Goal: Task Accomplishment & Management: Manage account settings

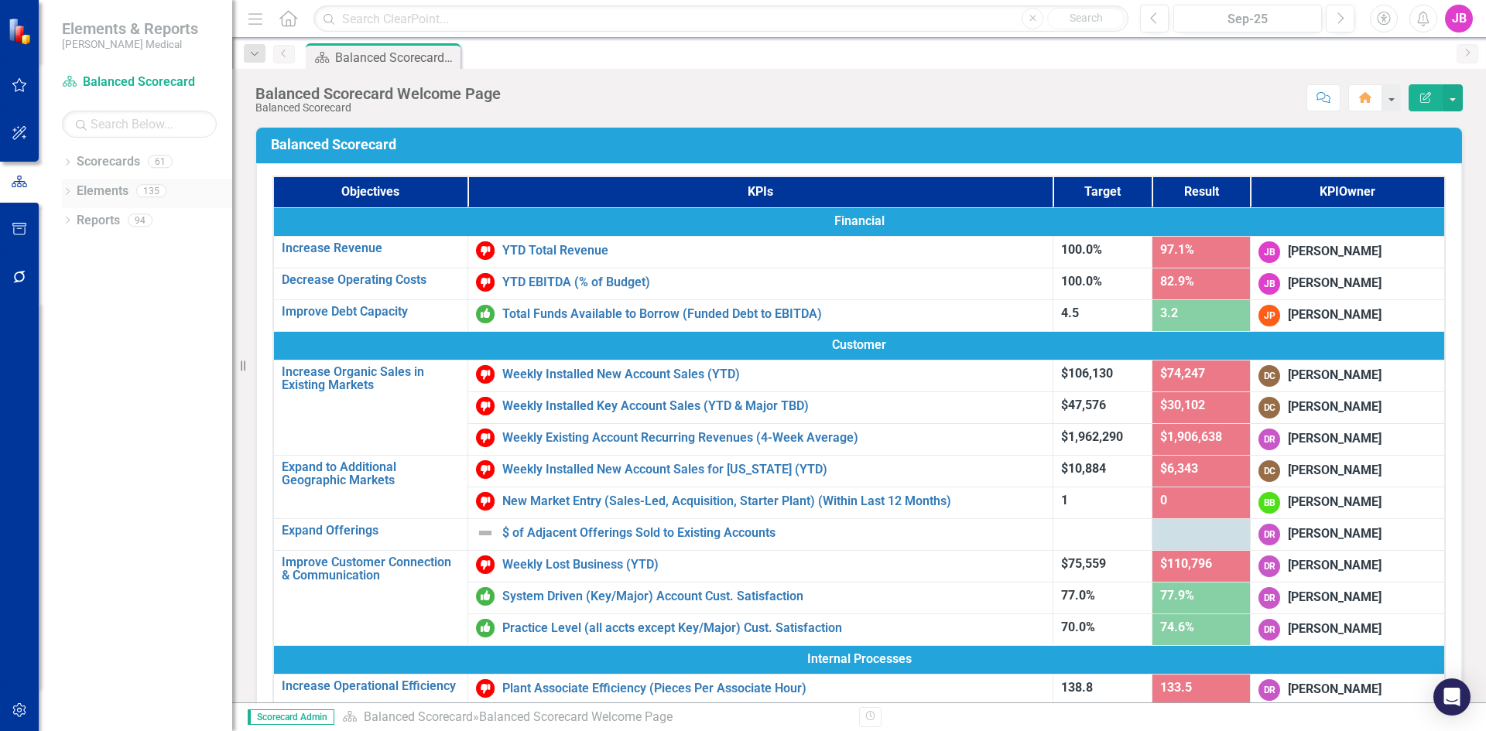
click at [67, 189] on icon "Dropdown" at bounding box center [67, 193] width 11 height 9
click at [72, 280] on icon "Dropdown" at bounding box center [75, 280] width 11 height 9
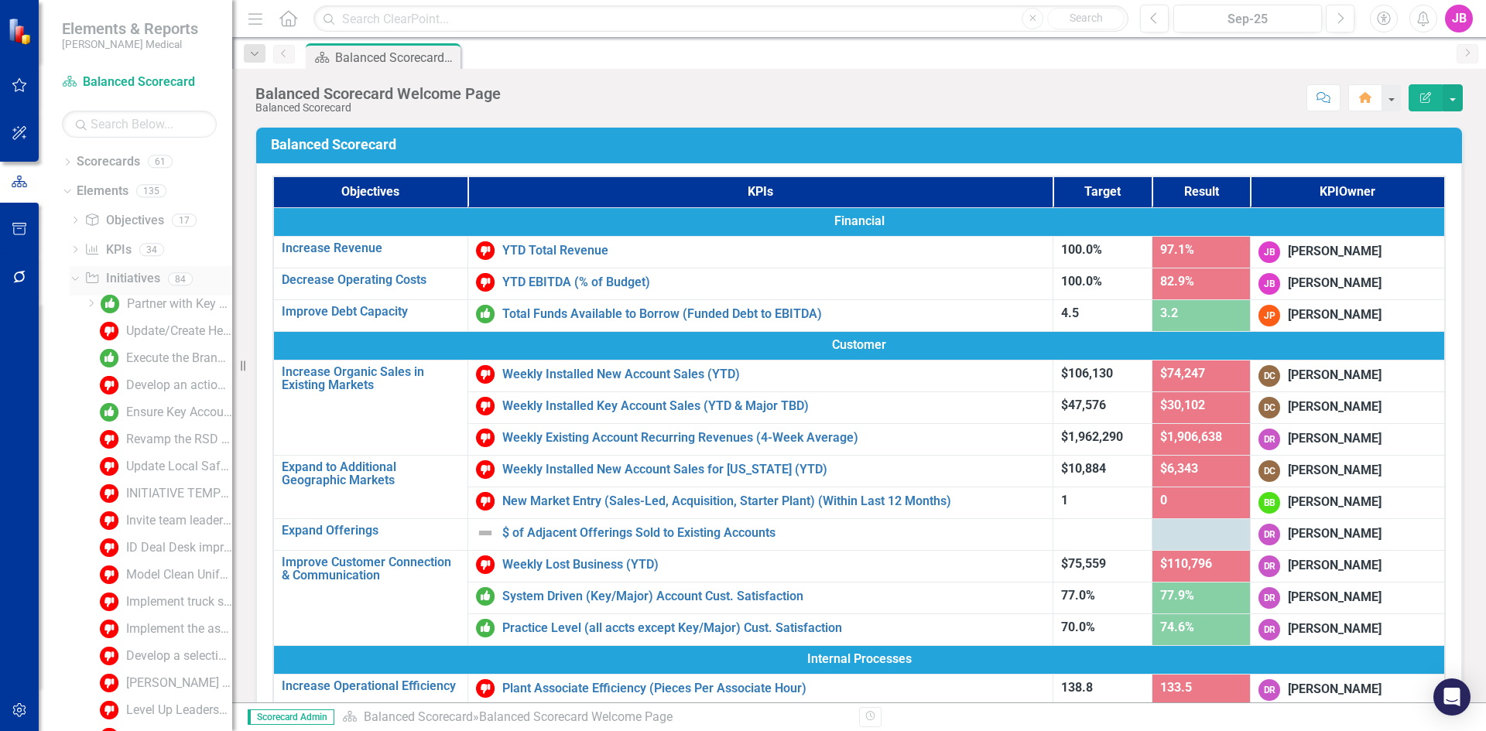
click at [72, 280] on icon "Dropdown" at bounding box center [73, 278] width 9 height 11
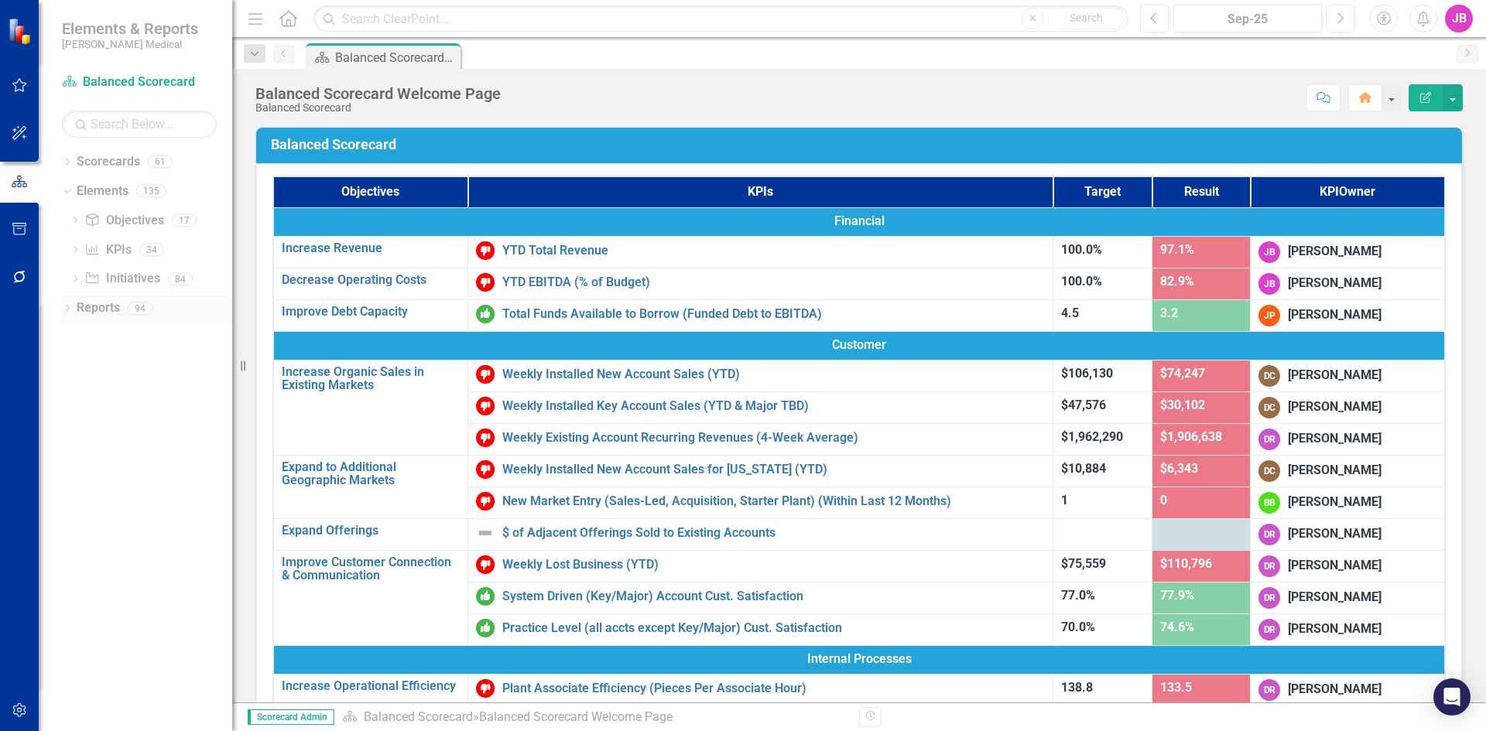
click at [70, 306] on icon "Dropdown" at bounding box center [67, 310] width 11 height 9
click at [66, 188] on icon "Dropdown" at bounding box center [65, 190] width 9 height 11
click at [72, 250] on icon "Dropdown" at bounding box center [72, 246] width 9 height 11
click at [15, 189] on button "button" at bounding box center [19, 182] width 39 height 26
click at [69, 159] on icon "Dropdown" at bounding box center [67, 163] width 11 height 9
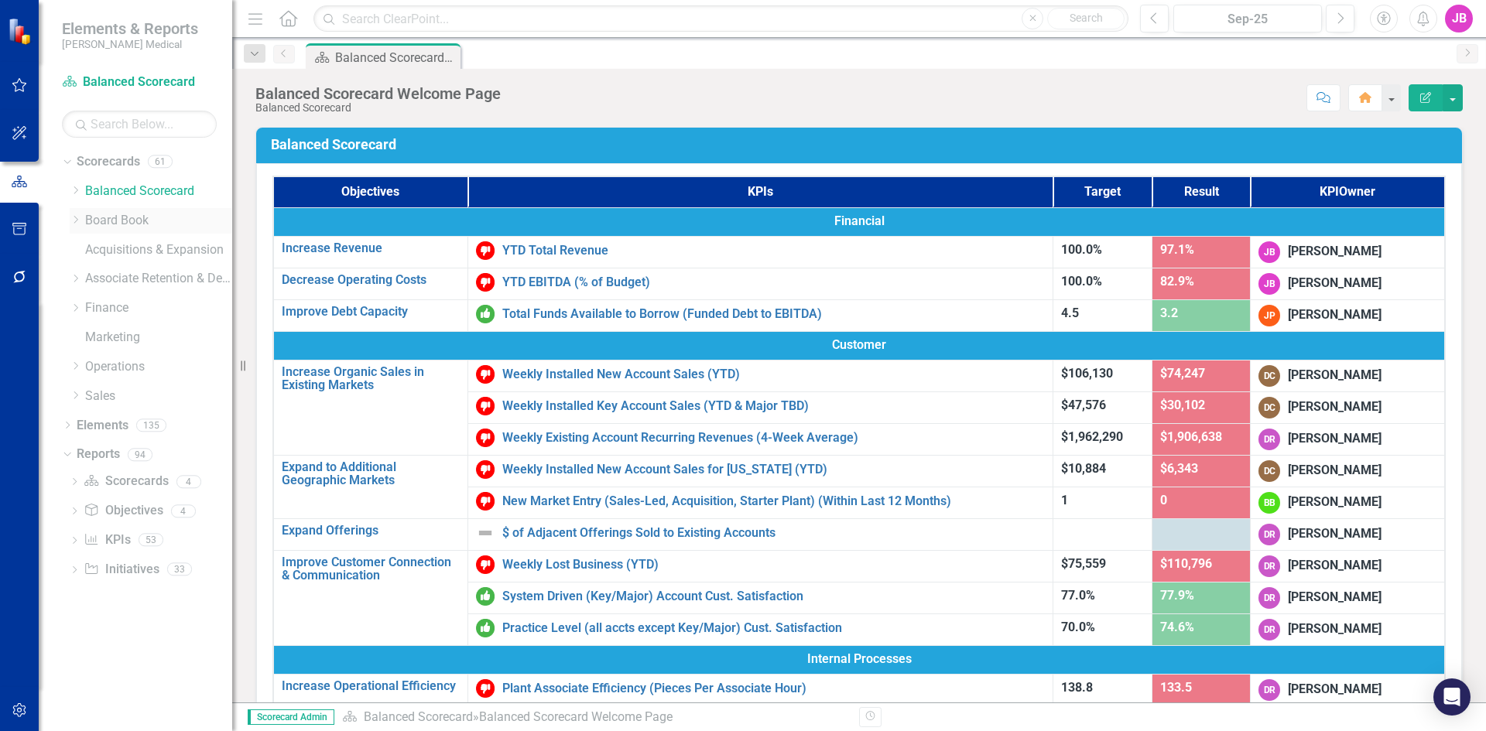
click at [78, 220] on icon at bounding box center [76, 220] width 4 height 8
click at [136, 337] on link "BoD - Hot Topics & Challenges/Opportunities" at bounding box center [167, 338] width 132 height 18
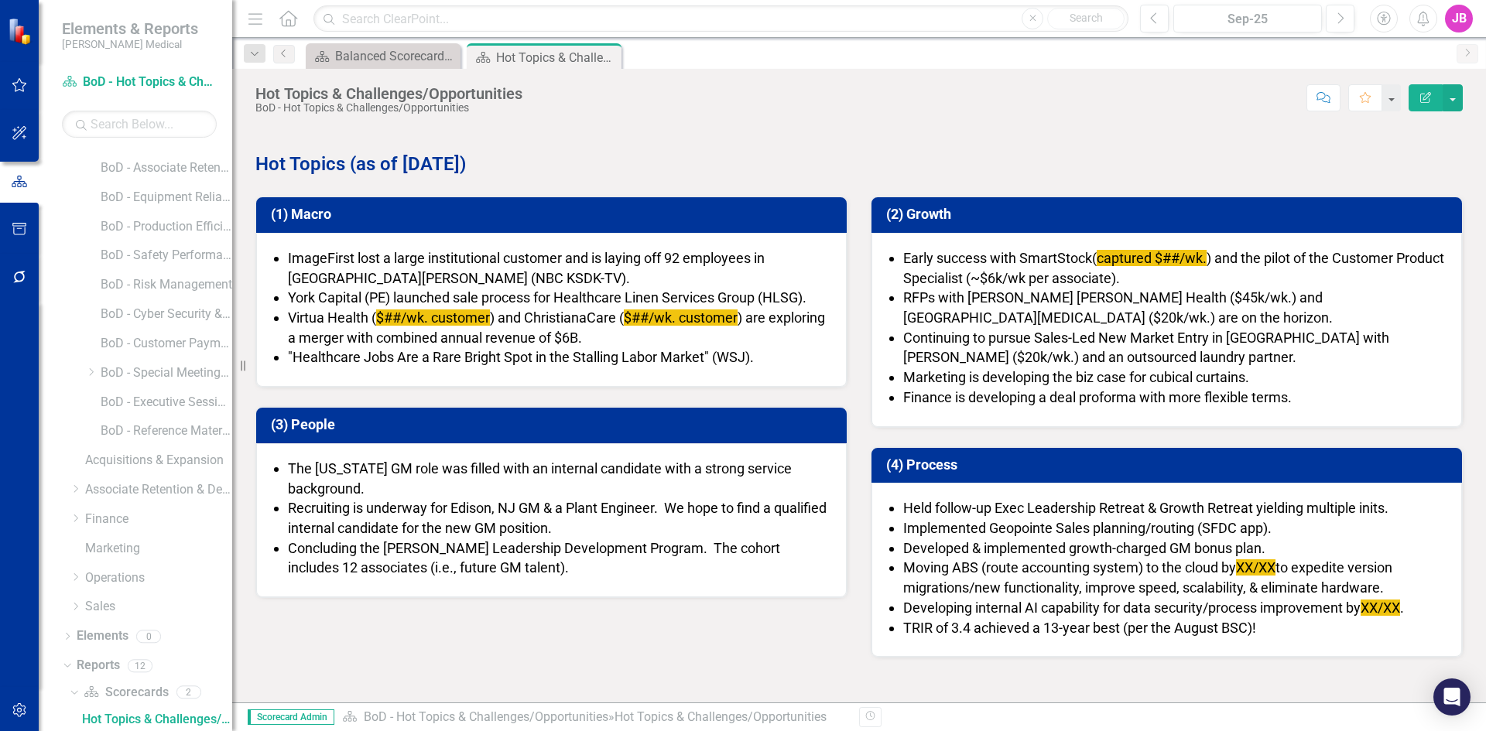
scroll to position [405, 0]
click at [424, 166] on strong "Hot Topics (as of [DATE])" at bounding box center [360, 164] width 210 height 22
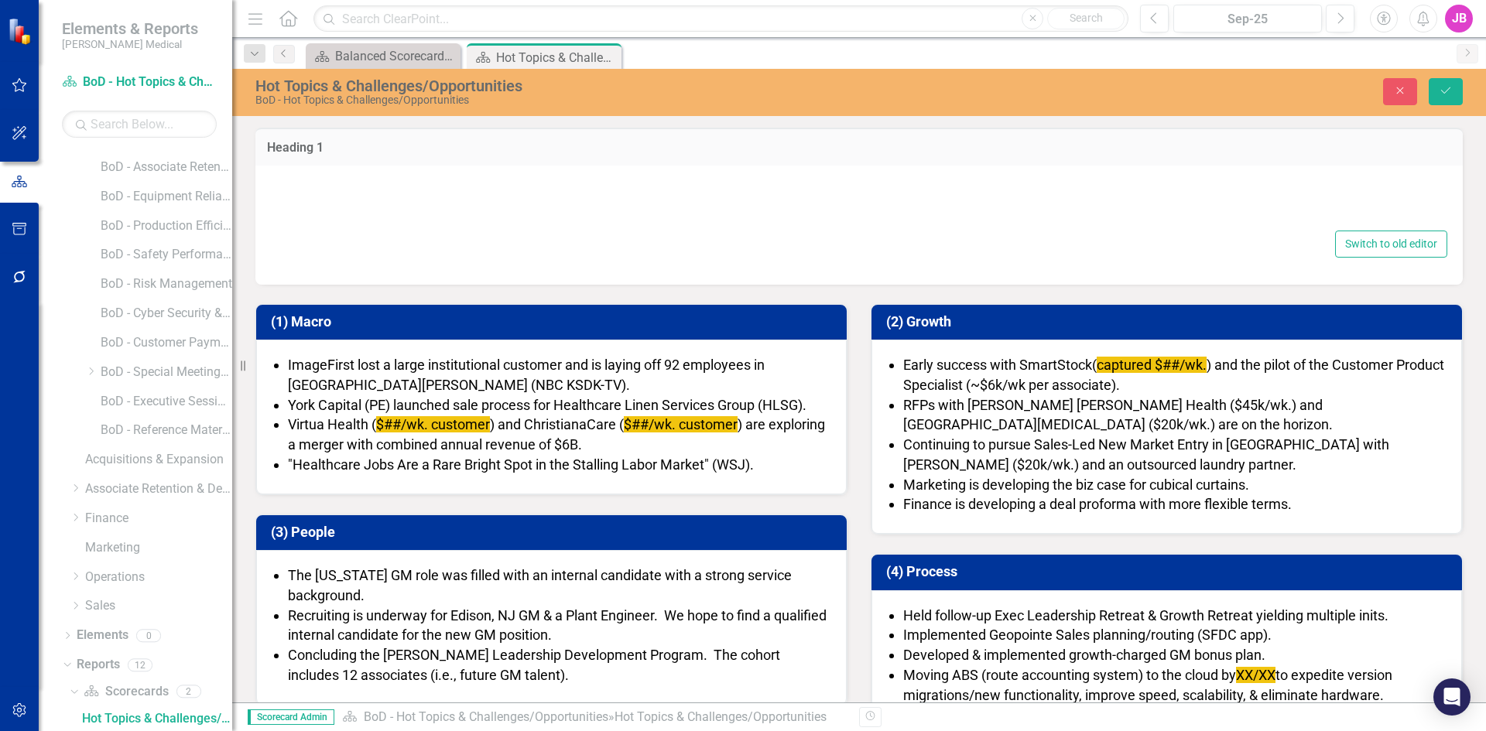
type textarea "<p>&nbsp;</p> <p><span style="font-size: 24px; color: #00359a;"><strong>Hot Top…"
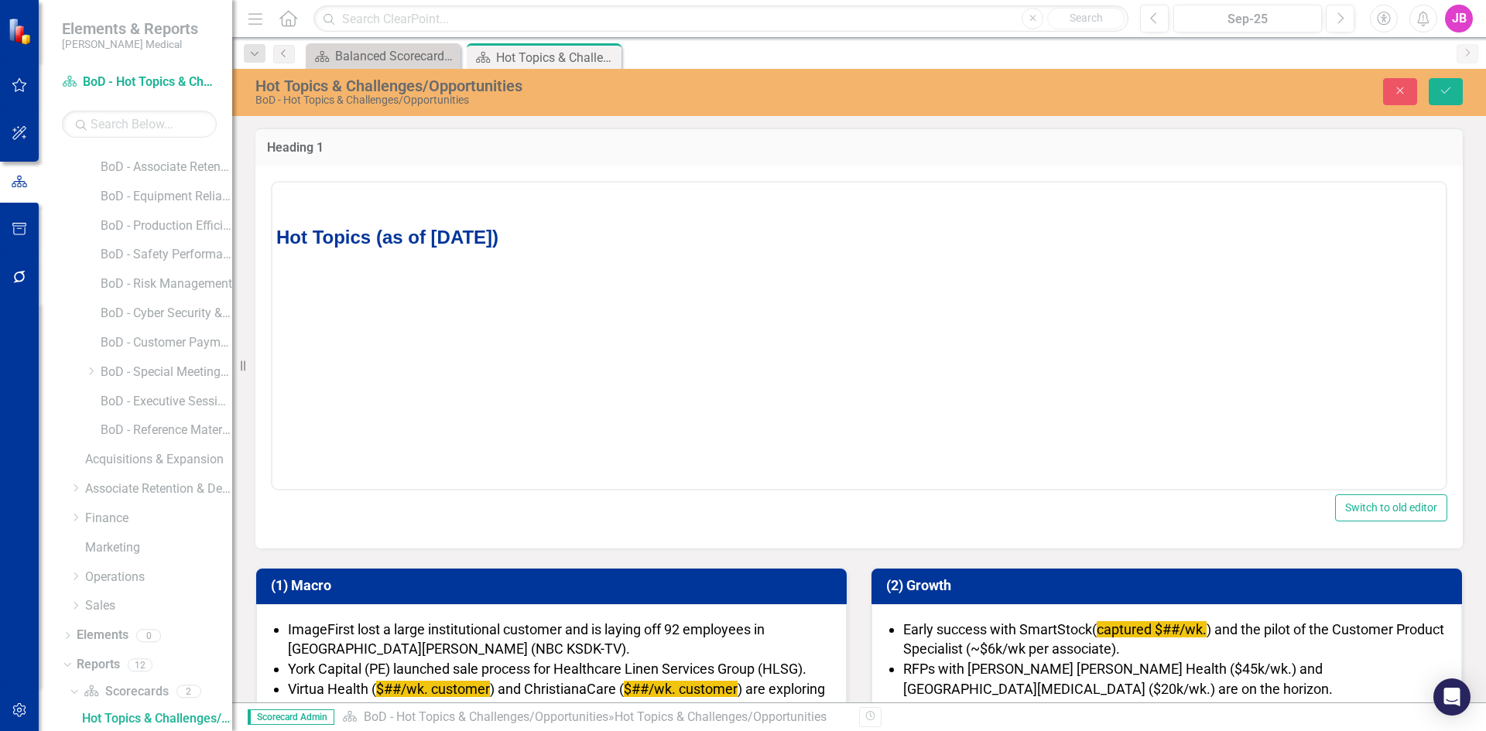
scroll to position [0, 0]
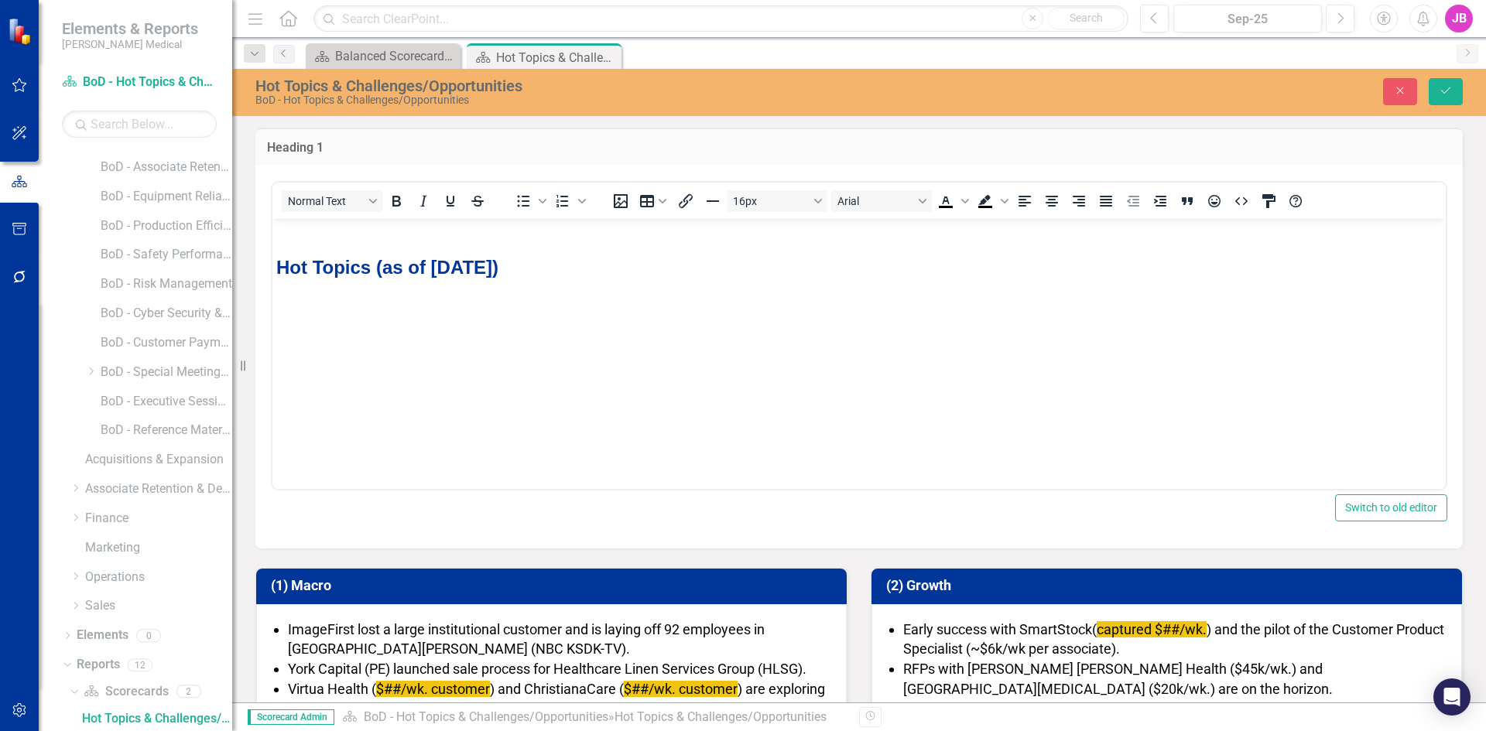
click at [466, 271] on strong "Hot Topics (as of [DATE])" at bounding box center [387, 266] width 222 height 21
click at [1446, 84] on button "Save" at bounding box center [1445, 91] width 34 height 27
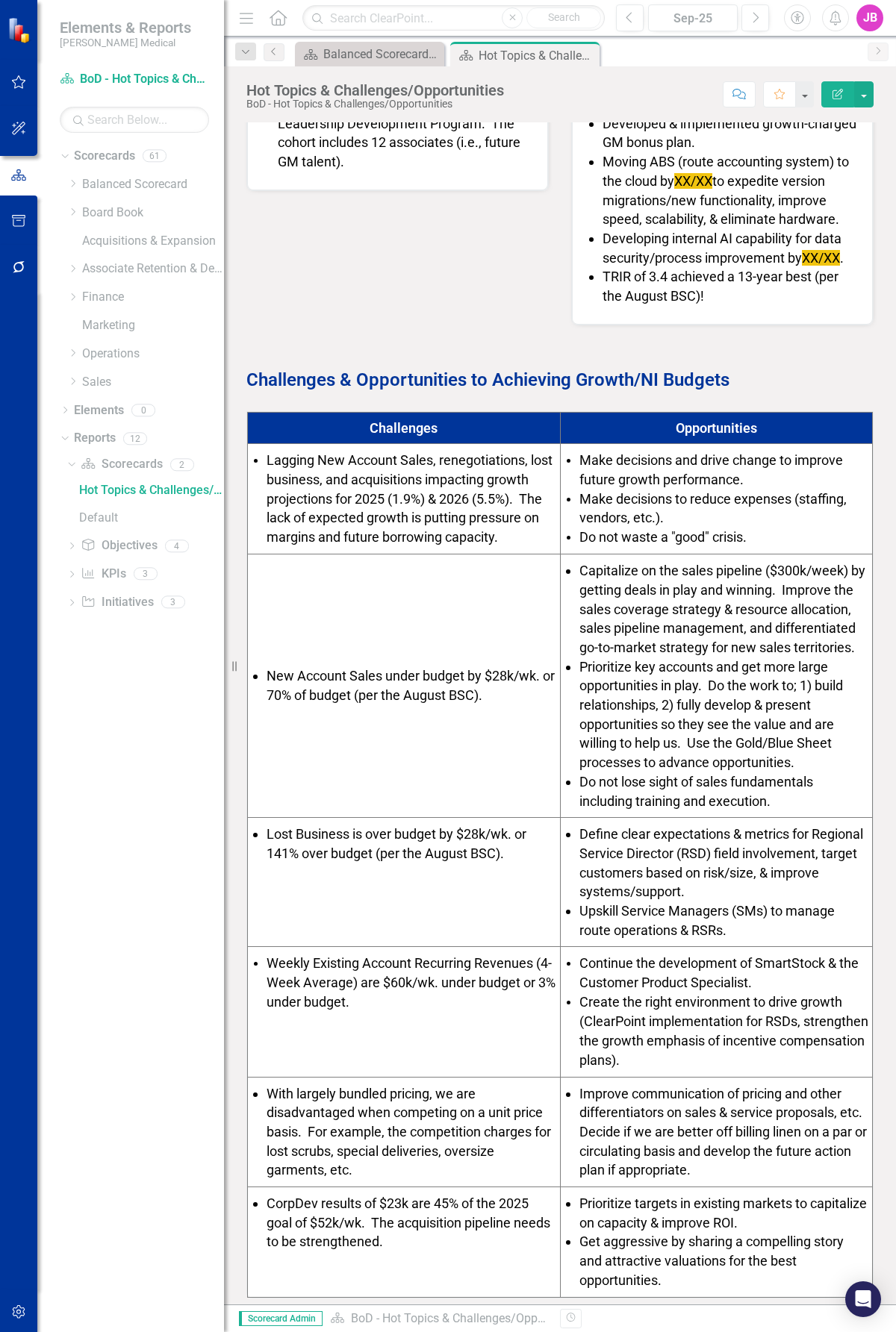
scroll to position [642, 0]
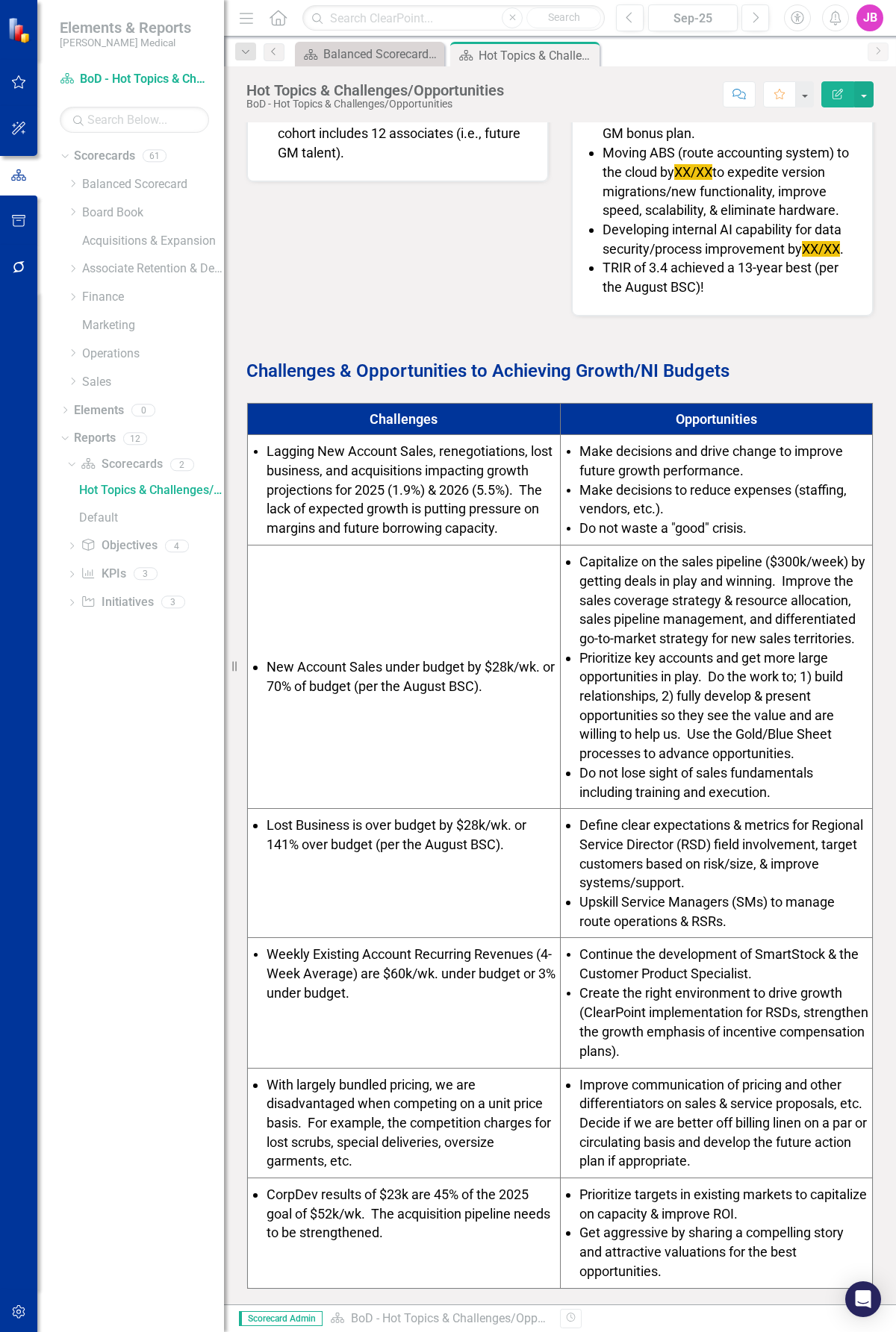
click at [653, 704] on span "Define clear expectations & metrics for Regional Service Director (RSD) field i…" at bounding box center [720, 854] width 284 height 73
click at [645, 637] on span "Capitalize on the sales pipeline ($300k/week) by getting deals in play and winn…" at bounding box center [721, 600] width 285 height 93
click at [620, 704] on span "Define clear expectations & metrics for Regional Service Director (RSD) field i…" at bounding box center [720, 854] width 284 height 73
click at [799, 704] on span "Define clear expectations & metrics for Regional Service Director (RSD) field i…" at bounding box center [720, 854] width 284 height 73
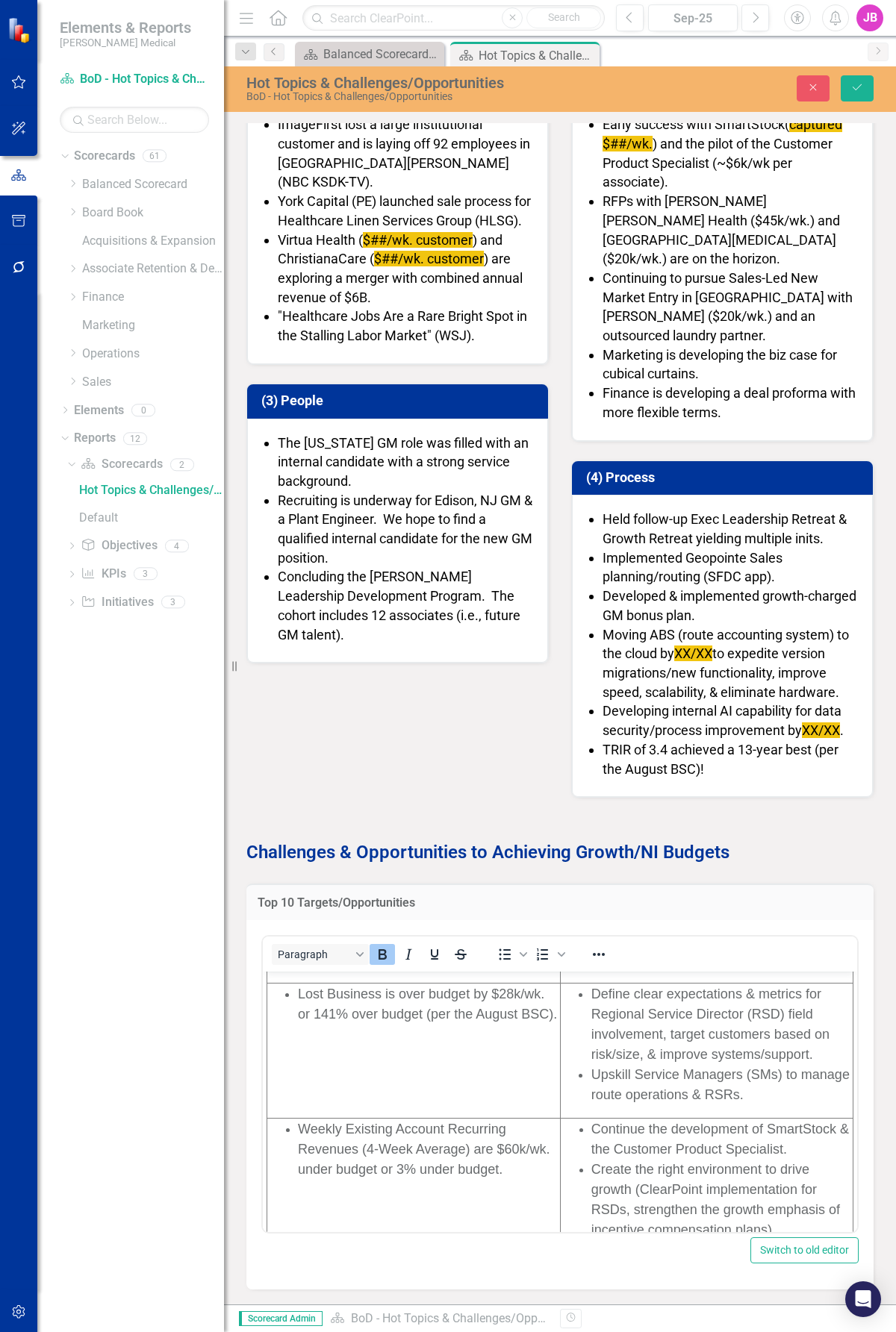
scroll to position [523, 0]
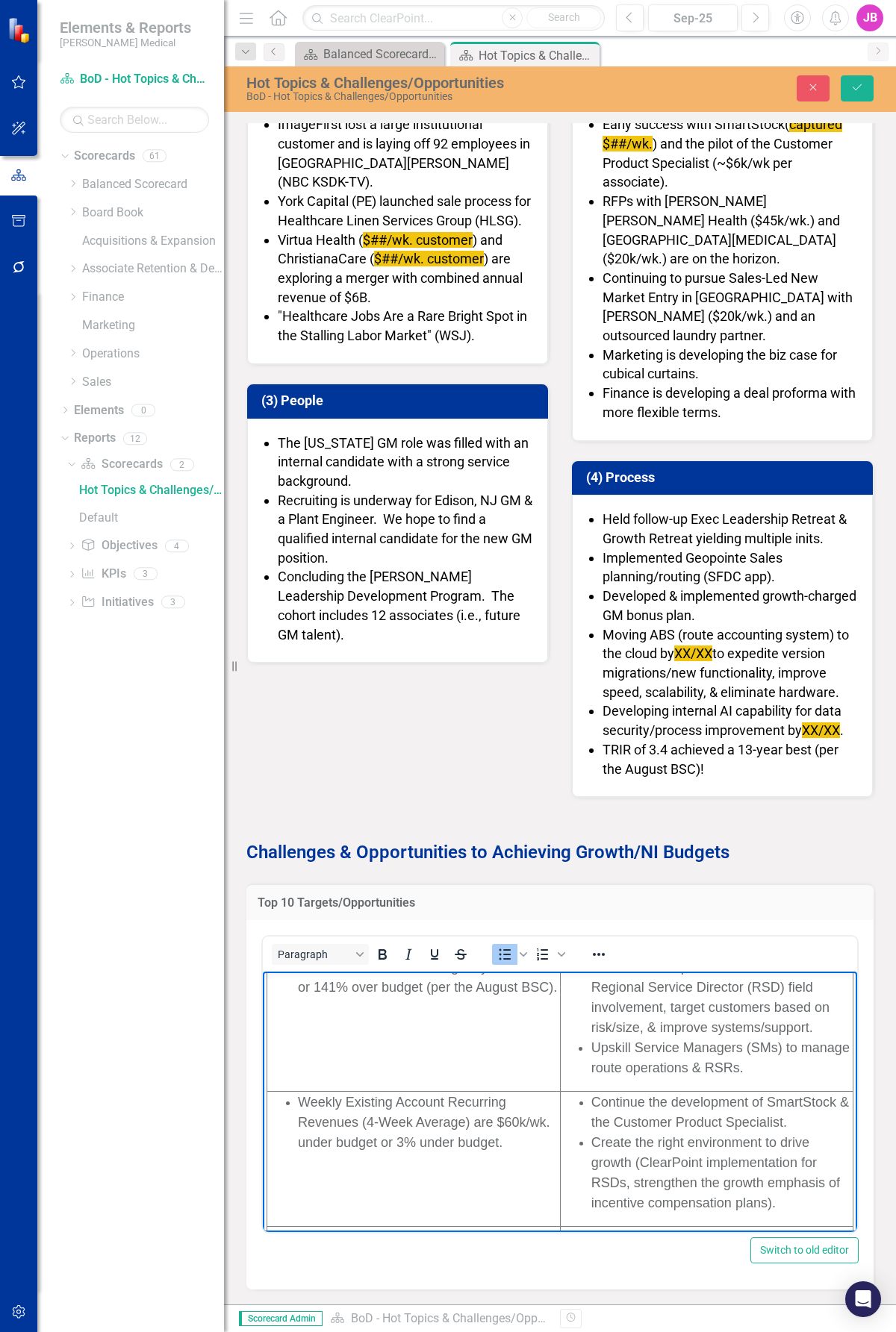
click at [803, 704] on span "Define clear expectations & metrics for Regional Service Director (RSD) field i…" at bounding box center [710, 996] width 238 height 75
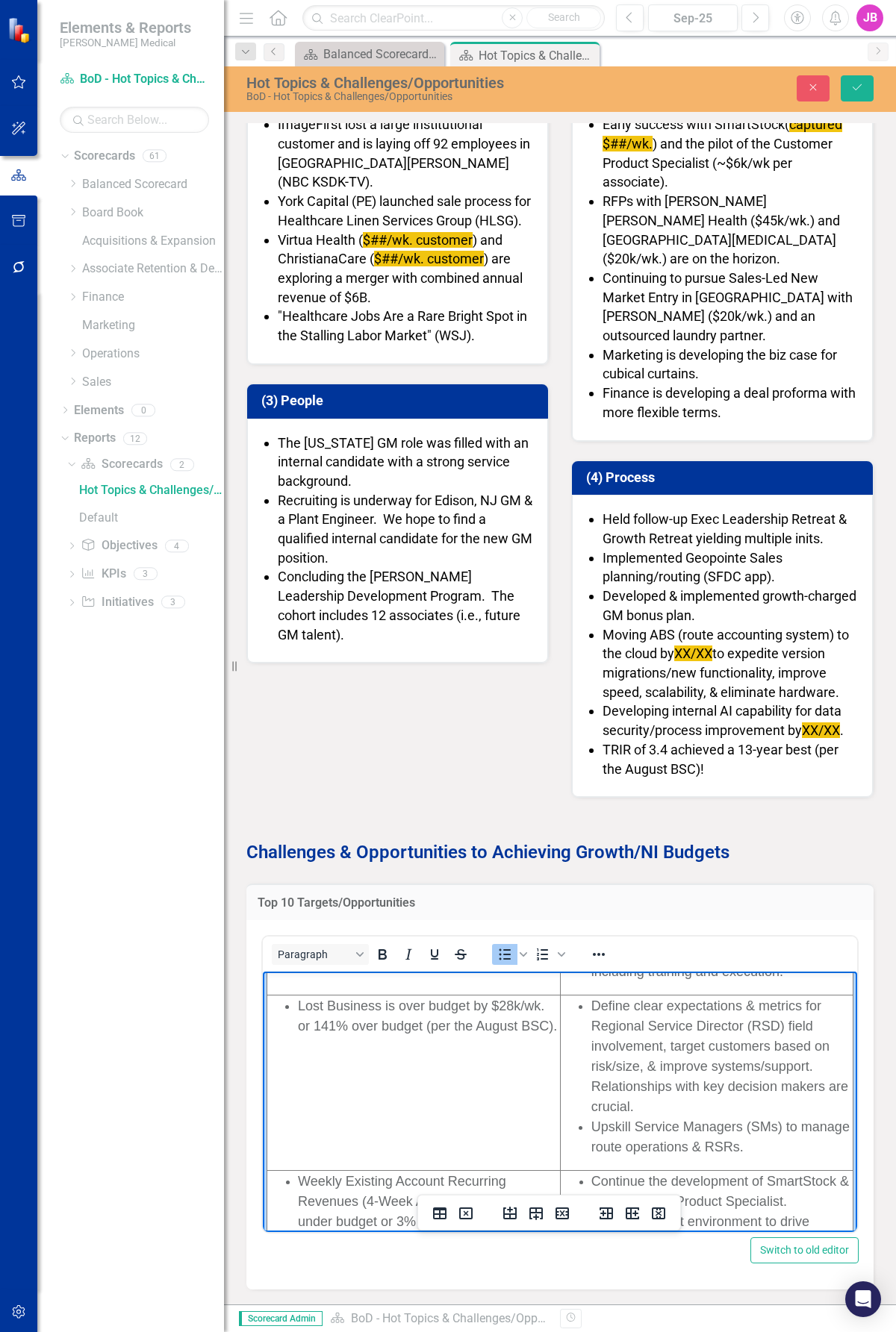
scroll to position [448, 0]
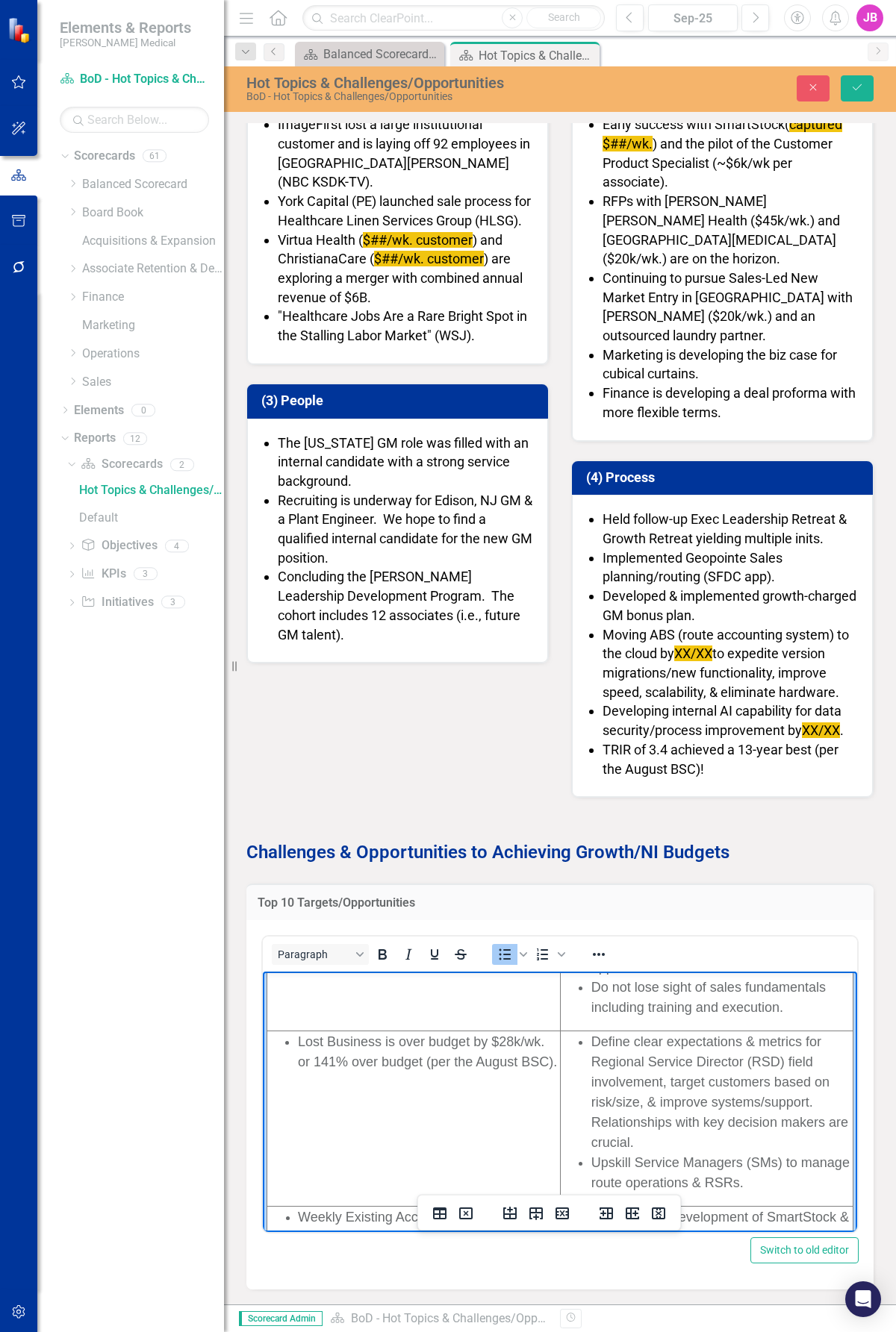
drag, startPoint x: 648, startPoint y: 1139, endPoint x: 584, endPoint y: 1127, distance: 65.1
click at [591, 704] on span "Define clear expectations & metrics for Regional Service Director (RSD) field i…" at bounding box center [720, 1092] width 257 height 116
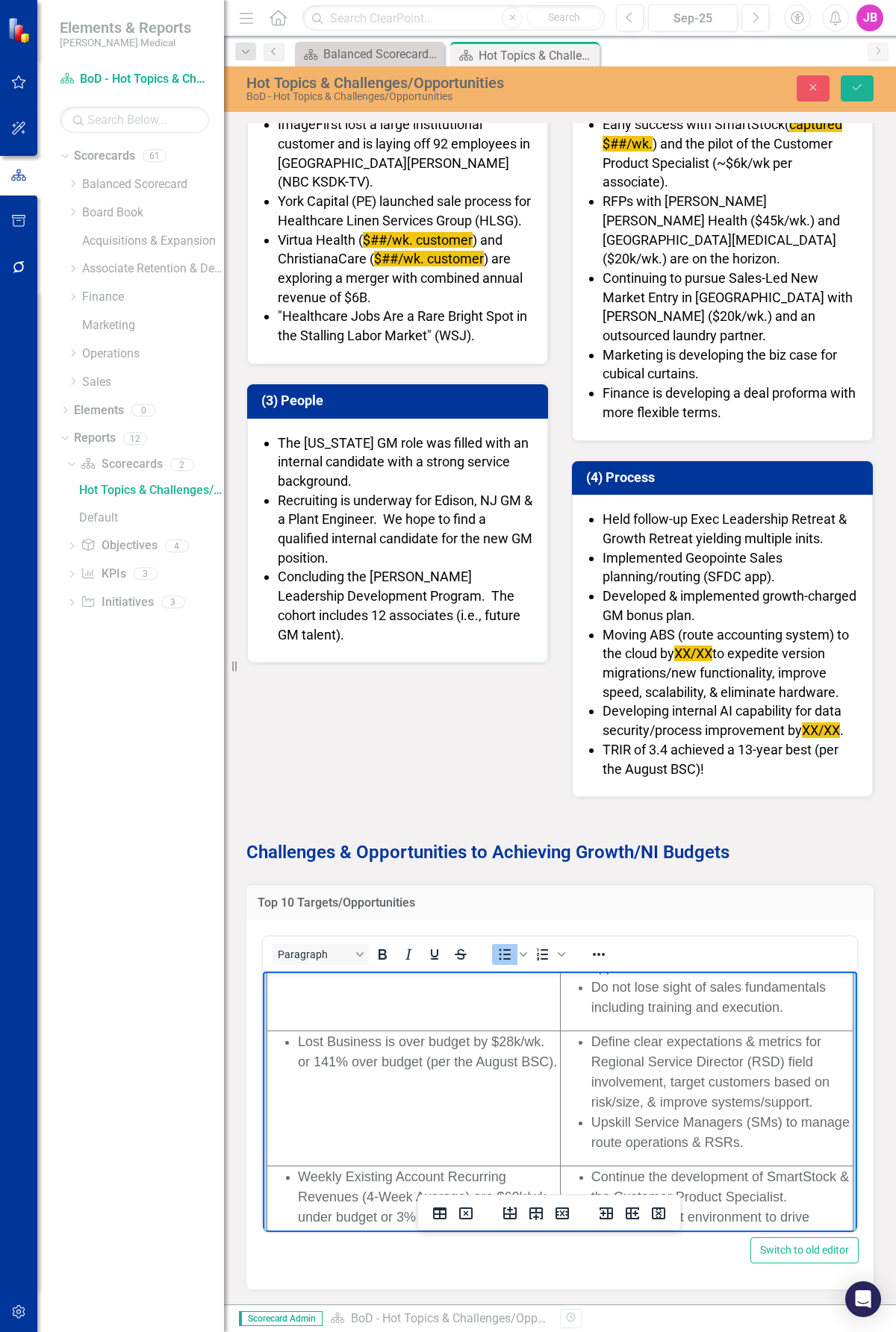
click at [591, 704] on span "Define clear expectations & metrics for Regional Service Director (RSD) field i…" at bounding box center [710, 1072] width 238 height 75
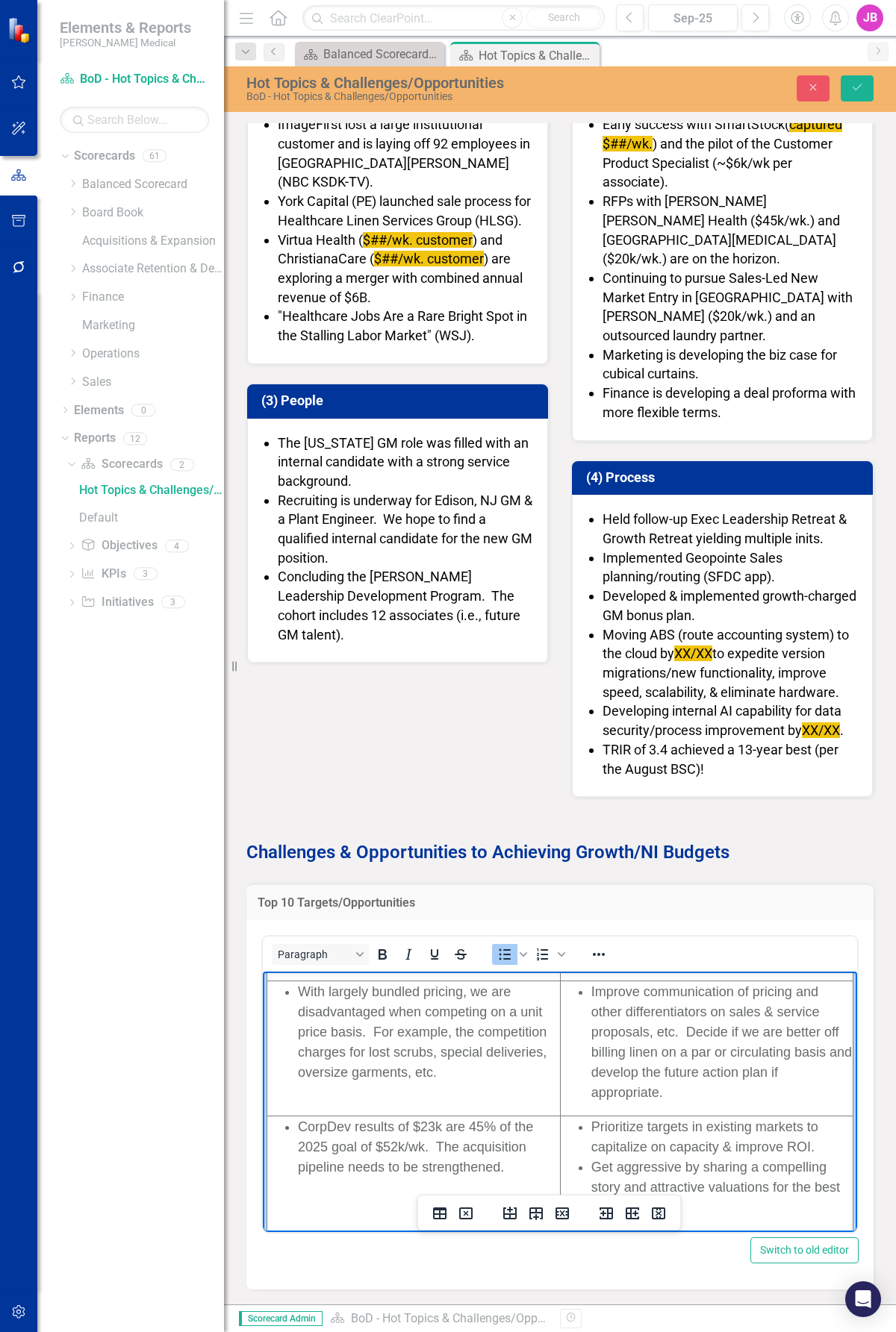
scroll to position [811, 0]
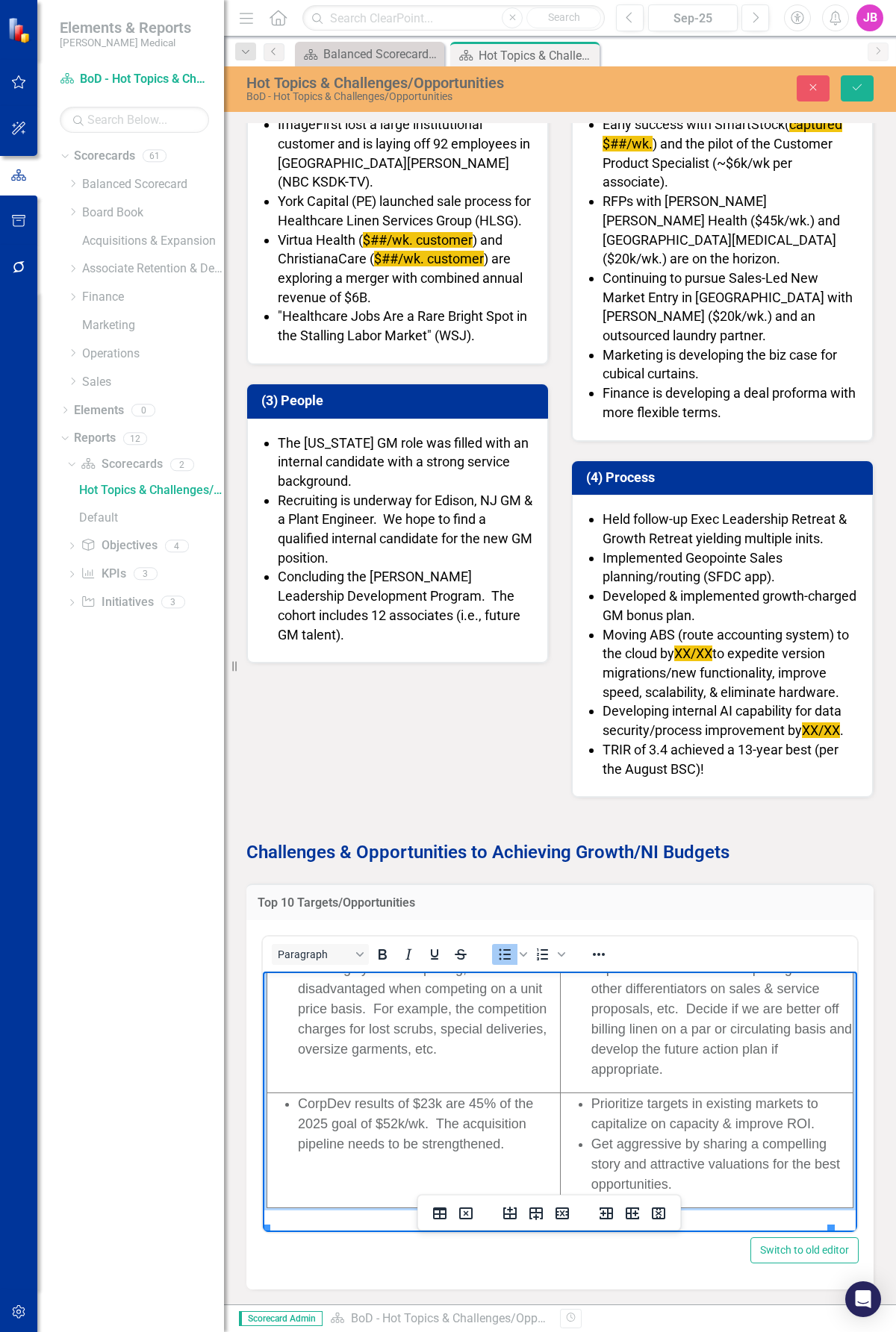
click at [673, 704] on span "Improve communication of pricing and other differentiators on sales & service p…" at bounding box center [721, 1019] width 260 height 116
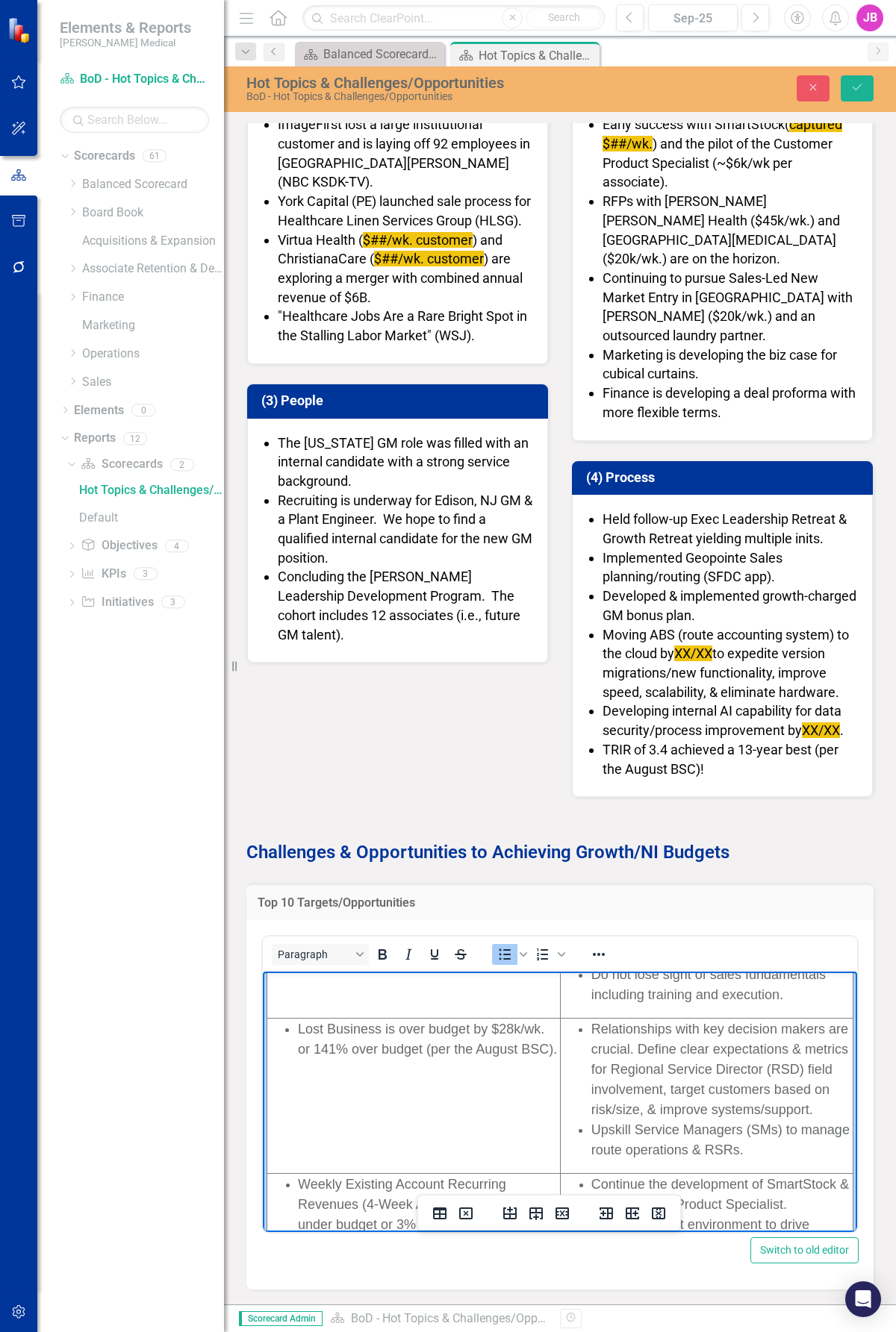
scroll to position [438, 0]
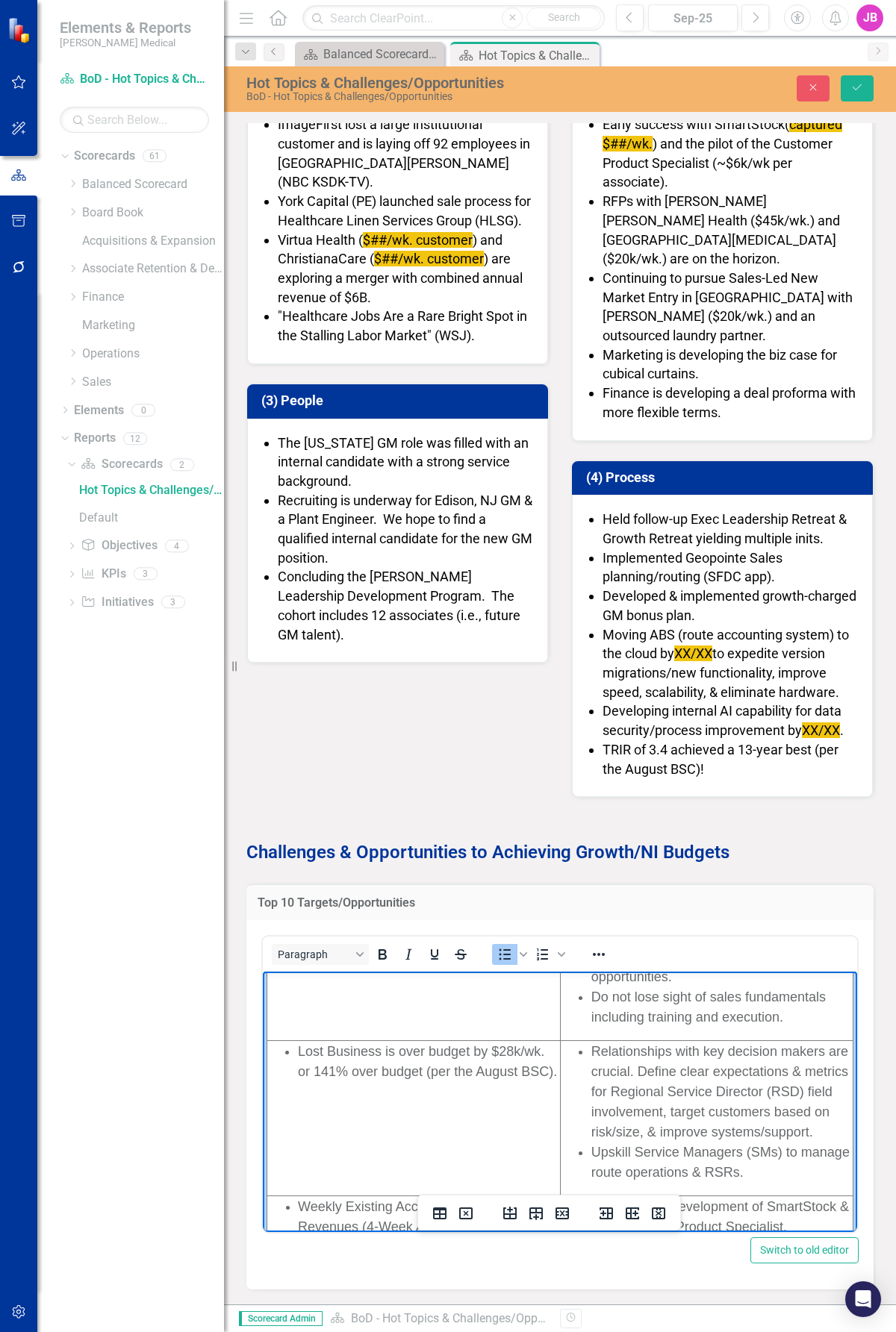
click at [649, 704] on span "Relationships with key decision makers are crucial. Define clear expectations &…" at bounding box center [720, 1091] width 257 height 95
click at [648, 704] on span "Relationships with key decision makers are crucial. Define clear expectations &…" at bounding box center [721, 1091] width 260 height 95
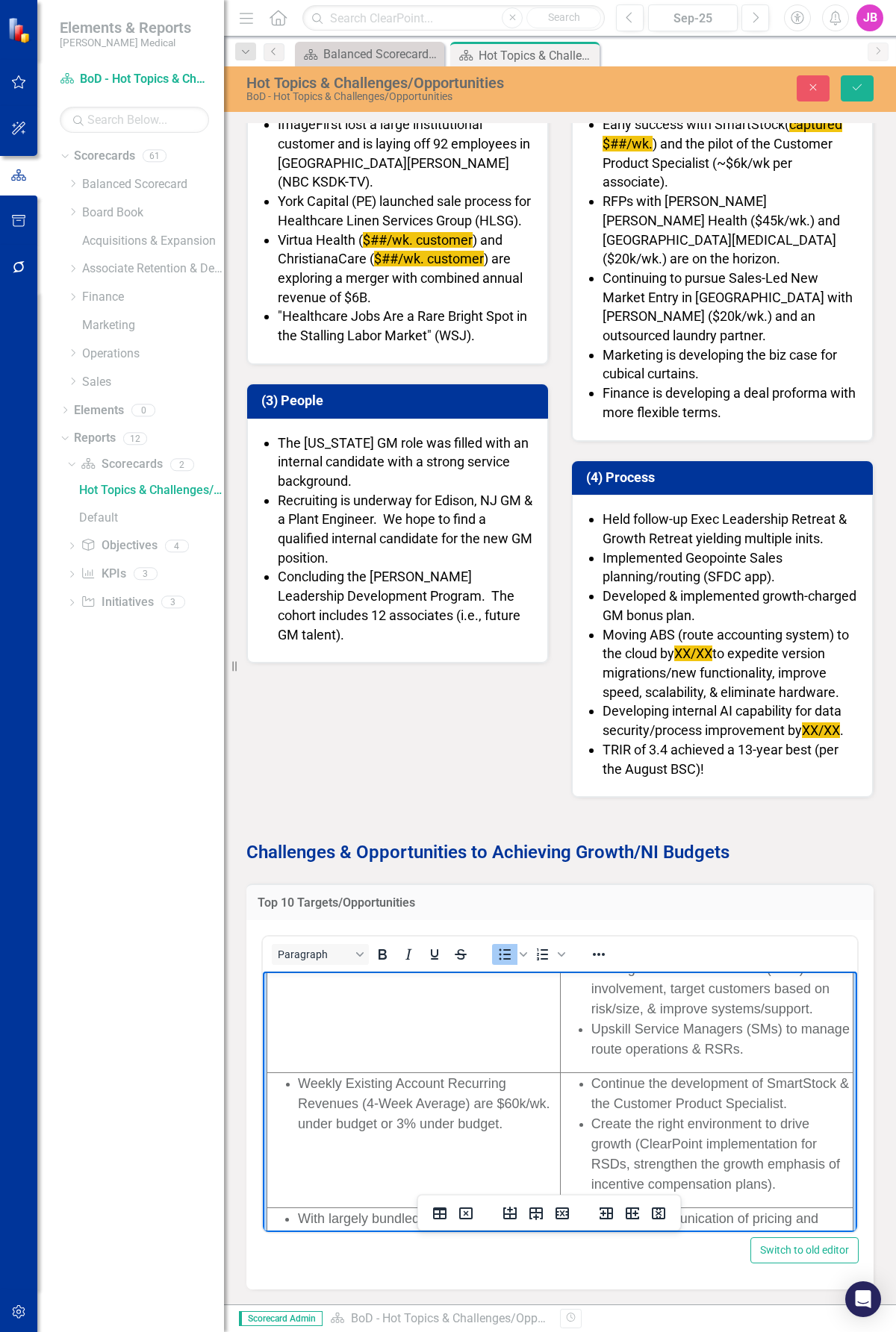
scroll to position [587, 0]
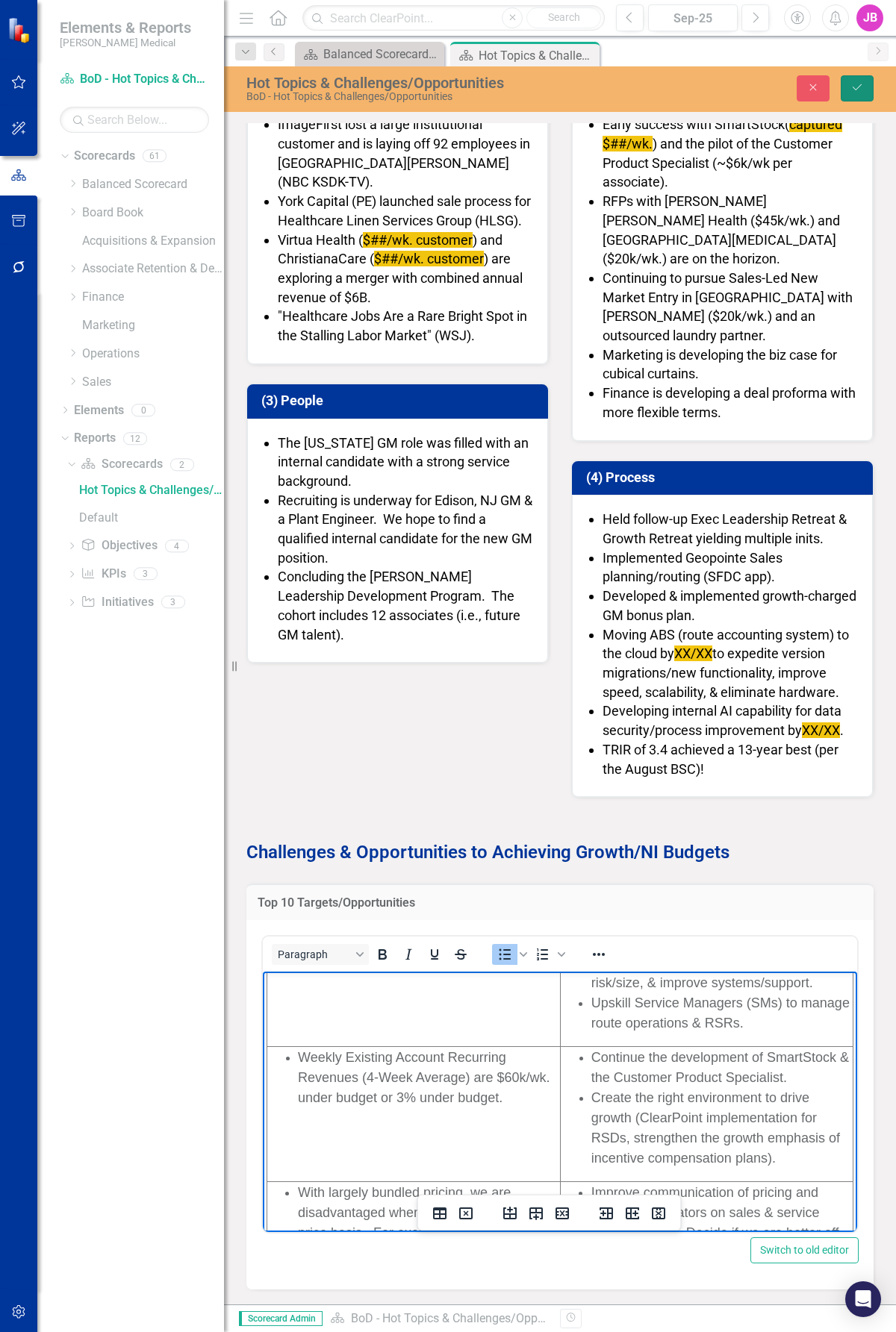
click at [848, 75] on button "Save" at bounding box center [856, 88] width 33 height 26
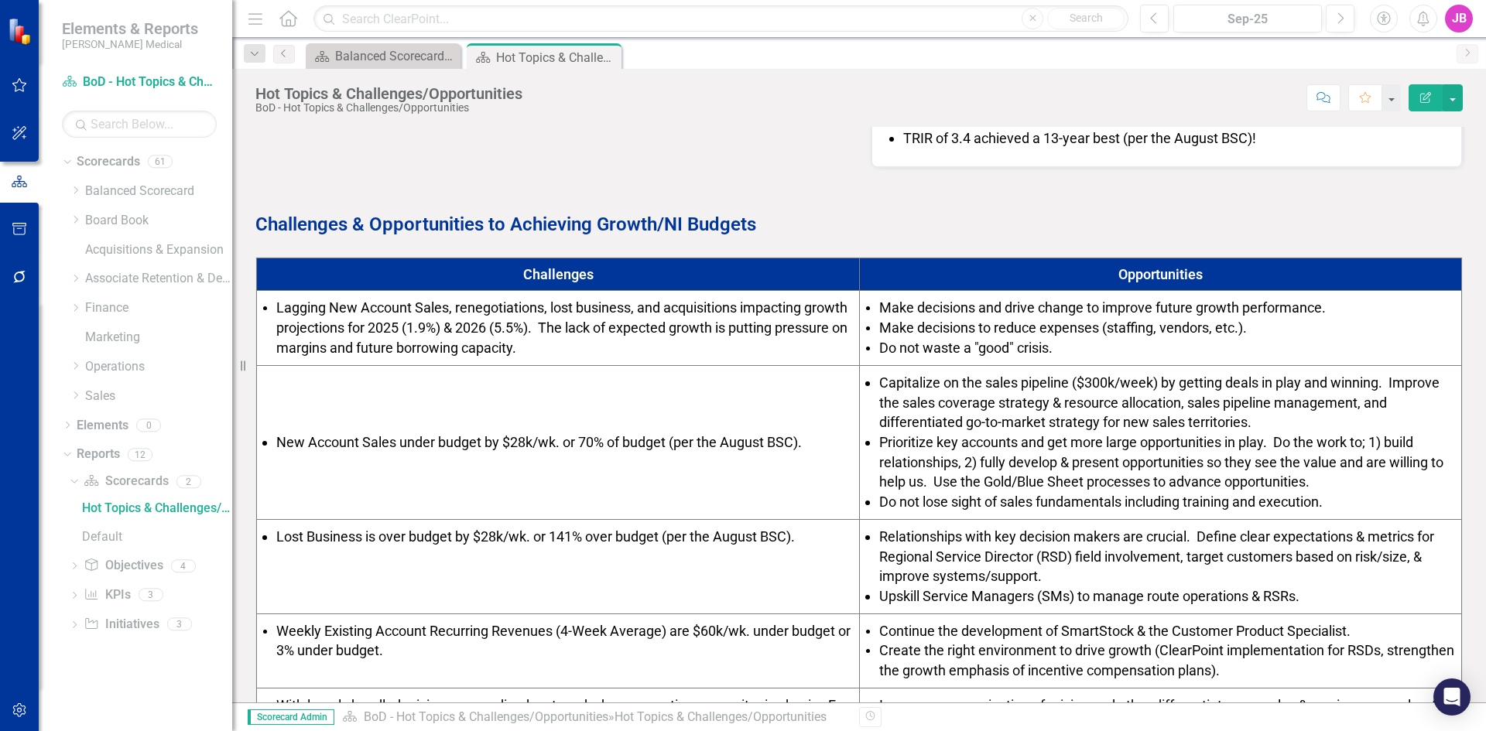
scroll to position [567, 0]
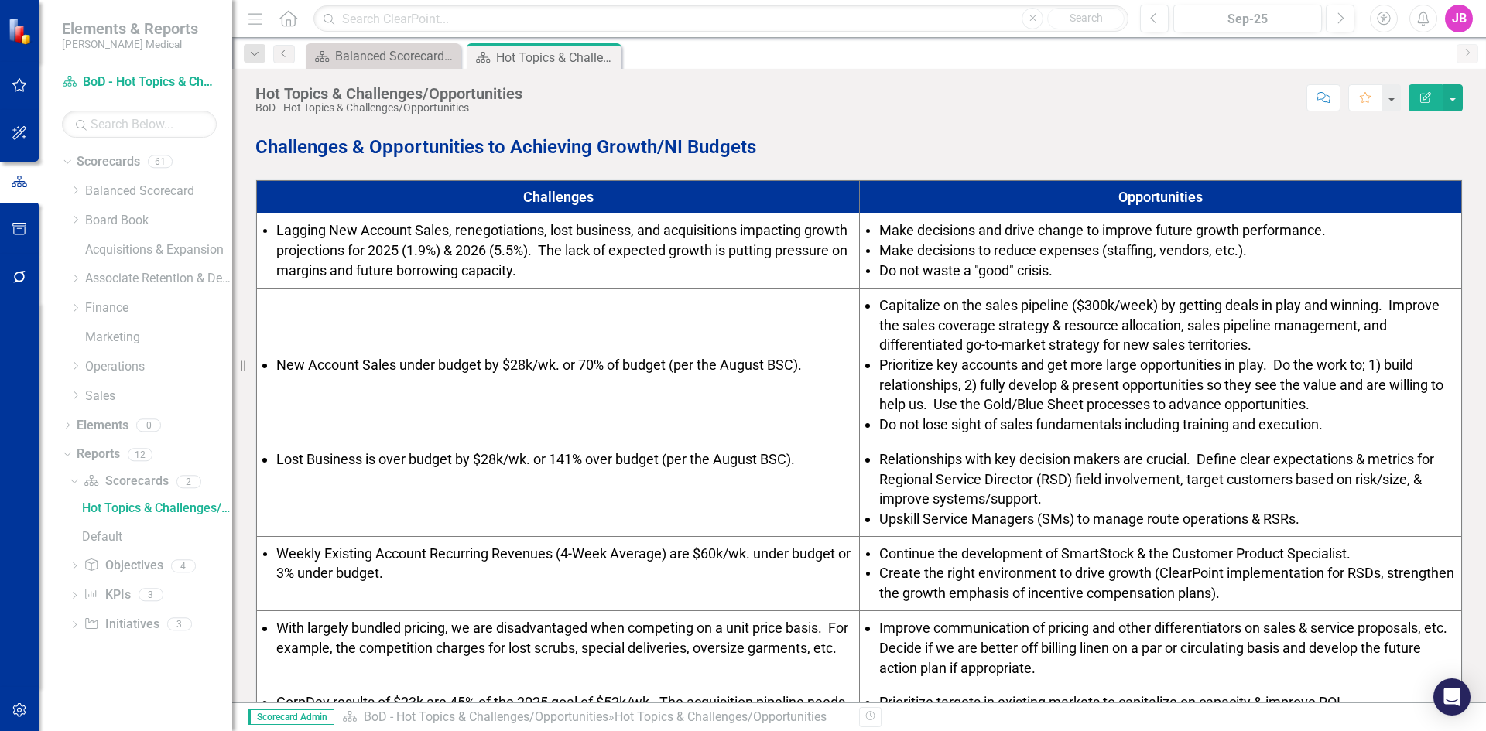
click at [1267, 457] on span "Relationships with key decision makers are crucial. Define clear expectations &…" at bounding box center [1156, 479] width 555 height 56
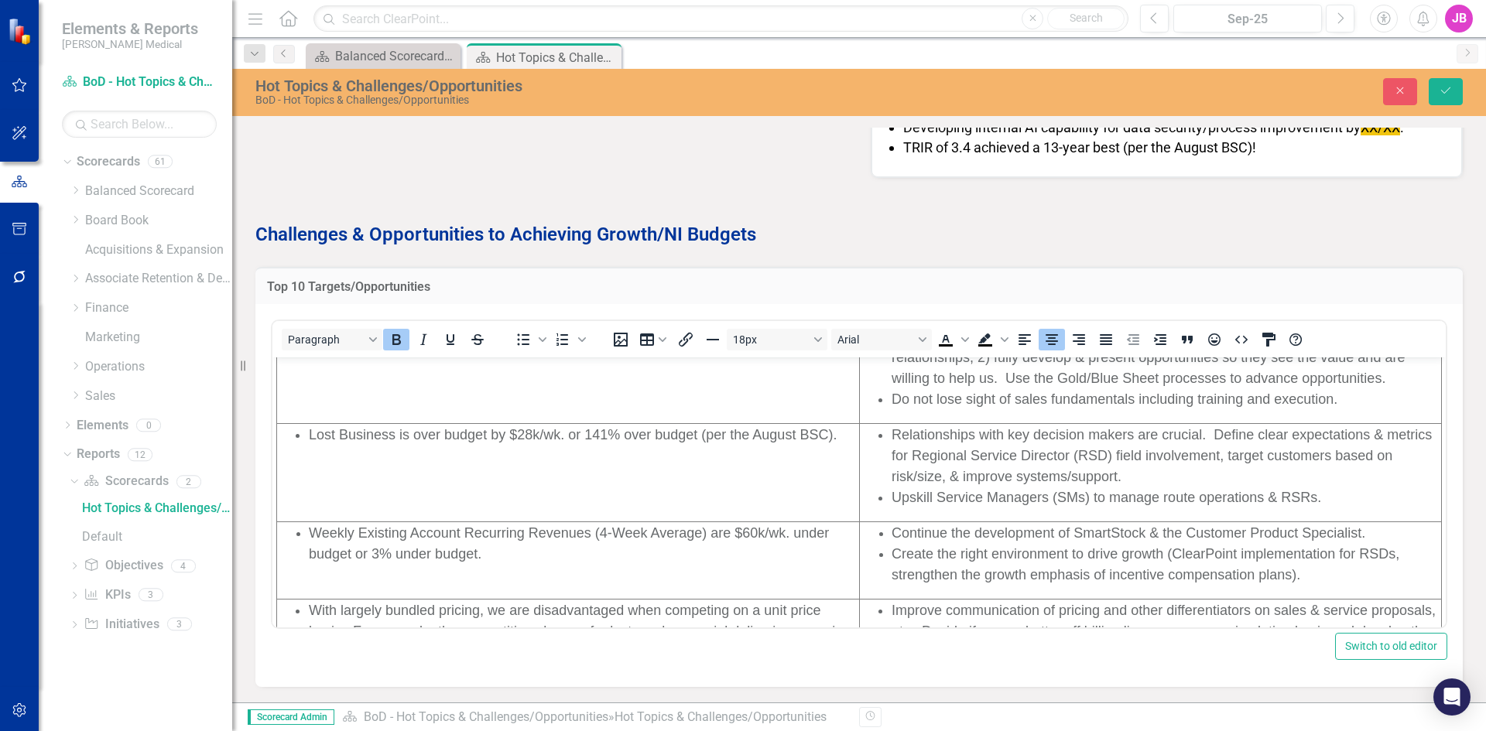
scroll to position [185, 0]
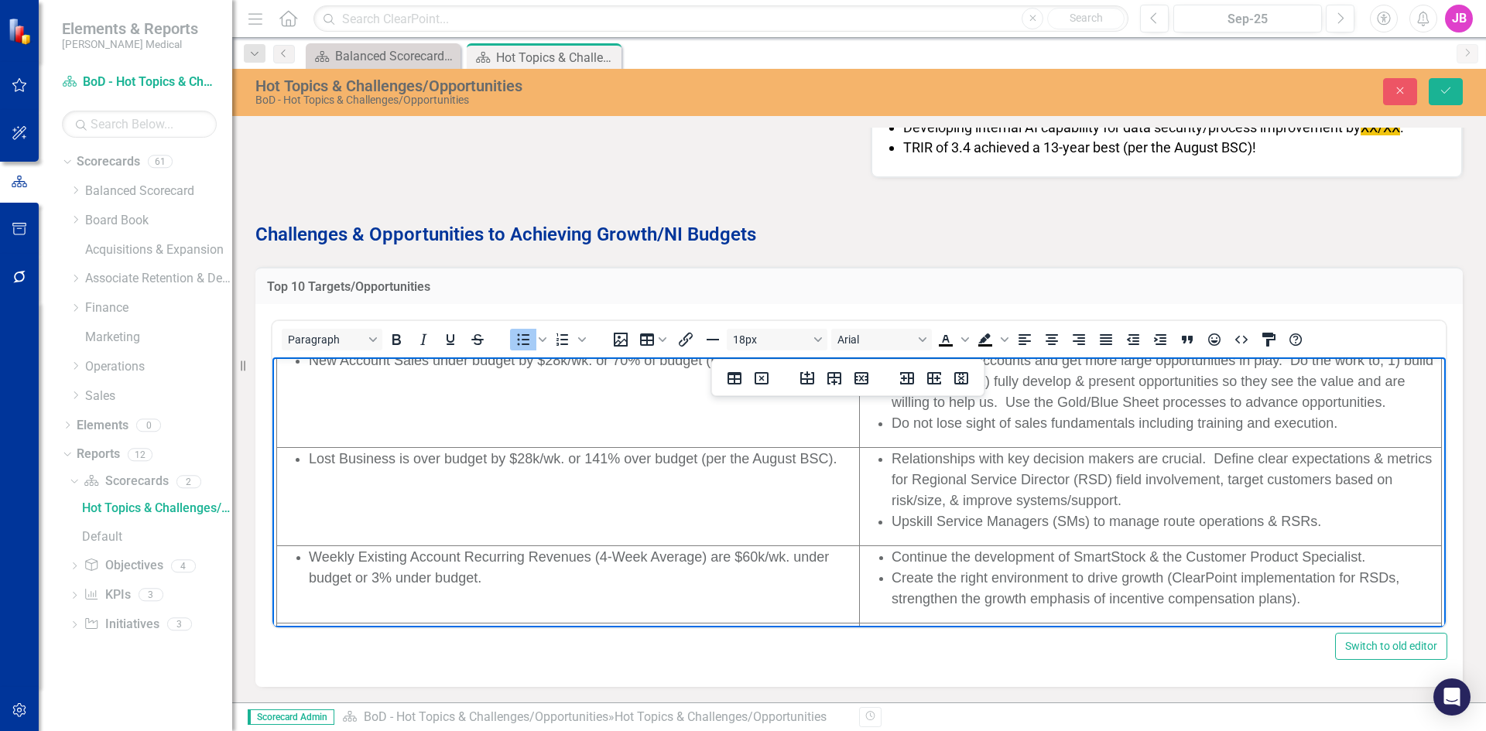
click at [1098, 458] on span "Relationships with key decision makers are crucial. Define clear expectations &…" at bounding box center [1161, 479] width 540 height 57
click at [1277, 458] on span "Relationships with key decision makers are crucial. Define clear expectations &…" at bounding box center [1161, 479] width 540 height 57
click at [1276, 460] on span "Relationships with key decision makers are crucial. Define clearcut responsbili…" at bounding box center [1148, 479] width 515 height 57
click at [1278, 483] on span "Relationships with key decision makers are crucial. Define clear-cut responsbil…" at bounding box center [1148, 479] width 515 height 57
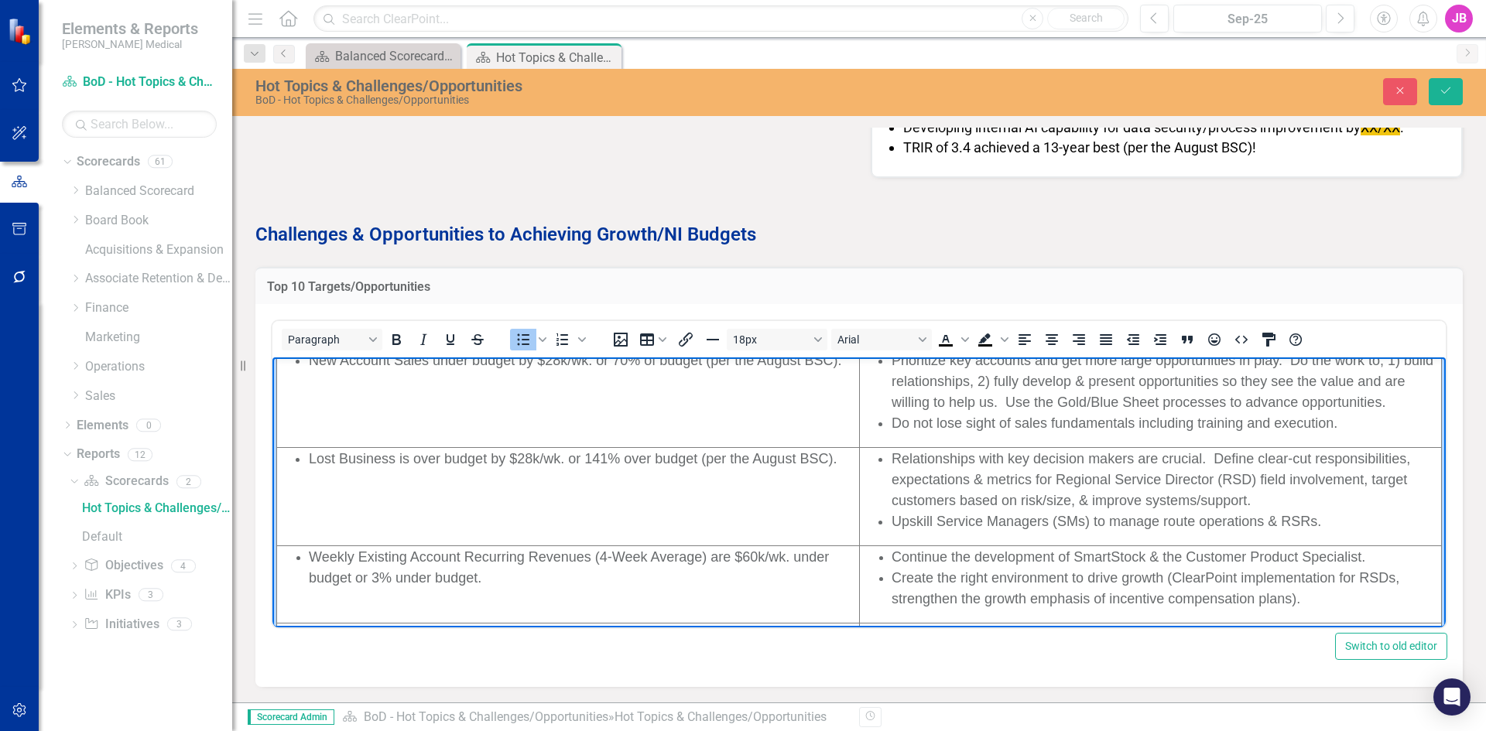
click at [1247, 479] on span "Relationships with key decision makers are crucial. Define clear-cut responsibi…" at bounding box center [1150, 479] width 518 height 57
click at [1203, 452] on span "Relationships with key decision makers are crucial. Define clear-cut responsibi…" at bounding box center [1158, 469] width 535 height 36
click at [1257, 463] on span "Relationships with key decision makers are crucial. Drive up Define clear-cut r…" at bounding box center [1128, 469] width 475 height 36
click at [1213, 460] on span "Relationships with key decision makers are crucial. Drive up RSD/RDMA/GM field …" at bounding box center [1145, 469] width 508 height 36
click at [953, 478] on span "Relationships with key decision makers are crucial. Drive up RSD/RDMA/GM field …" at bounding box center [1145, 469] width 508 height 36
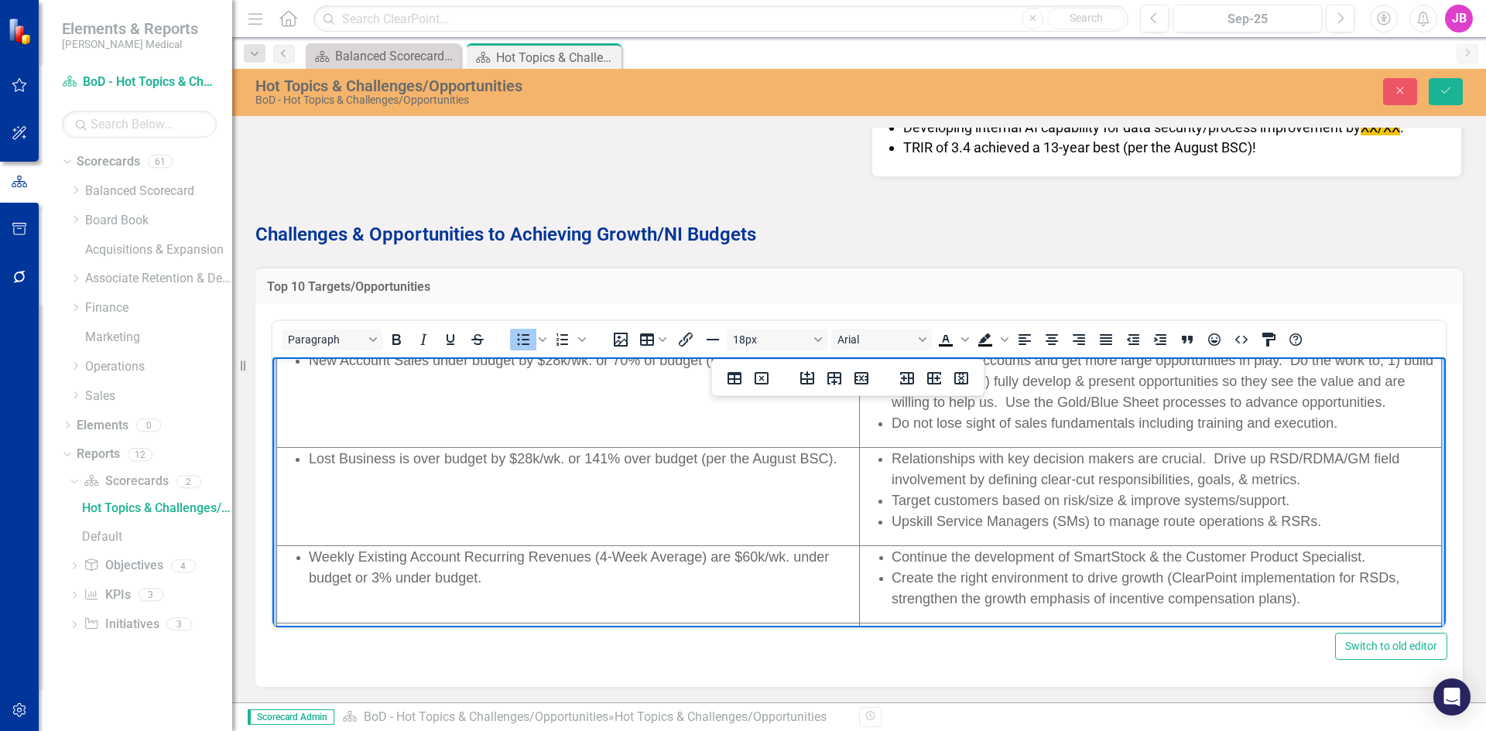
drag, startPoint x: 1327, startPoint y: 519, endPoint x: 1204, endPoint y: 458, distance: 137.4
click at [1204, 458] on ul "Relationships with key decision makers are crucial. Drive up RSD/RDMA/GM field …" at bounding box center [1150, 491] width 580 height 84
copy ul "Drive up RSD/RDMA/GM field involvement by defining clear-cut responsibilities, …"
click at [1120, 521] on span "Upskill Service Managers (SMs) to manage route operations & RSRs." at bounding box center [1105, 521] width 429 height 15
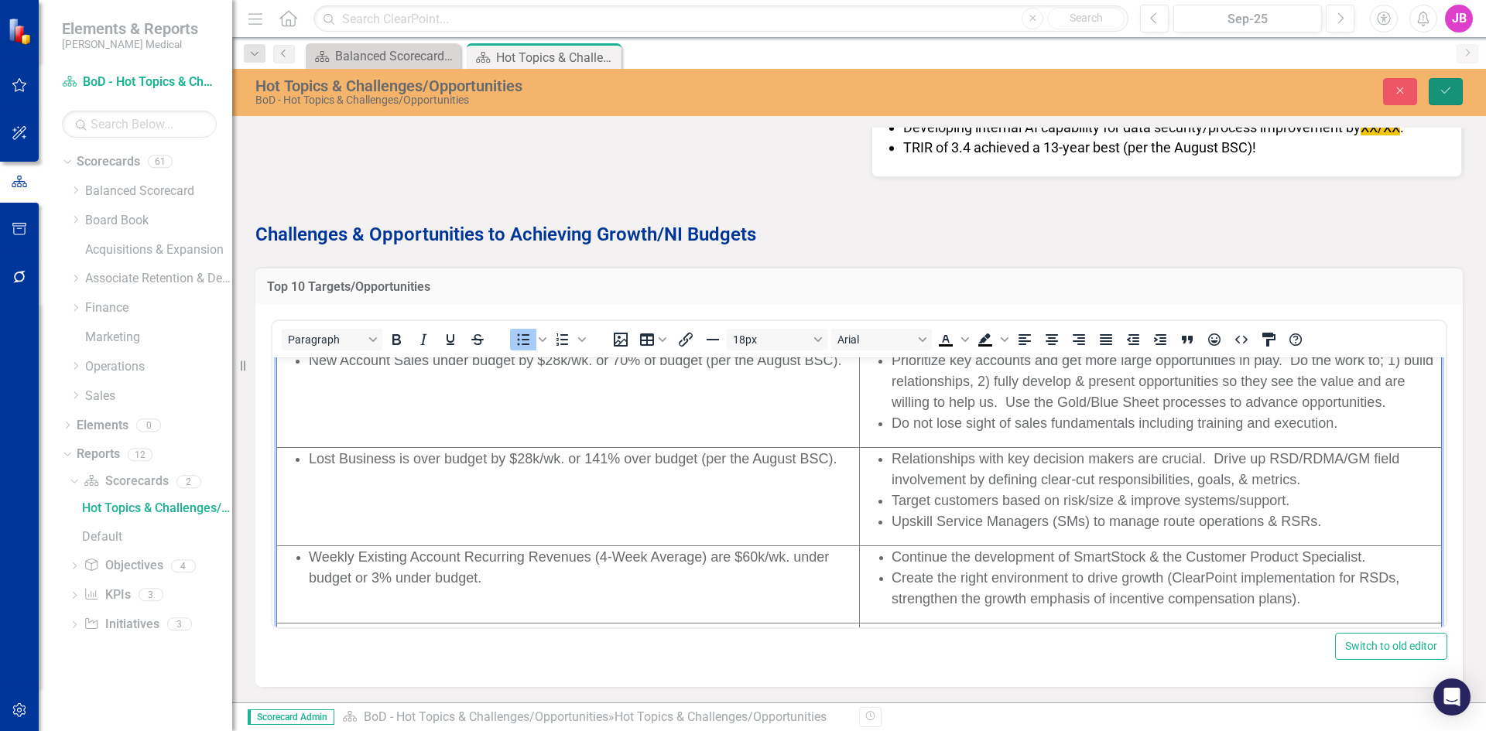
click at [1438, 93] on button "Save" at bounding box center [1445, 91] width 34 height 27
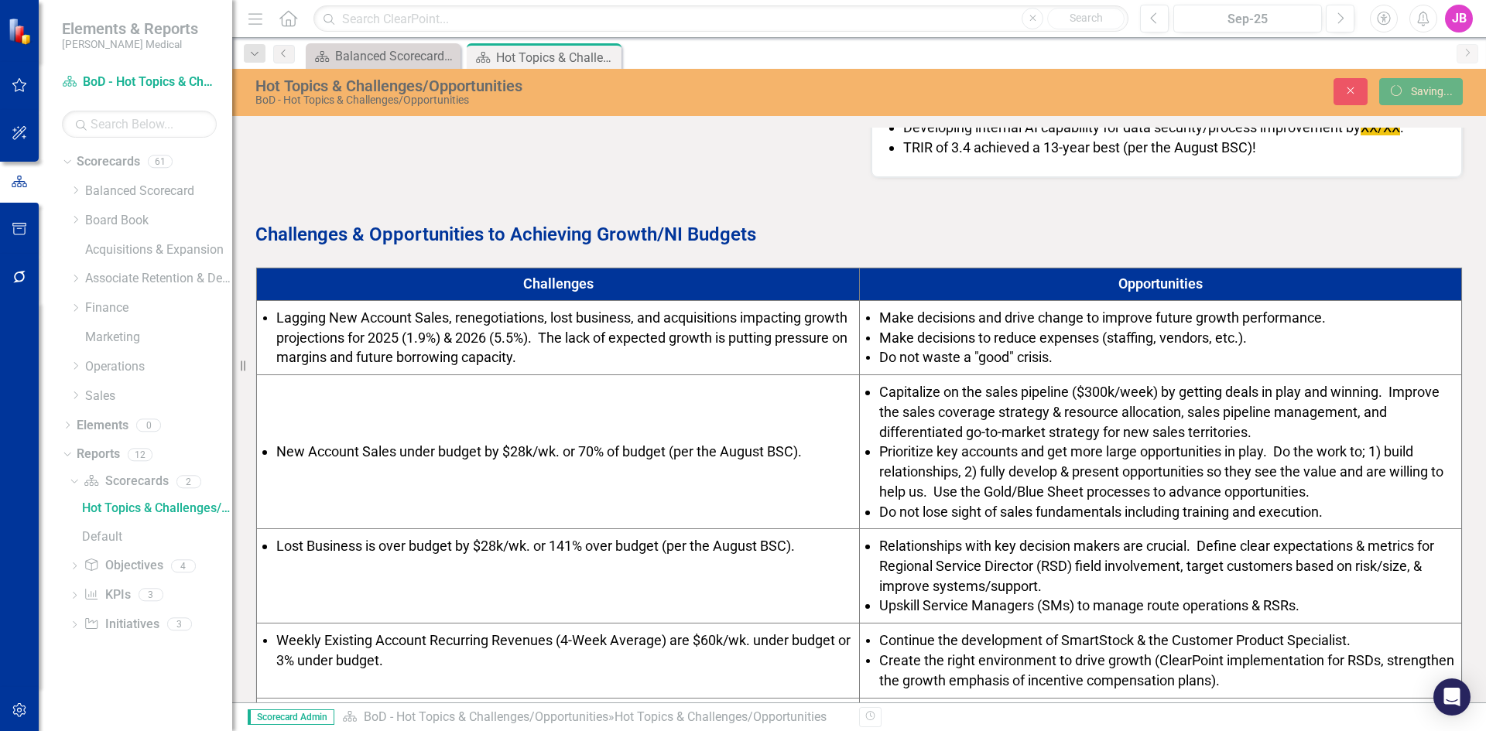
scroll to position [567, 0]
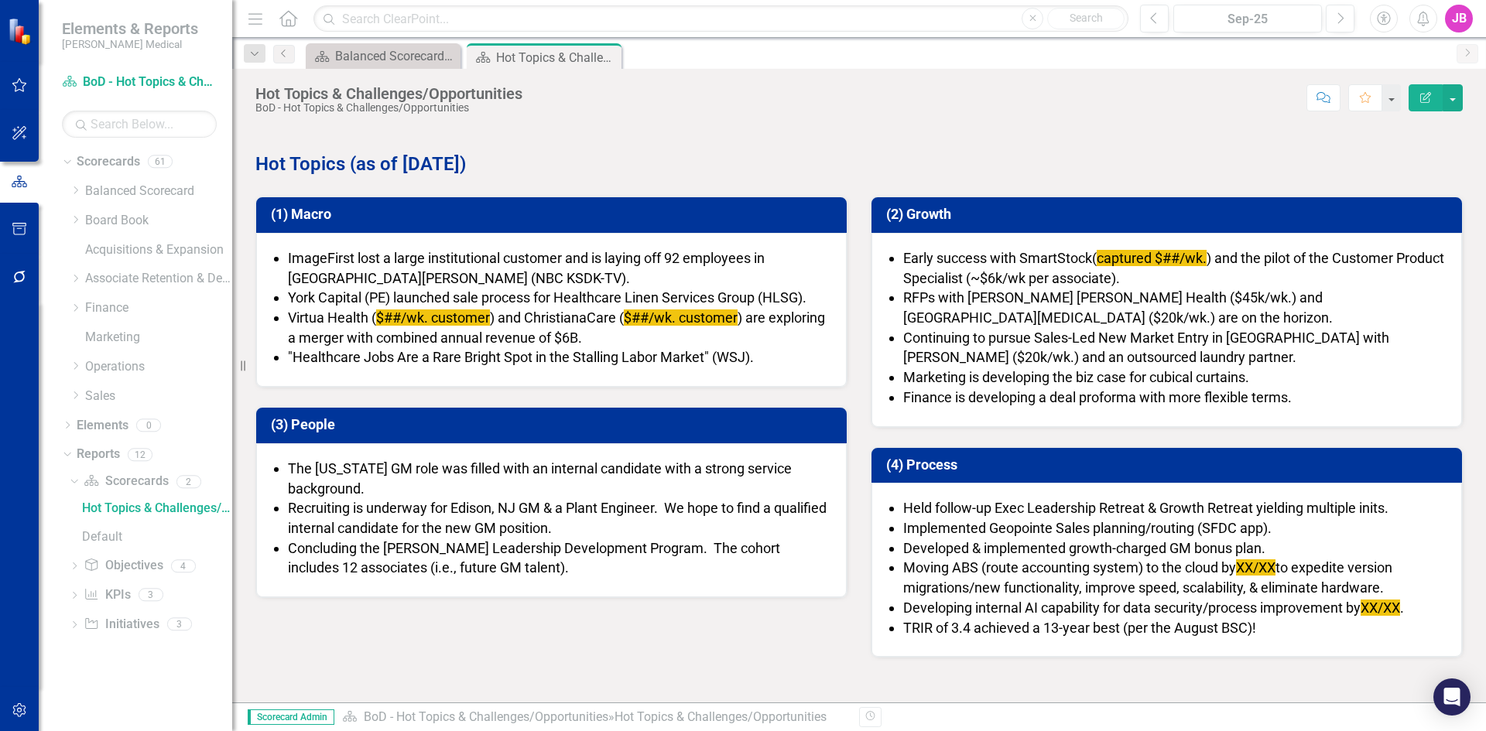
click at [1142, 256] on span "captured $##/wk." at bounding box center [1151, 258] width 110 height 16
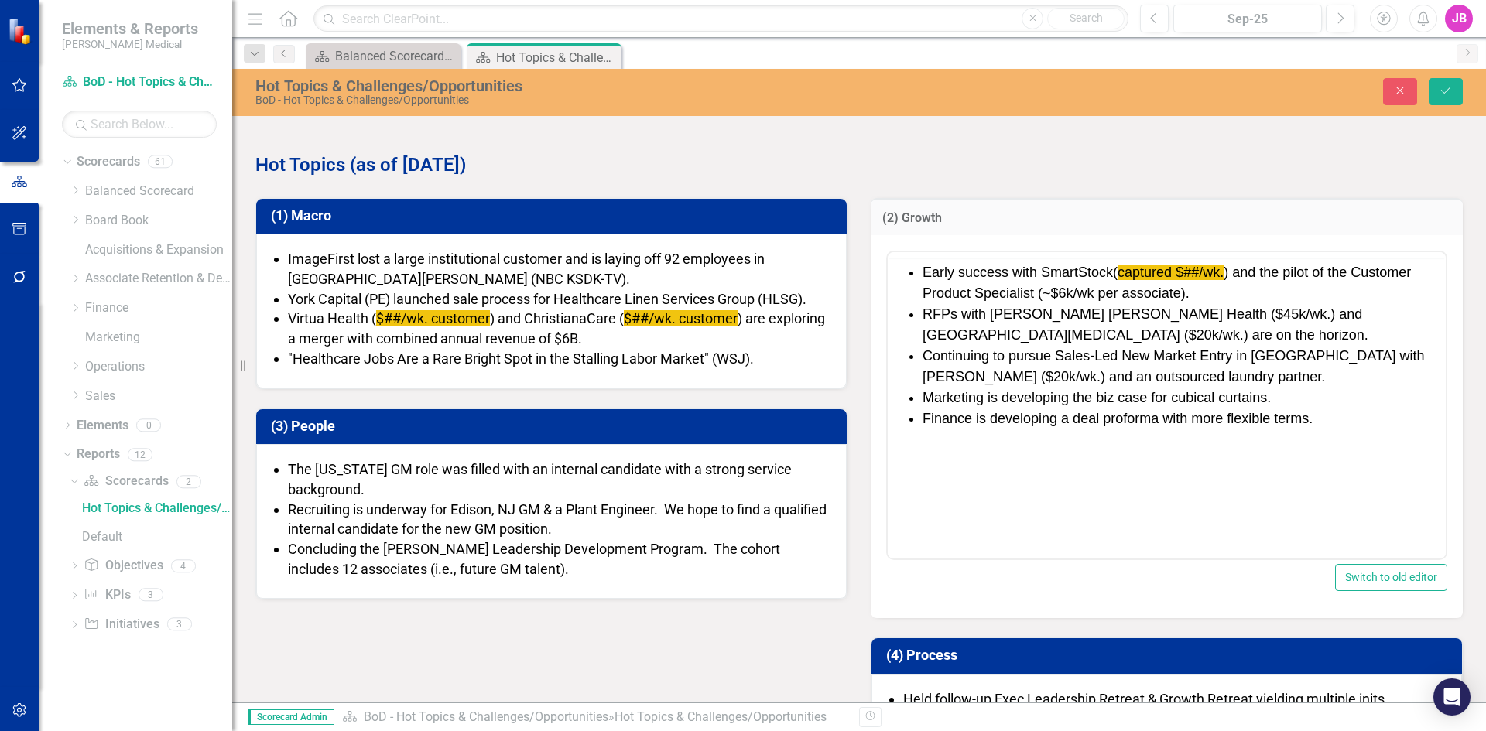
scroll to position [0, 0]
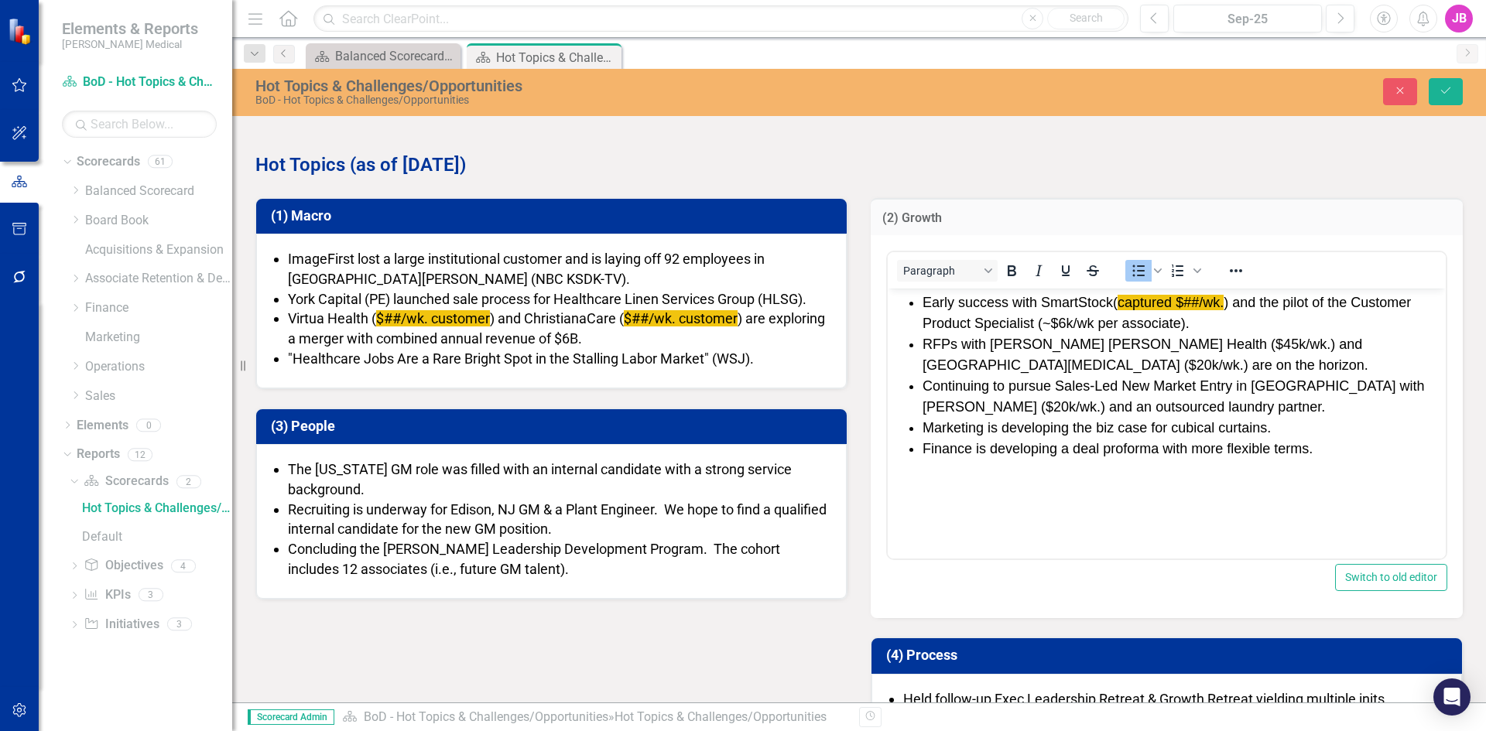
click at [1199, 303] on span "captured $##/wk." at bounding box center [1170, 302] width 106 height 15
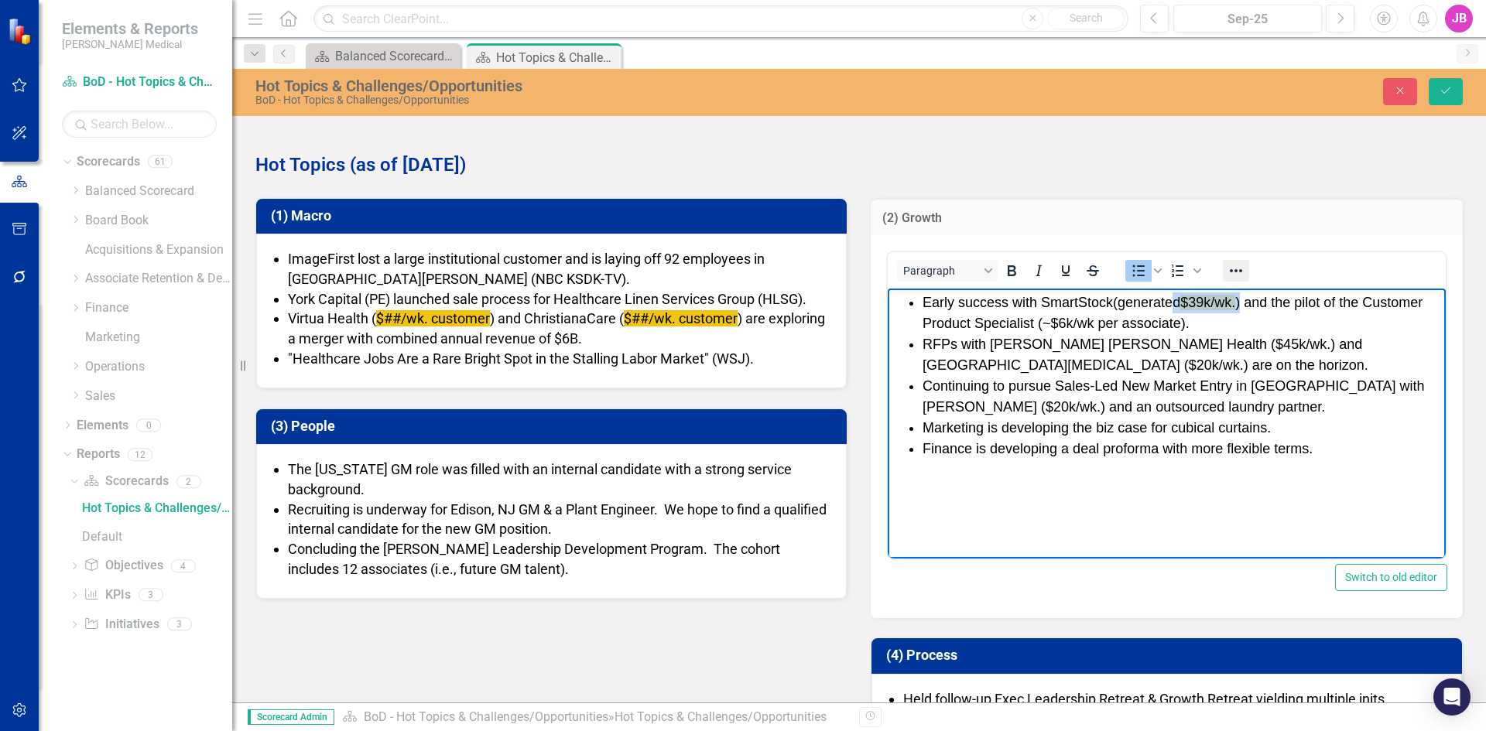
drag, startPoint x: 302, startPoint y: 12, endPoint x: 1219, endPoint y: 269, distance: 953.0
click at [1223, 269] on button "Reveal or hide additional toolbar items" at bounding box center [1236, 271] width 26 height 22
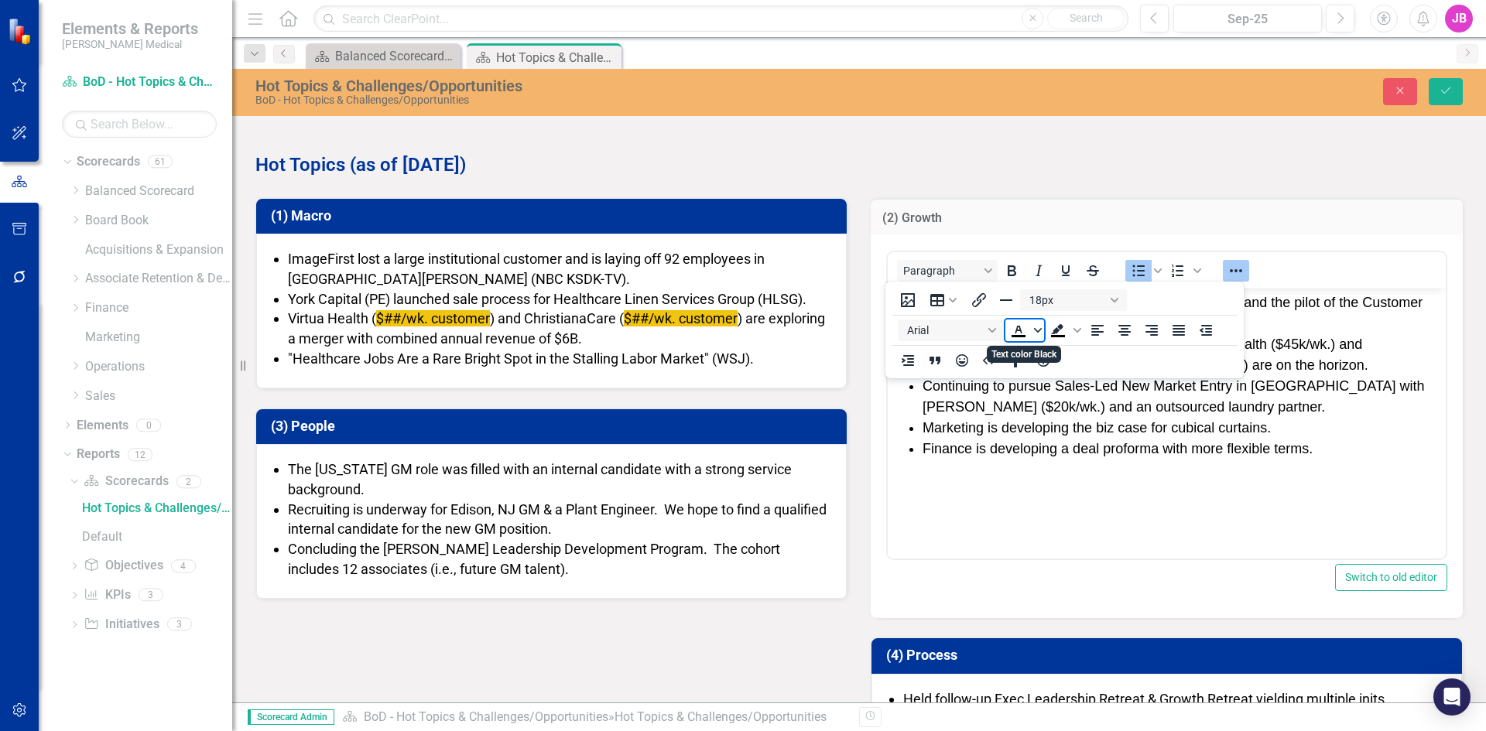
click at [1034, 330] on icon "Text color Black" at bounding box center [1038, 331] width 8 height 8
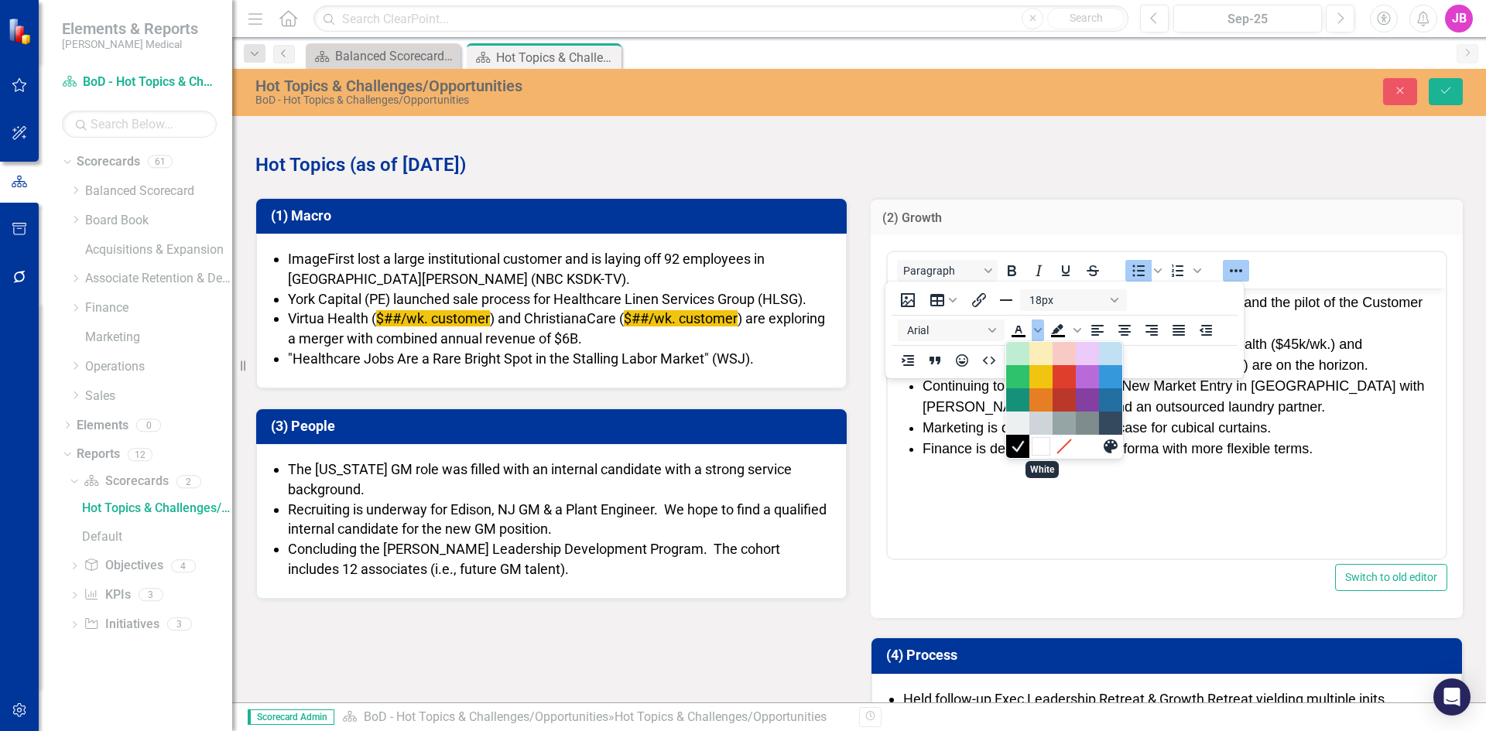
click at [1041, 443] on div "White" at bounding box center [1040, 446] width 19 height 19
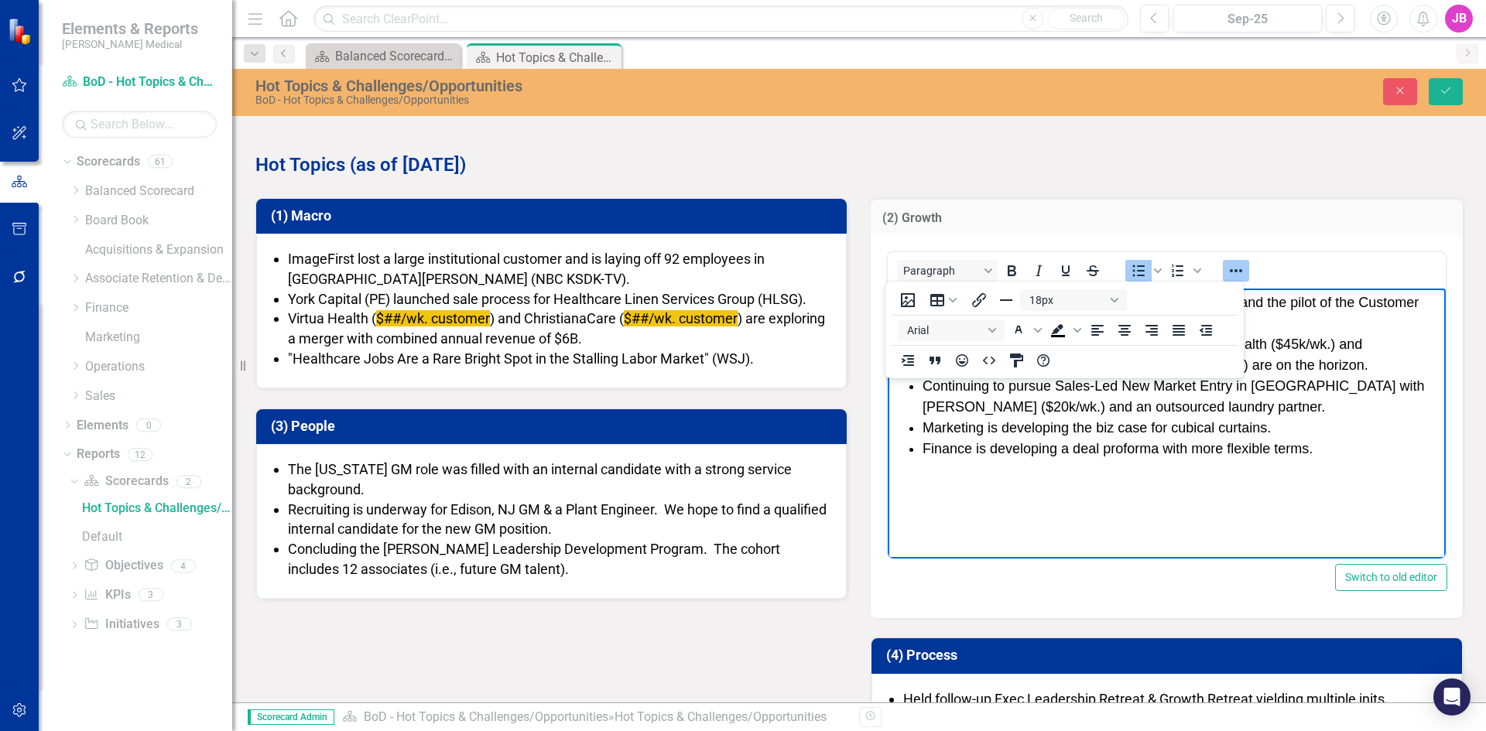
click at [1295, 367] on li "RFPs with [PERSON_NAME] [PERSON_NAME] Health ($45k/wk.) and [GEOGRAPHIC_DATA][M…" at bounding box center [1181, 355] width 519 height 42
click at [1295, 331] on li "Early success with SmartStock (generat ed $39k/wk. ) and the pilot of the Custo…" at bounding box center [1181, 313] width 519 height 42
click at [1295, 305] on span "(generat ed $39k/wk. ) and the pilot of the Customer Product Specialist (~$6k/w…" at bounding box center [1170, 313] width 496 height 36
click at [1234, 273] on icon "Reveal or hide additional toolbar items" at bounding box center [1235, 271] width 19 height 19
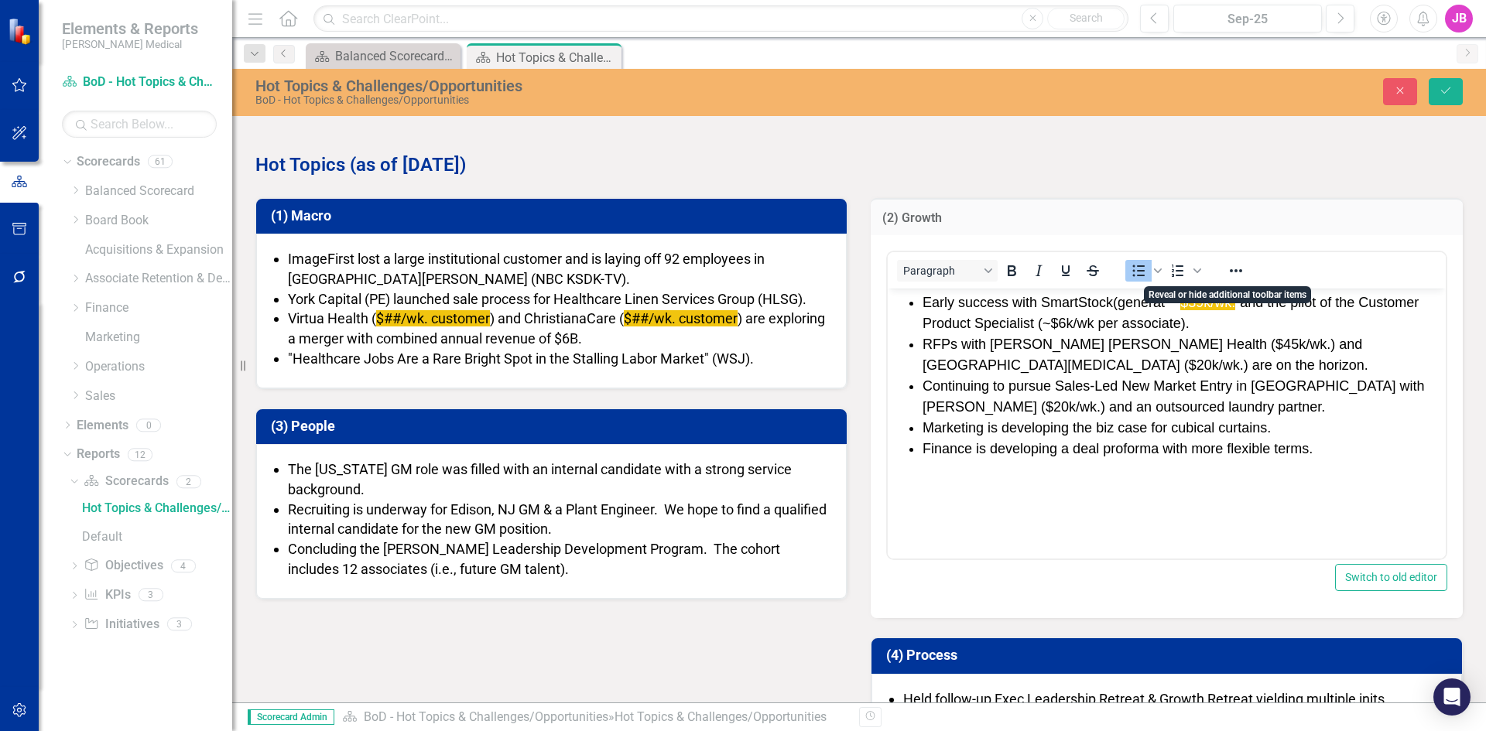
click at [1231, 352] on li "RFPs with [PERSON_NAME] [PERSON_NAME] Health ($45k/wk.) and [GEOGRAPHIC_DATA][M…" at bounding box center [1181, 355] width 519 height 42
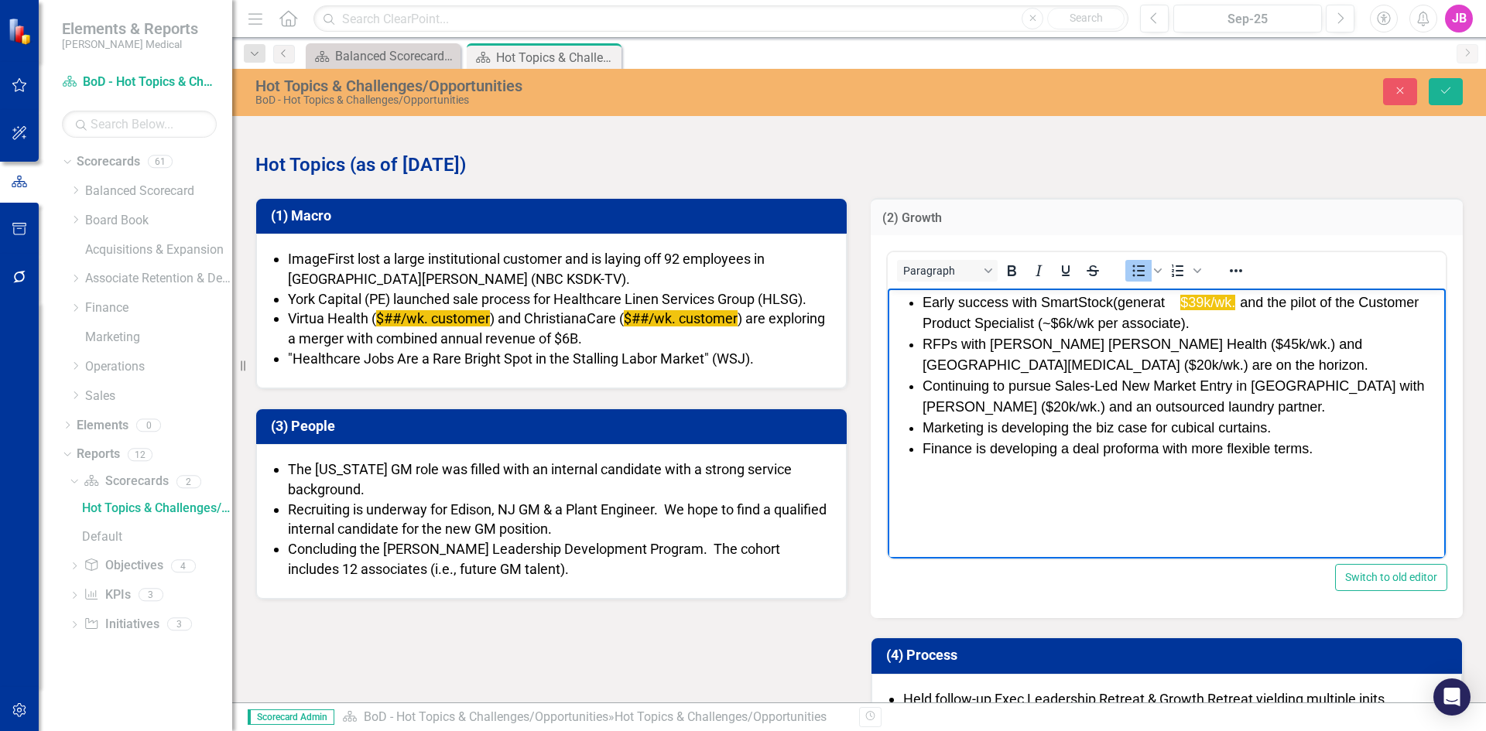
click at [1263, 309] on span "(generat ed $39k/wk. ) and the pilot of the Customer Product Specialist (~$6k/w…" at bounding box center [1170, 313] width 496 height 36
drag, startPoint x: 1270, startPoint y: 299, endPoint x: 1100, endPoint y: 306, distance: 169.6
click at [1100, 306] on li "Early success with SmartStock (generat ed $39k/wk. ) and the pilot of the Custo…" at bounding box center [1181, 313] width 519 height 42
click at [1233, 274] on icon "Reveal or hide additional toolbar items" at bounding box center [1235, 271] width 19 height 19
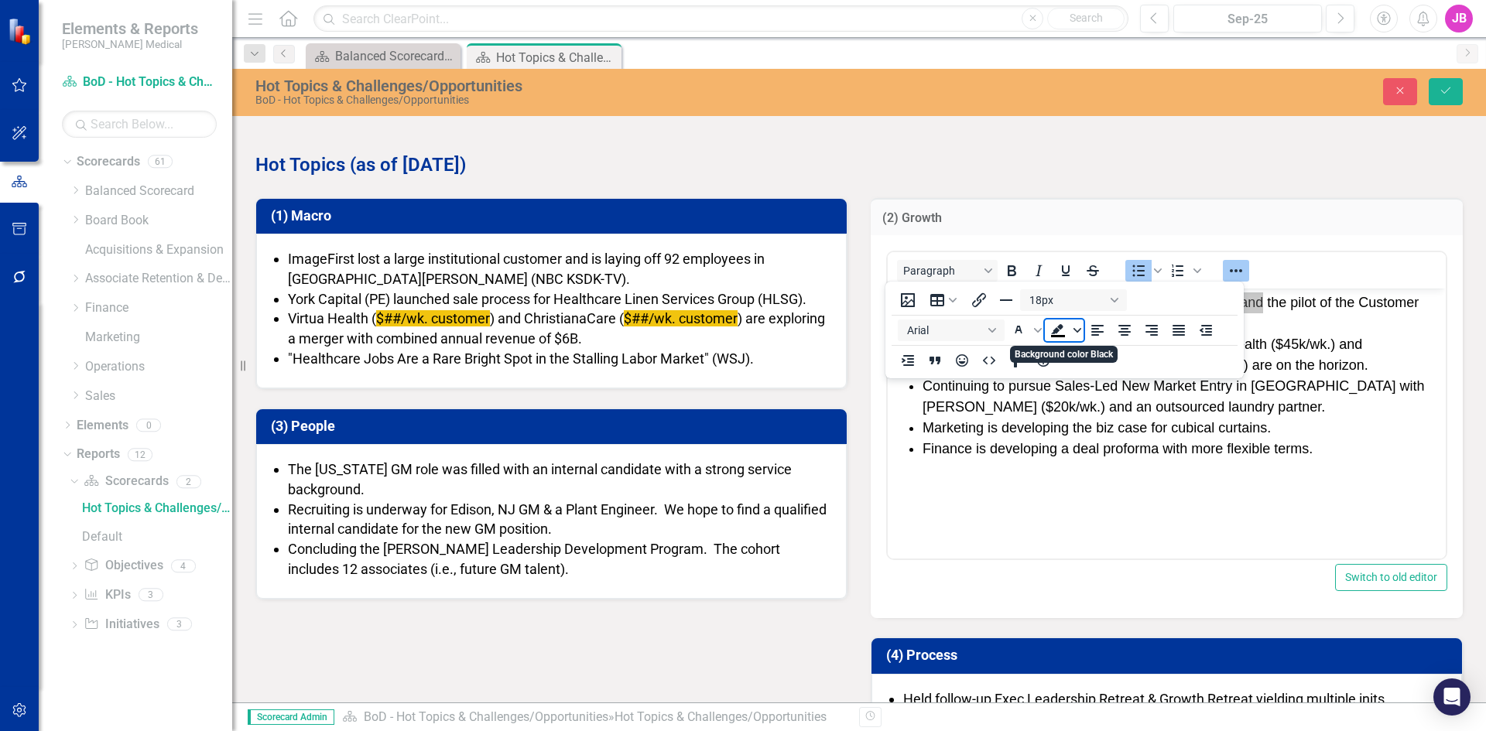
click at [1076, 329] on icon "Background color Black" at bounding box center [1077, 331] width 8 height 8
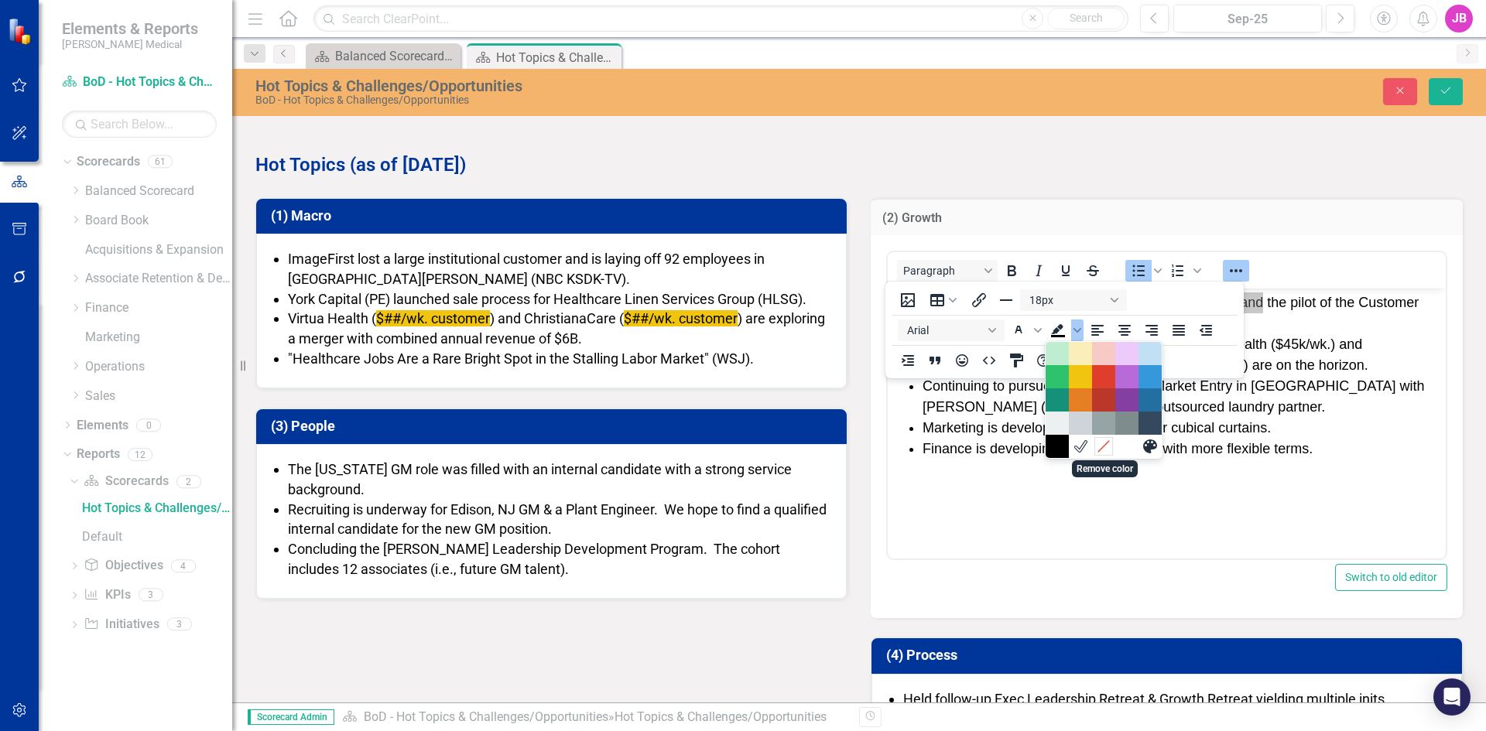
click at [1103, 450] on icon "Remove color" at bounding box center [1103, 447] width 15 height 15
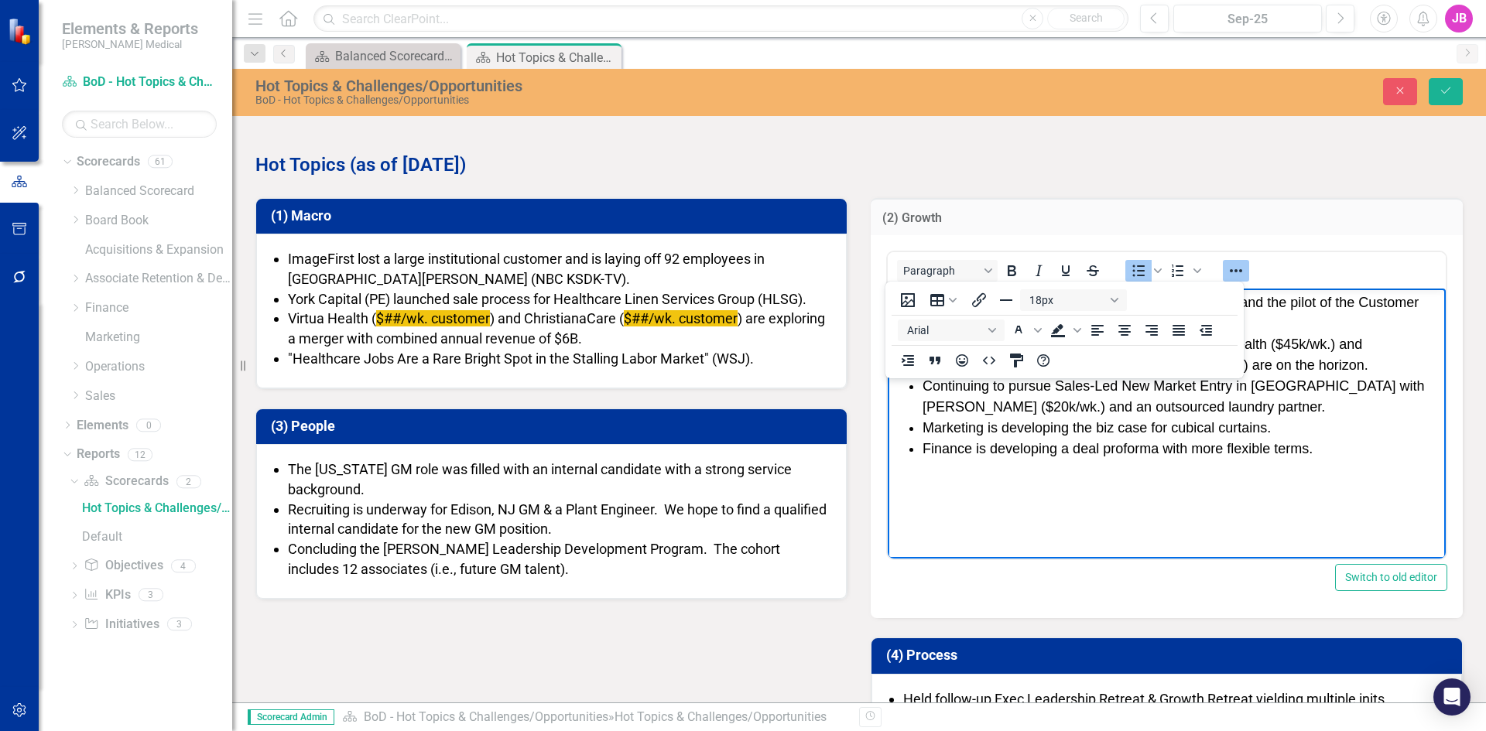
click at [1167, 405] on li "Continuing to pursue Sales-Led New Market Entry in [GEOGRAPHIC_DATA] with [PERS…" at bounding box center [1181, 397] width 519 height 42
click at [1228, 264] on icon "Reveal or hide additional toolbar items" at bounding box center [1235, 271] width 19 height 19
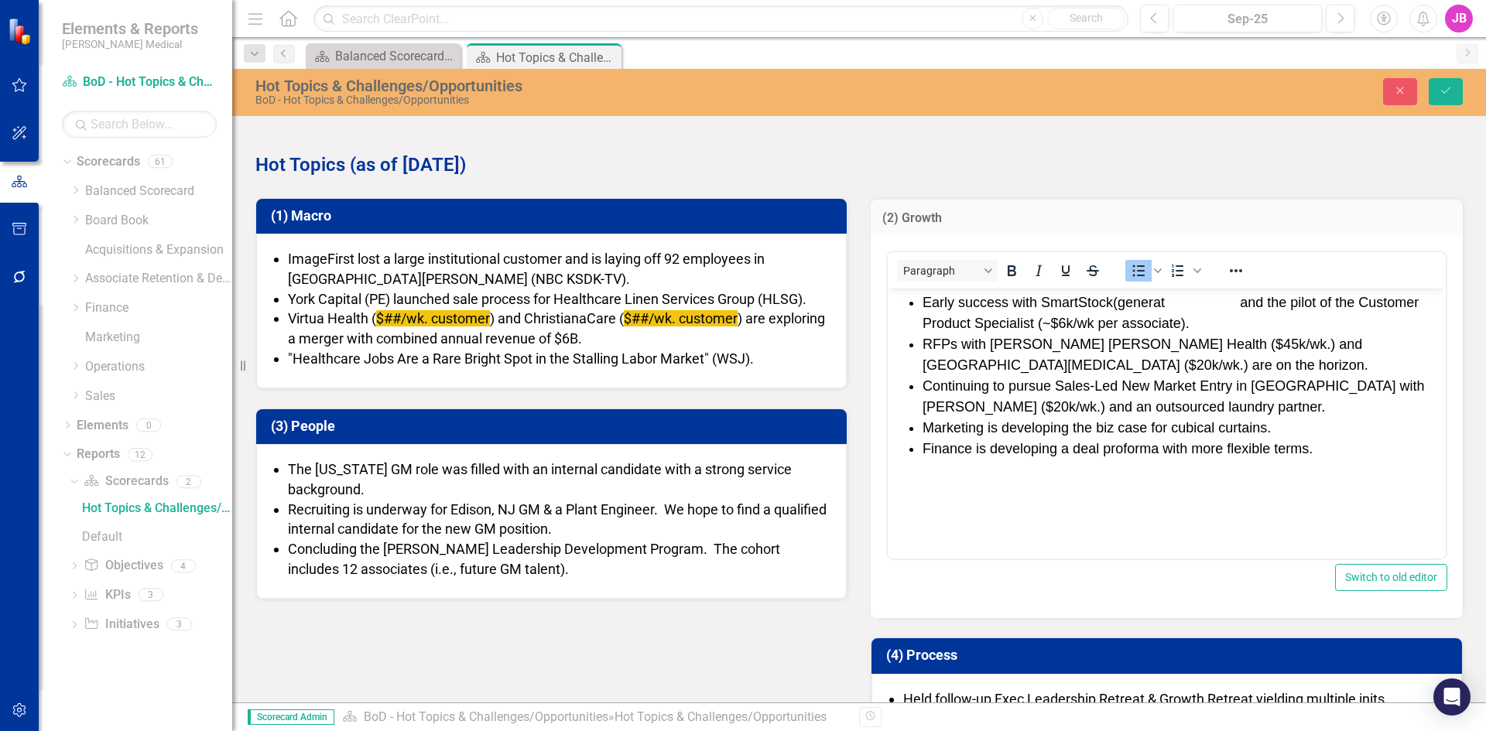
click at [1186, 360] on li "RFPs with [PERSON_NAME] [PERSON_NAME] Health ($45k/wk.) and [GEOGRAPHIC_DATA][M…" at bounding box center [1181, 355] width 519 height 42
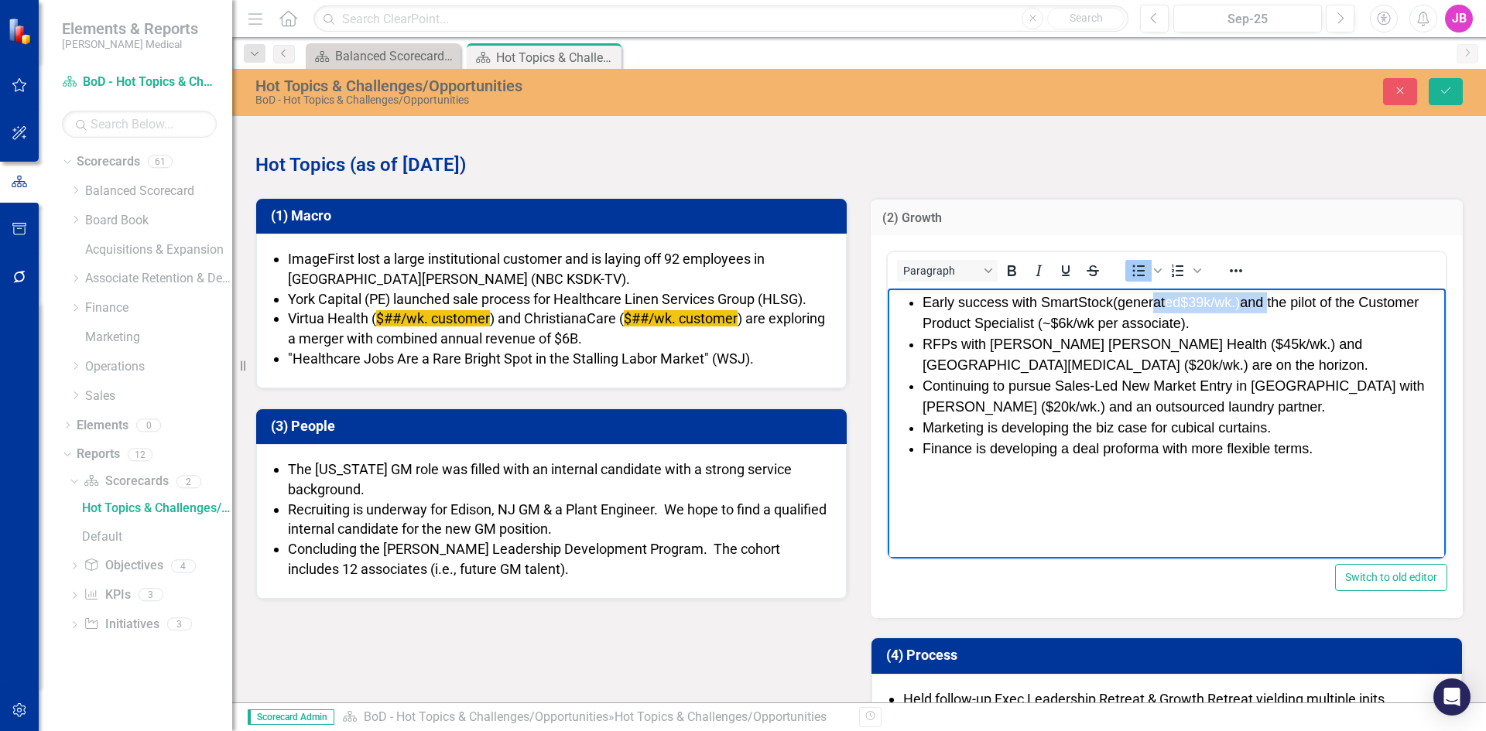
drag, startPoint x: 1151, startPoint y: 301, endPoint x: 1276, endPoint y: 302, distance: 125.4
click at [1276, 302] on span "(generat ed $39k/wk. ) and the pilot of the Customer Product Specialist (~$6k/w…" at bounding box center [1170, 313] width 496 height 36
click at [1233, 267] on icon "Reveal or hide additional toolbar items" at bounding box center [1235, 271] width 19 height 19
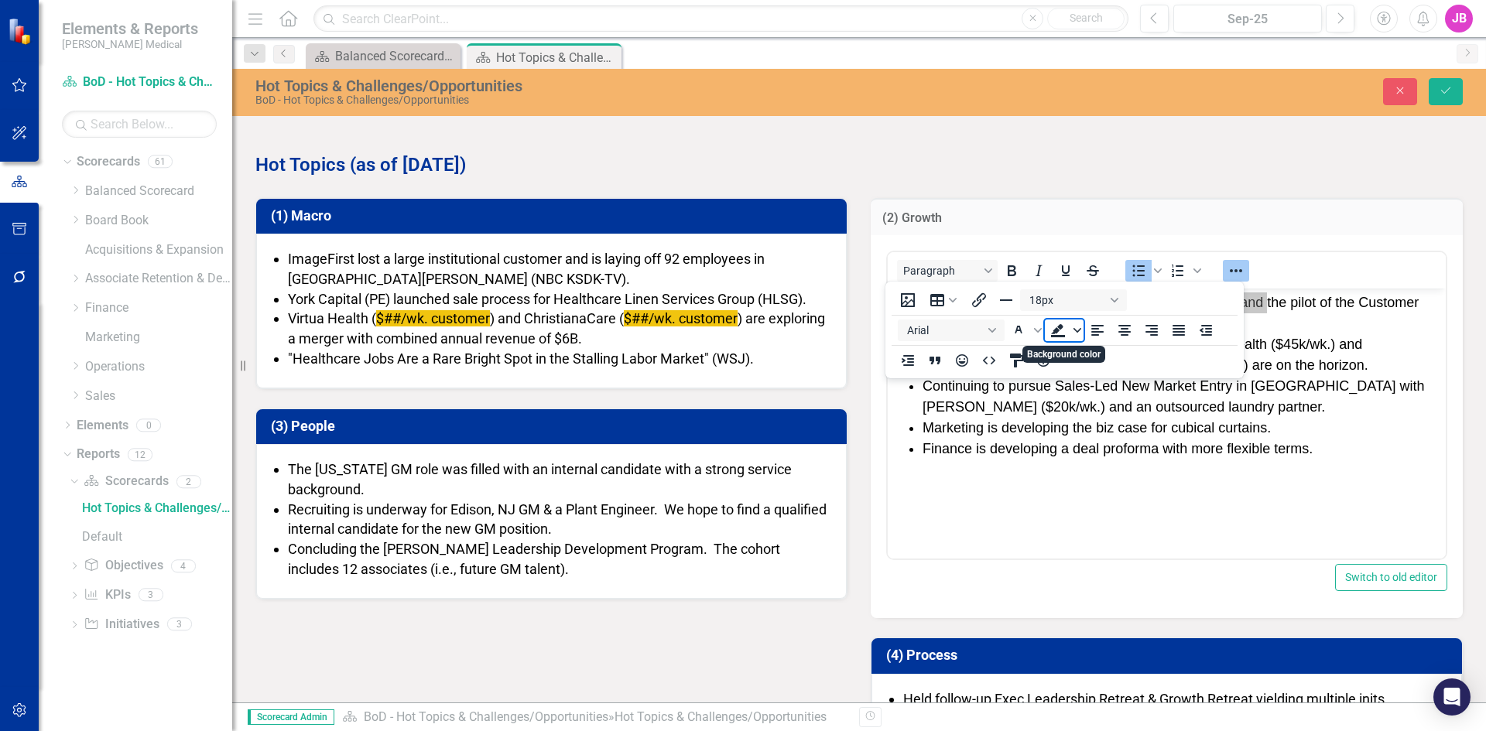
click at [1078, 327] on icon "Background color" at bounding box center [1077, 331] width 8 height 8
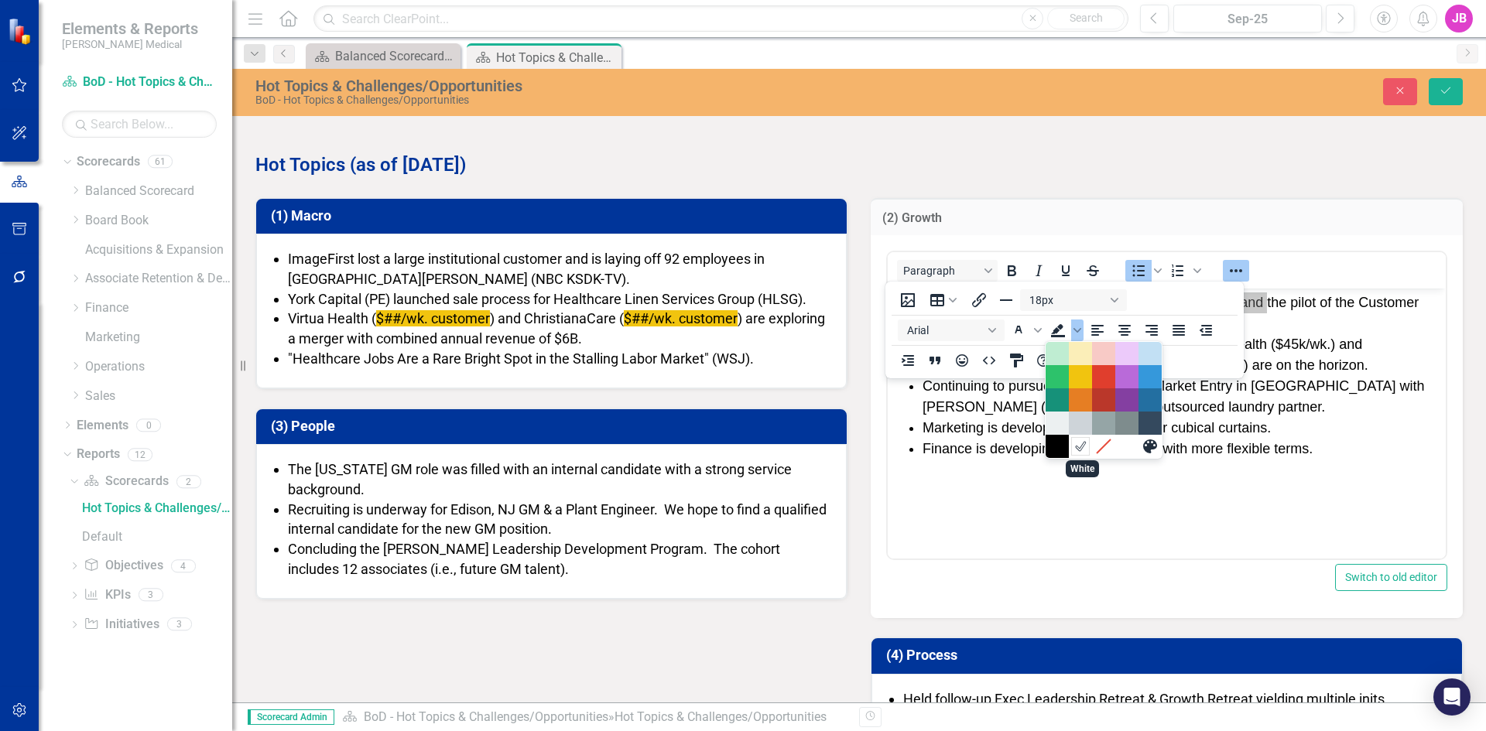
click at [1084, 444] on icon "White" at bounding box center [1080, 447] width 9 height 9
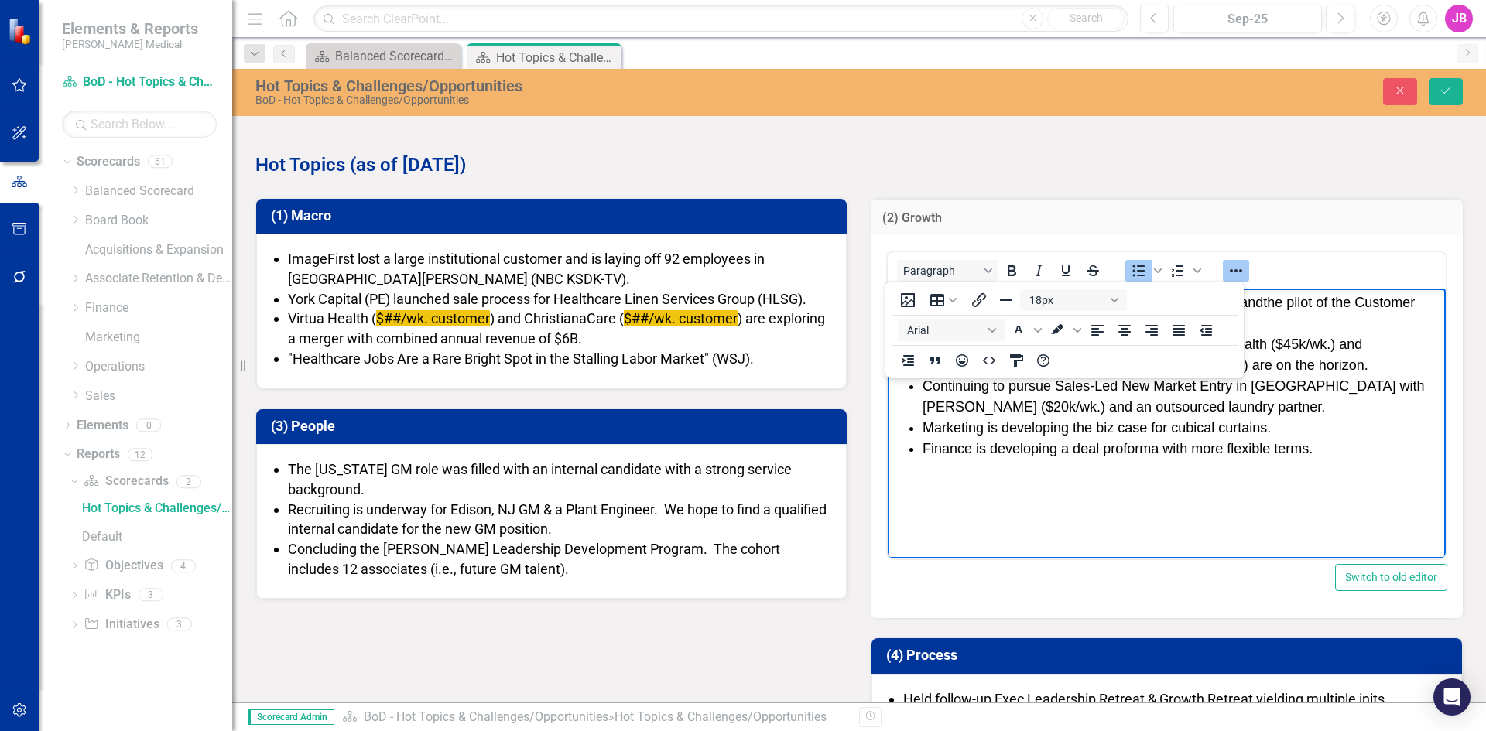
click at [1273, 344] on li "RFPs with [PERSON_NAME] [PERSON_NAME] Health ($45k/wk.) and [GEOGRAPHIC_DATA][M…" at bounding box center [1181, 355] width 519 height 42
click at [1229, 266] on icon "Reveal or hide additional toolbar items" at bounding box center [1235, 271] width 19 height 19
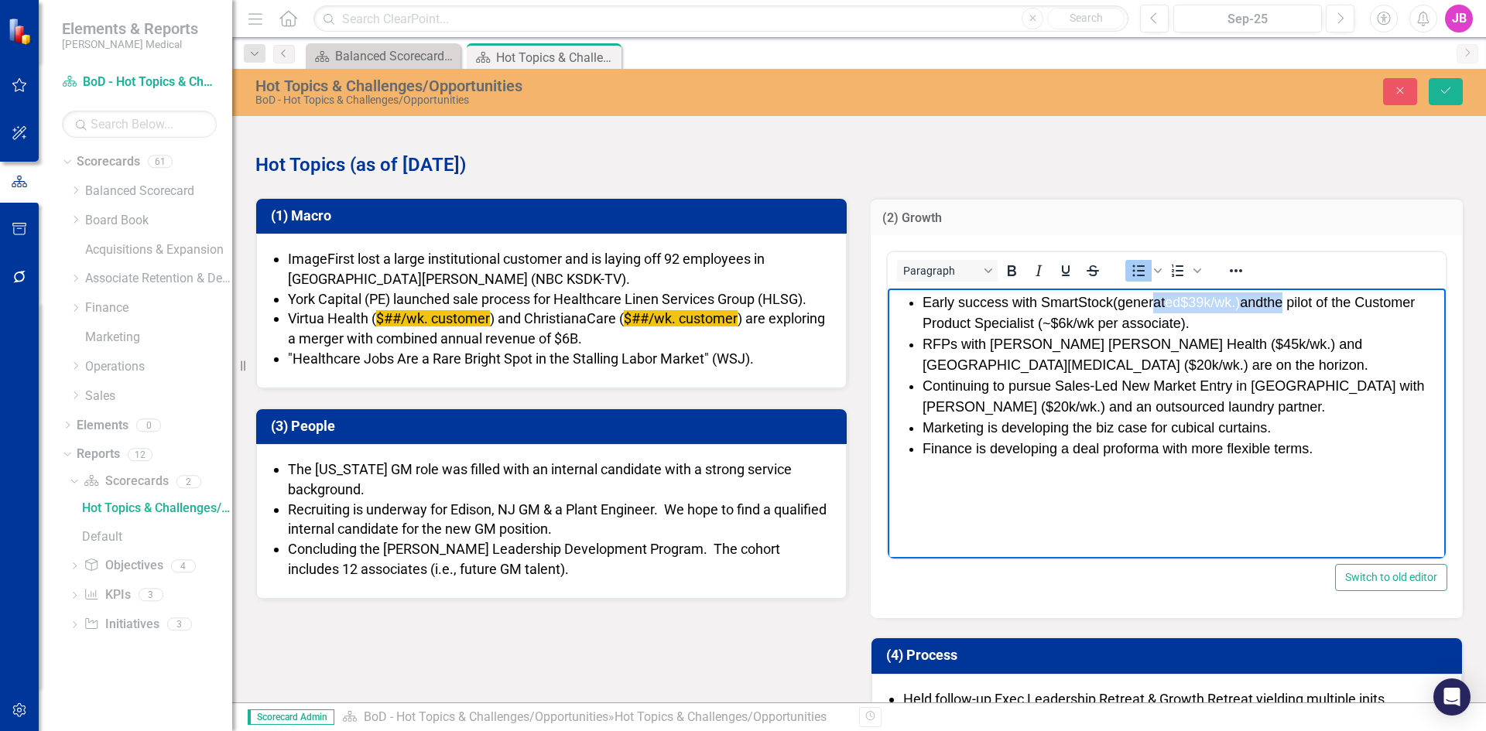
drag, startPoint x: 1154, startPoint y: 302, endPoint x: 1288, endPoint y: 303, distance: 133.1
click at [1288, 303] on span "(gene rat ed $39k/wk. ) and the pilot of the Customer Product Specialist (~$6k/…" at bounding box center [1168, 313] width 492 height 36
click at [1232, 272] on icon "Reveal or hide additional toolbar items" at bounding box center [1235, 271] width 19 height 19
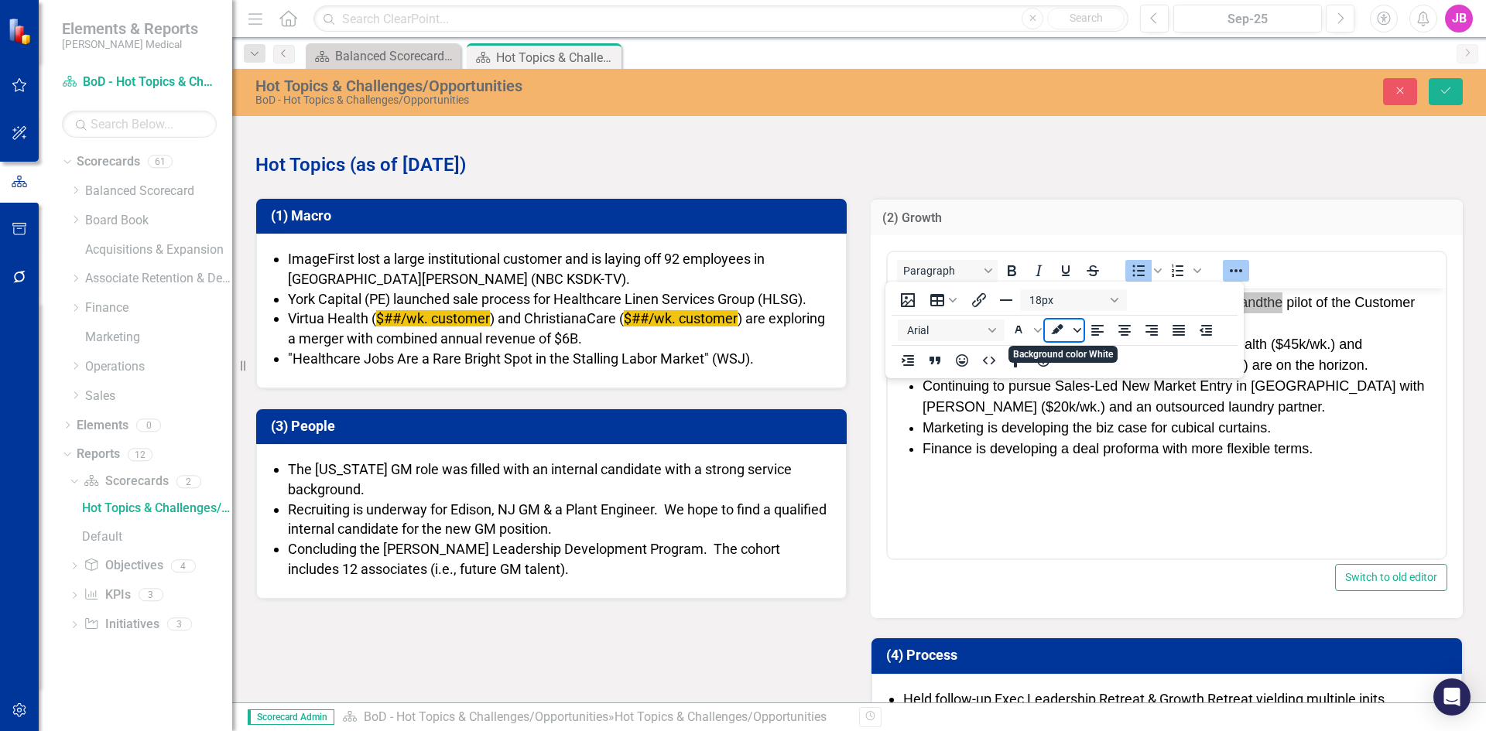
click at [1078, 328] on icon "Background color White" at bounding box center [1077, 331] width 8 height 8
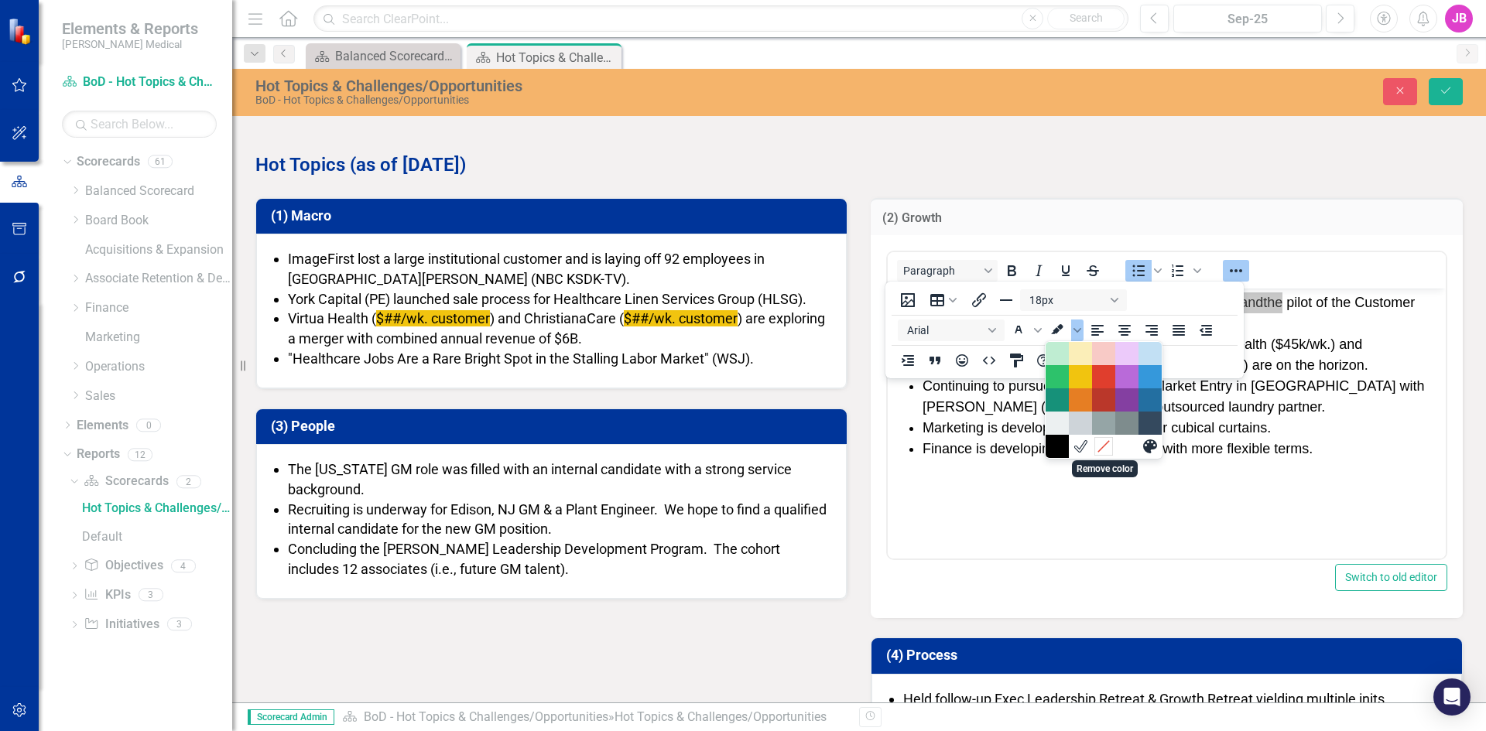
click at [1101, 443] on icon "Remove color" at bounding box center [1103, 447] width 15 height 15
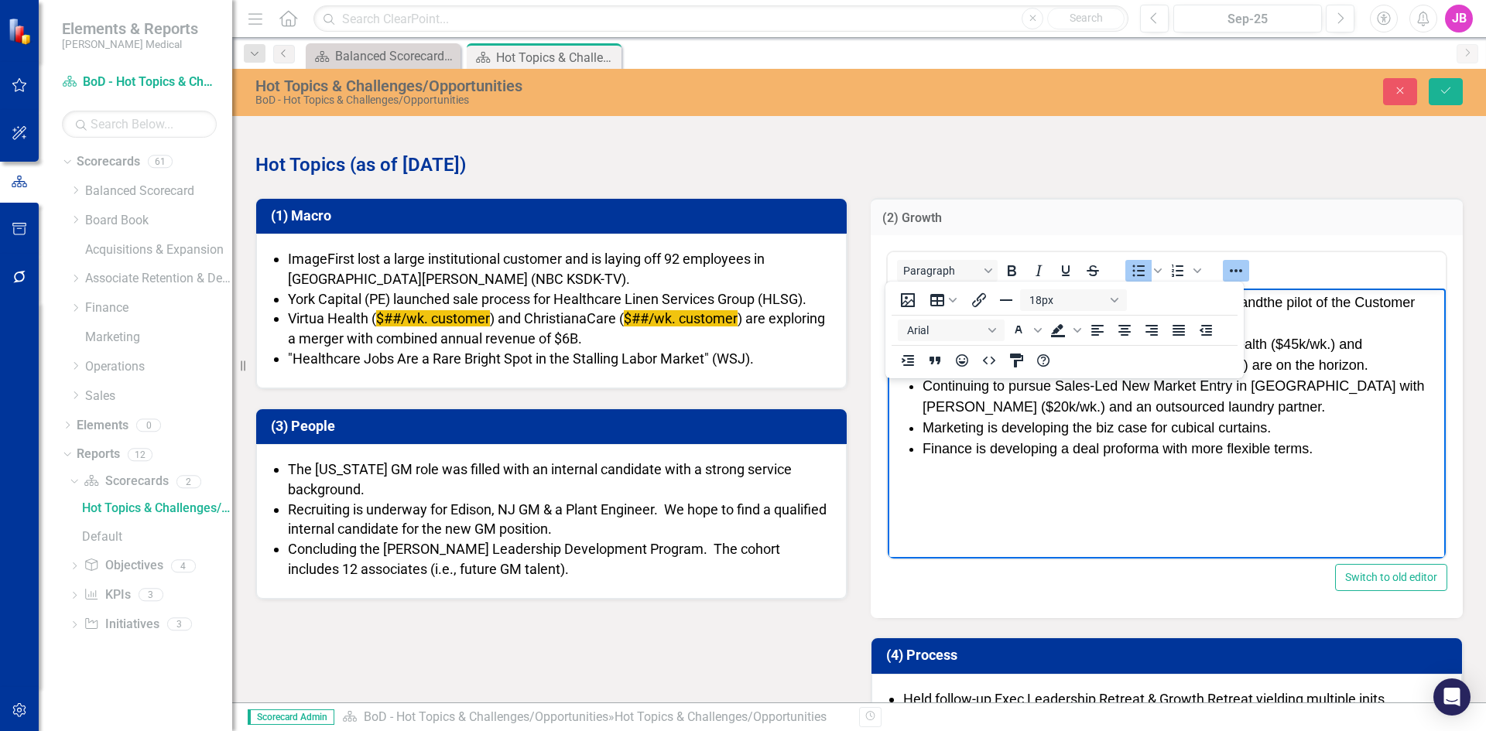
click at [1191, 429] on span "Marketing is developing the biz case for cubical curtains." at bounding box center [1096, 427] width 348 height 15
click at [1233, 270] on icon "Reveal or hide additional toolbar items" at bounding box center [1235, 271] width 19 height 19
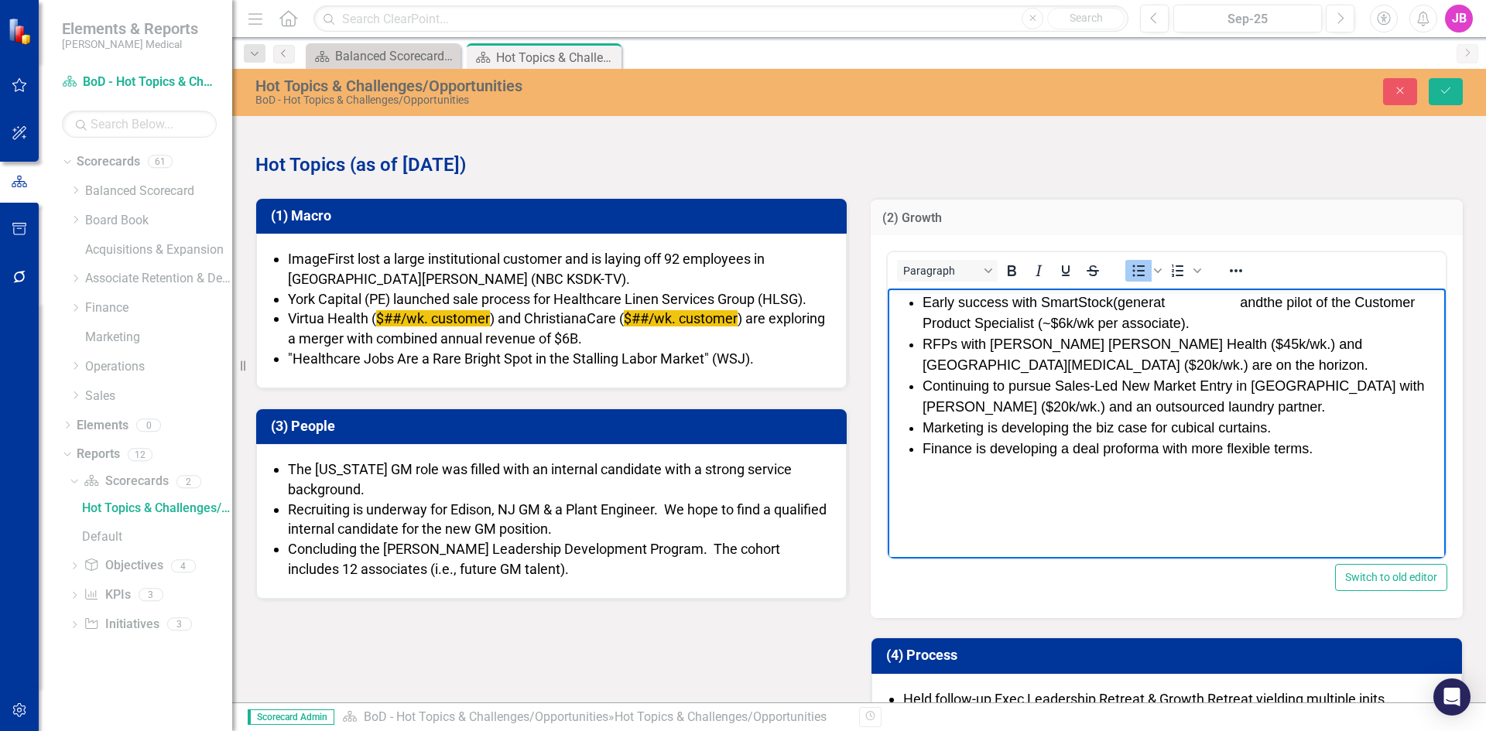
click at [1171, 321] on span "(gene r at ed $39k/wk. ) and the pilot of the Customer Product Specialist (~$6k…" at bounding box center [1168, 313] width 492 height 36
click at [1179, 302] on span "ed $39k/wk. )" at bounding box center [1202, 302] width 75 height 15
click at [1194, 301] on span "ed $39k/wk. )" at bounding box center [1202, 302] width 75 height 15
drag, startPoint x: 1274, startPoint y: 297, endPoint x: 1133, endPoint y: 305, distance: 141.8
click at [1133, 305] on span "(gene r at ed $39k/wk. ) and the pilot of the Customer Product Specialist (~$6k…" at bounding box center [1168, 313] width 492 height 36
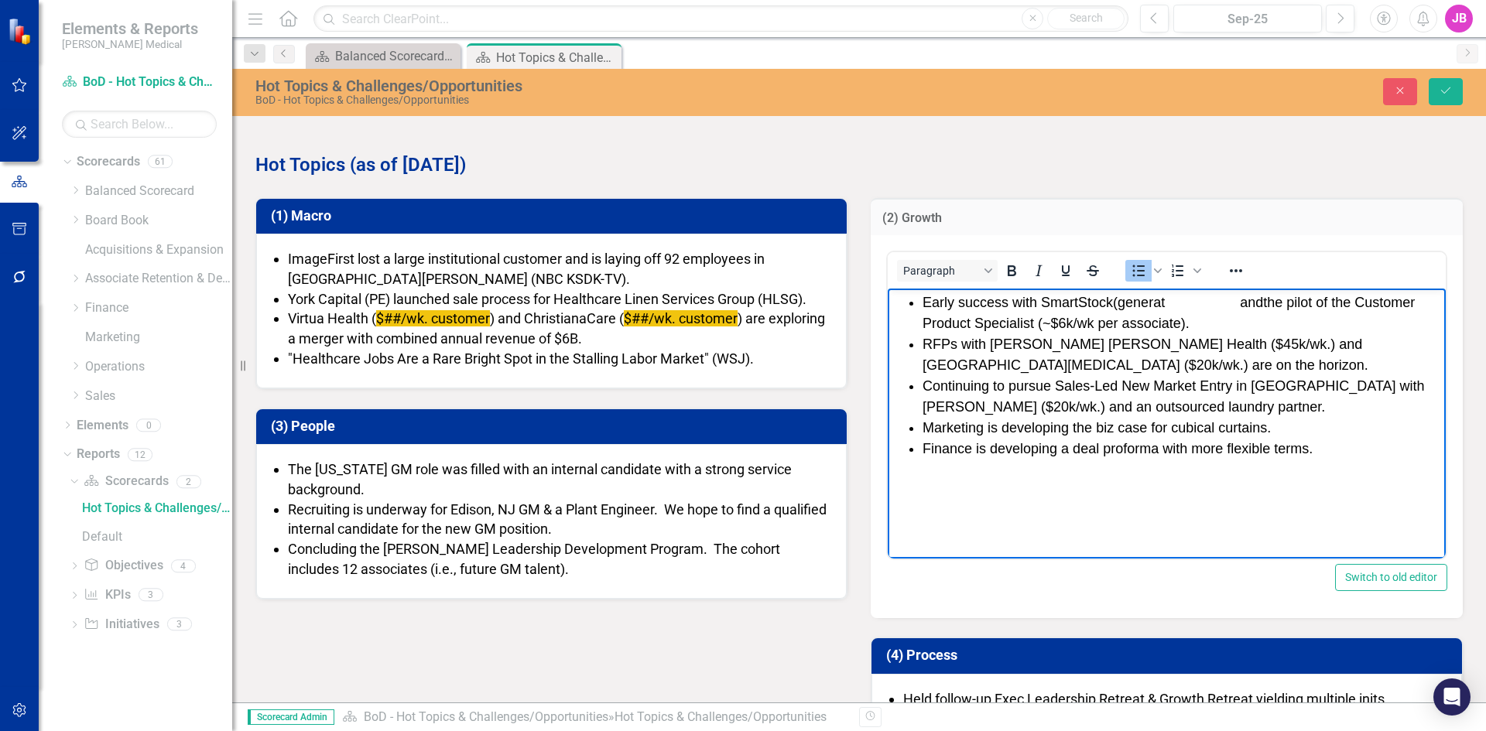
click at [1267, 314] on li "Early success with SmartStock (gene r at ed $39k/wk. ) and the pilot of the Cus…" at bounding box center [1181, 313] width 519 height 42
click at [1251, 303] on span "(gene r at ed $39k/wk. ) and the pilot of the Customer Product Specialist (~$6k…" at bounding box center [1168, 313] width 492 height 36
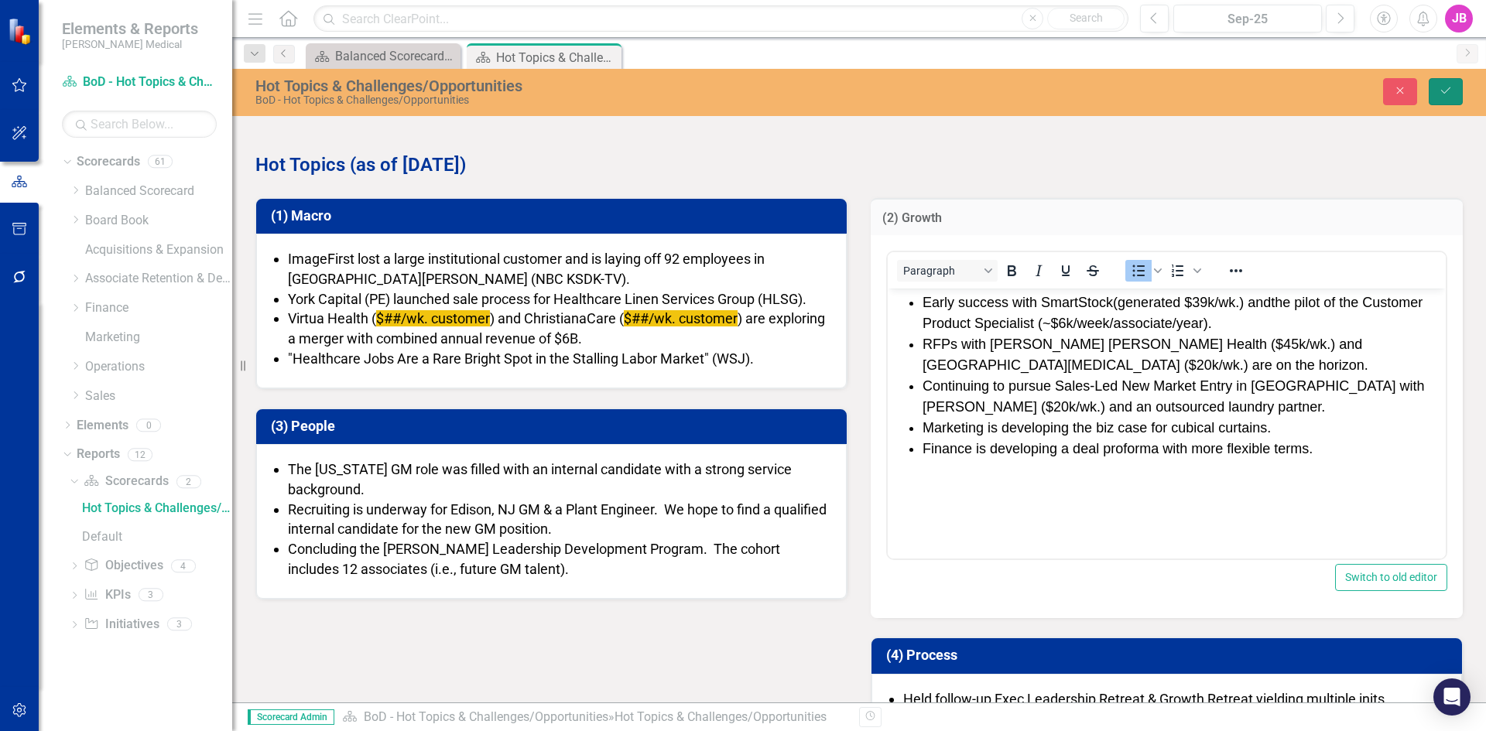
click at [1451, 89] on icon "Save" at bounding box center [1445, 90] width 14 height 11
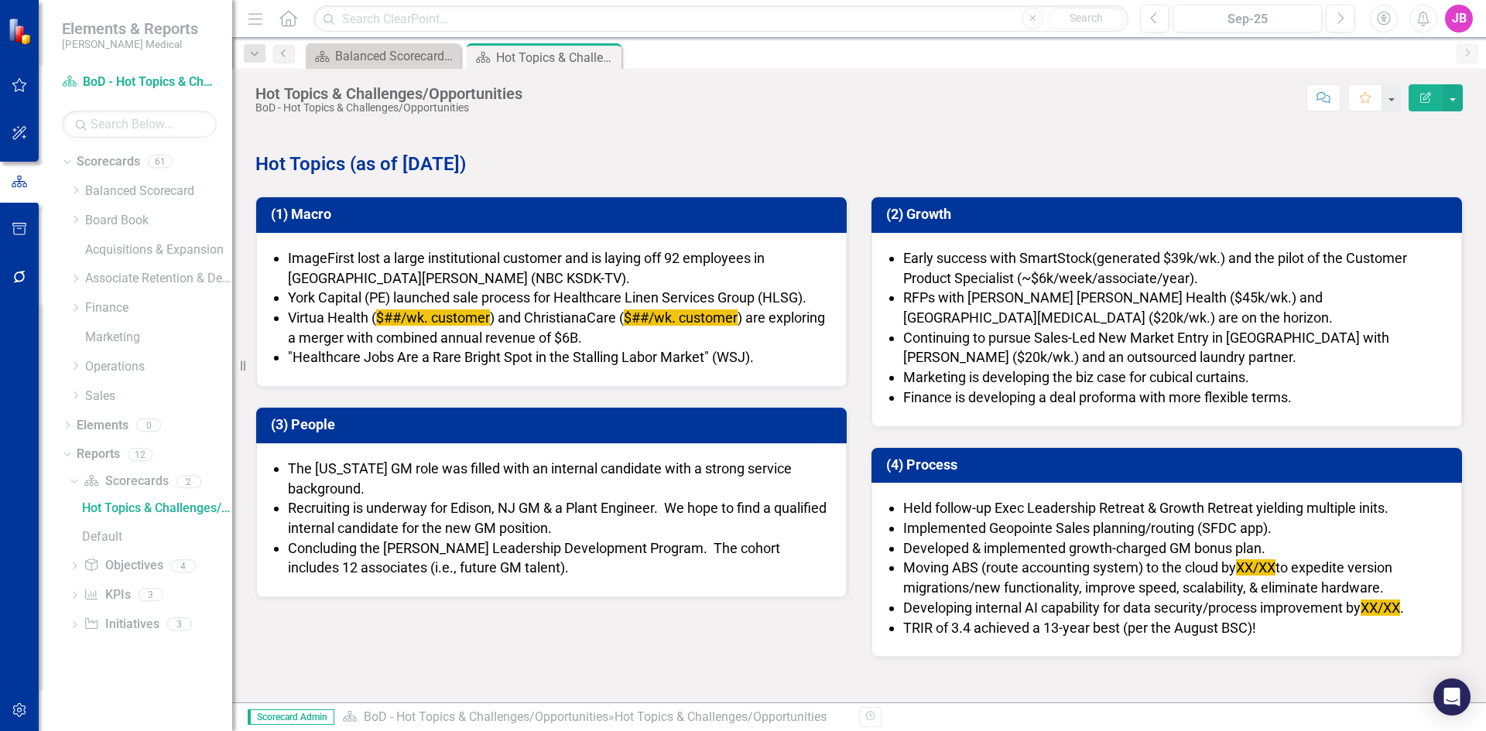
click at [1039, 246] on div "Early success with SmartStock (gene r ated $39k/wk.) and the pilot of the Custo…" at bounding box center [1166, 330] width 590 height 194
click at [1161, 258] on span "(gene r ated $39k/wk.) and the pilot of the Customer Product Specialist (~$6k/w…" at bounding box center [1155, 268] width 504 height 36
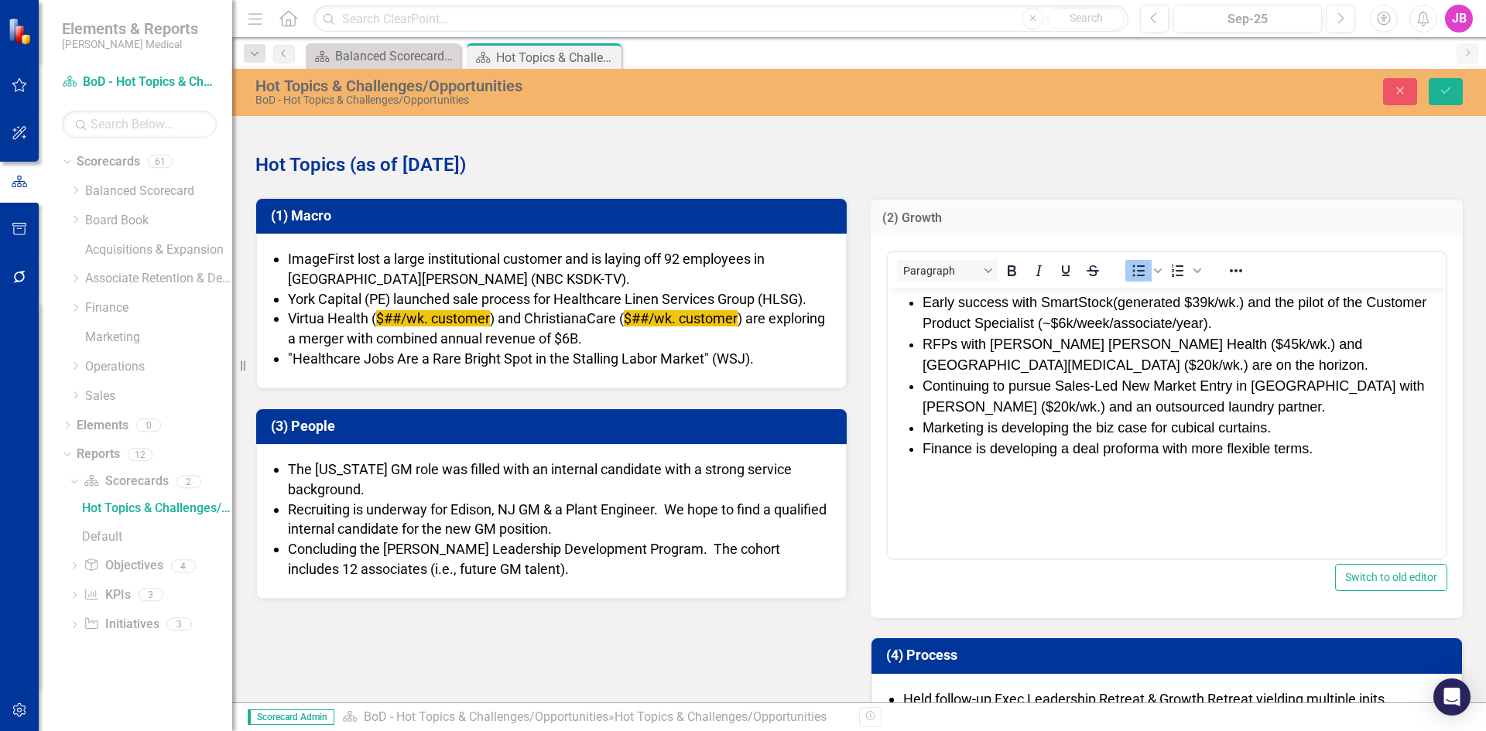
click at [1189, 304] on span "(gene r ated $39k/wk.) and the pilot of the Customer Product Specialist (~$6k/w…" at bounding box center [1174, 313] width 504 height 36
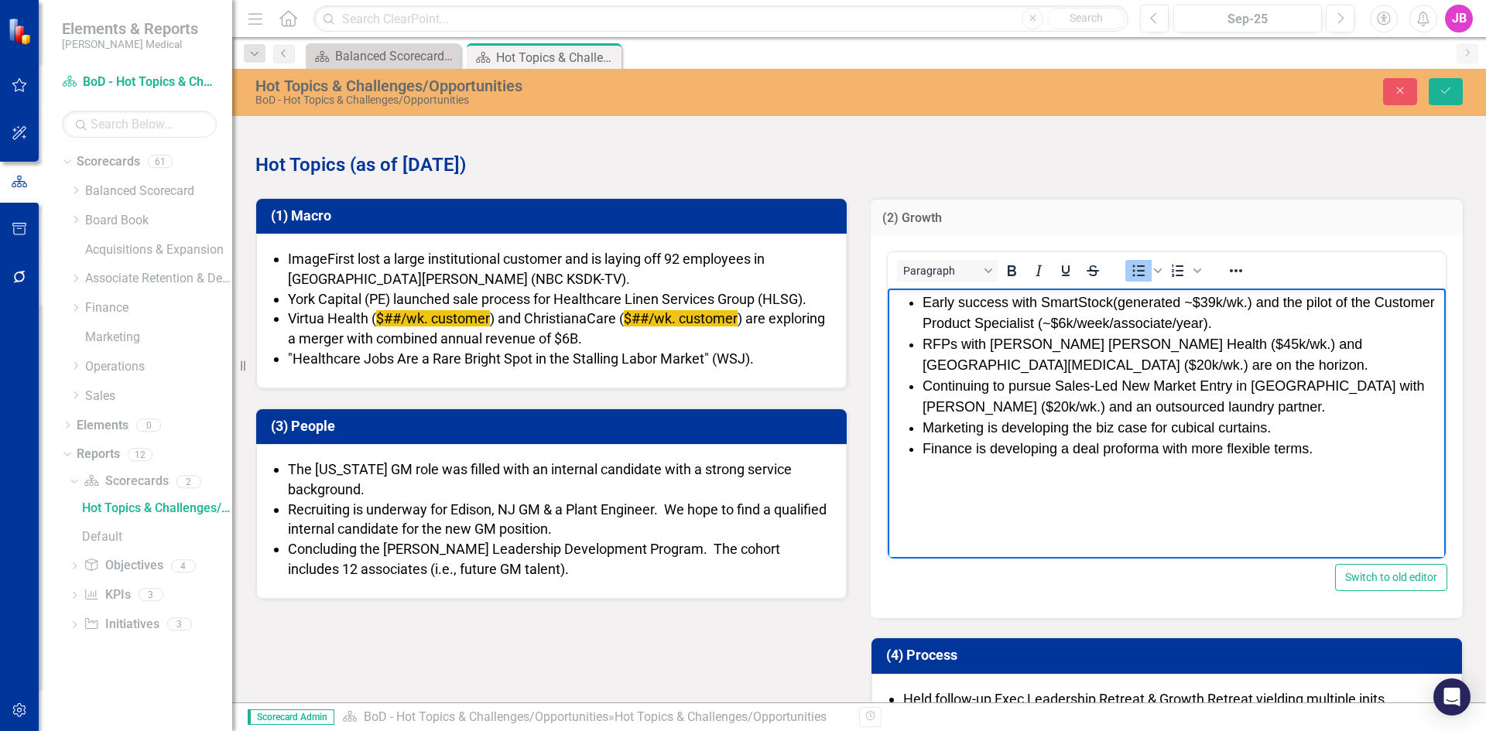
click at [1192, 332] on li "Early success with SmartStock (gene r ated ~$39k/wk.) and the pilot of the Cust…" at bounding box center [1181, 313] width 519 height 42
click at [1452, 87] on icon "Save" at bounding box center [1445, 90] width 14 height 11
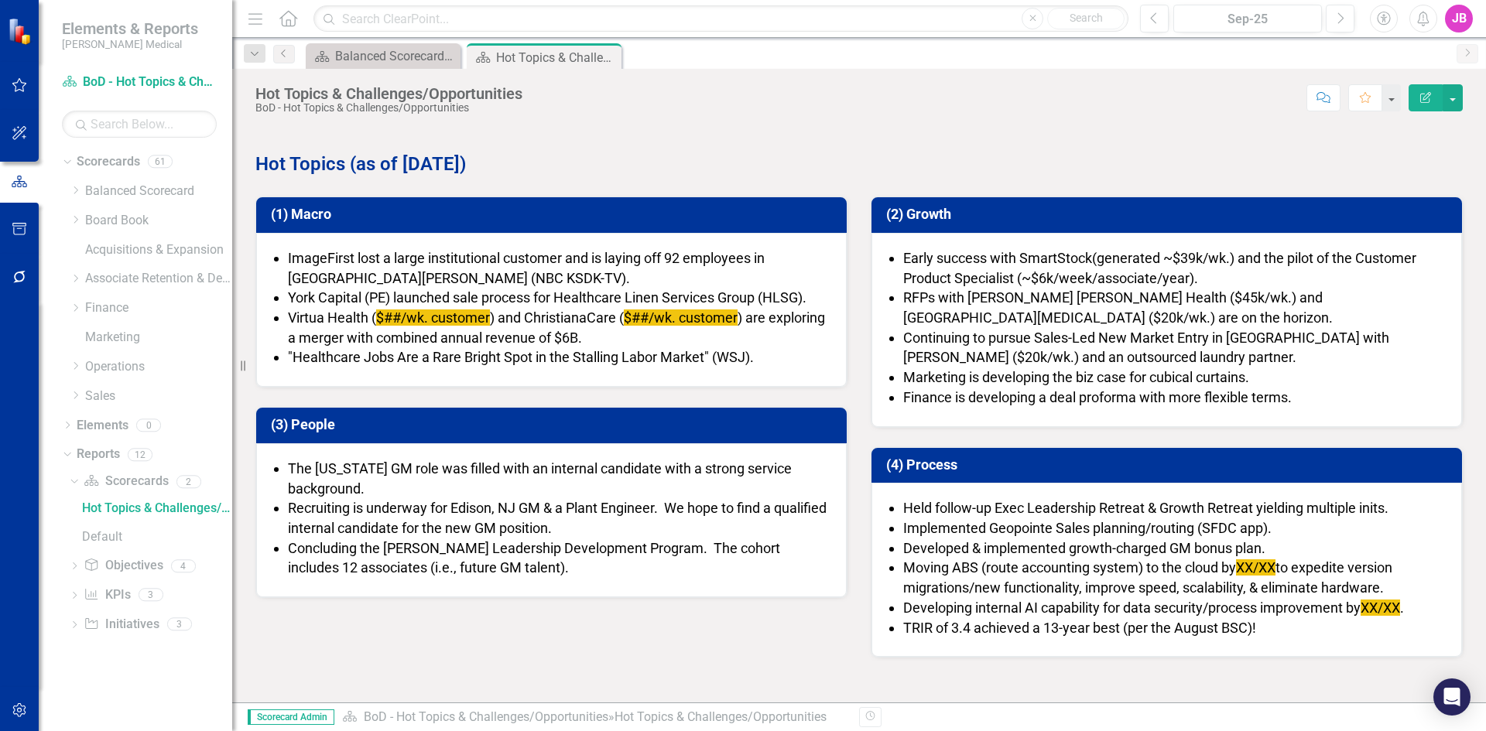
click at [1252, 567] on span "XX/XX" at bounding box center [1255, 567] width 39 height 16
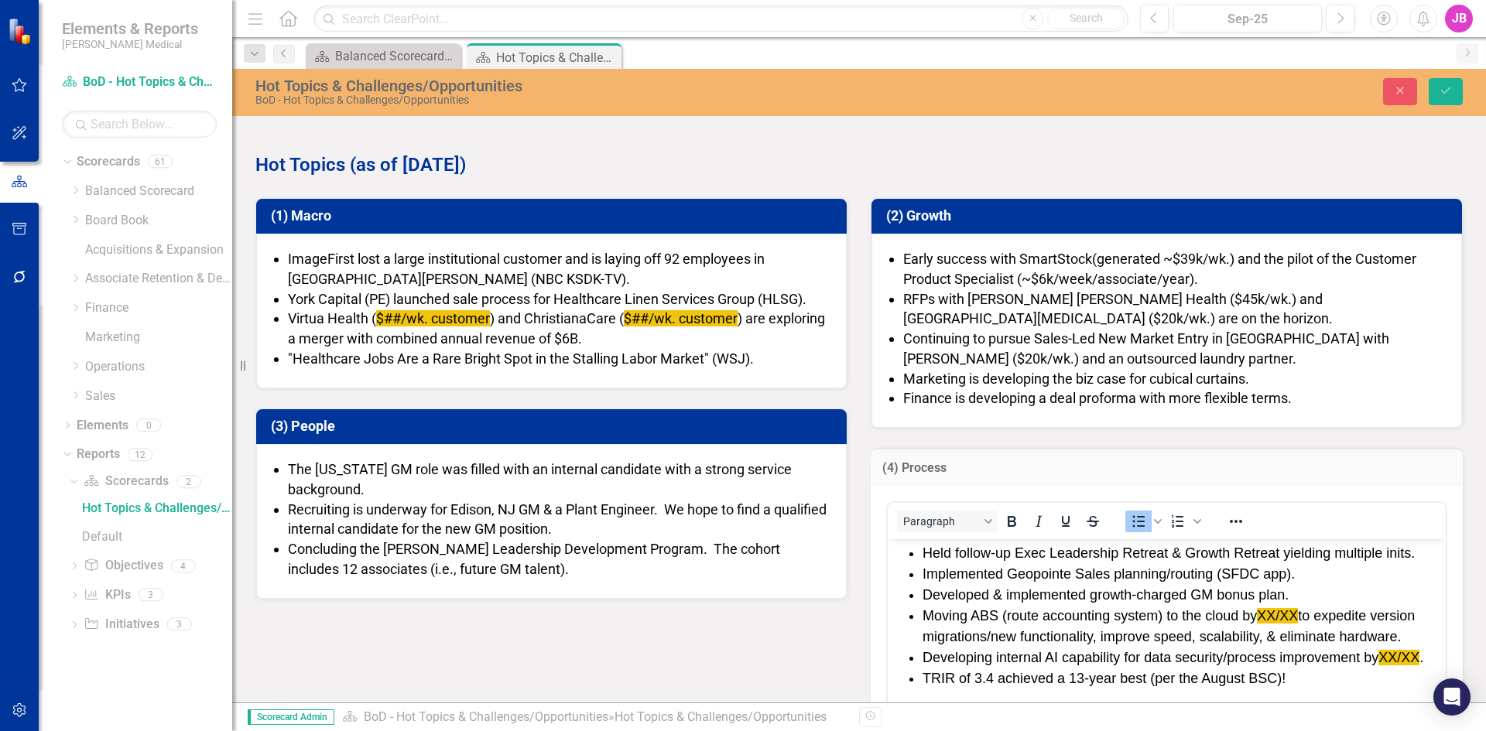
click at [1278, 614] on span "XX/XX" at bounding box center [1277, 614] width 41 height 15
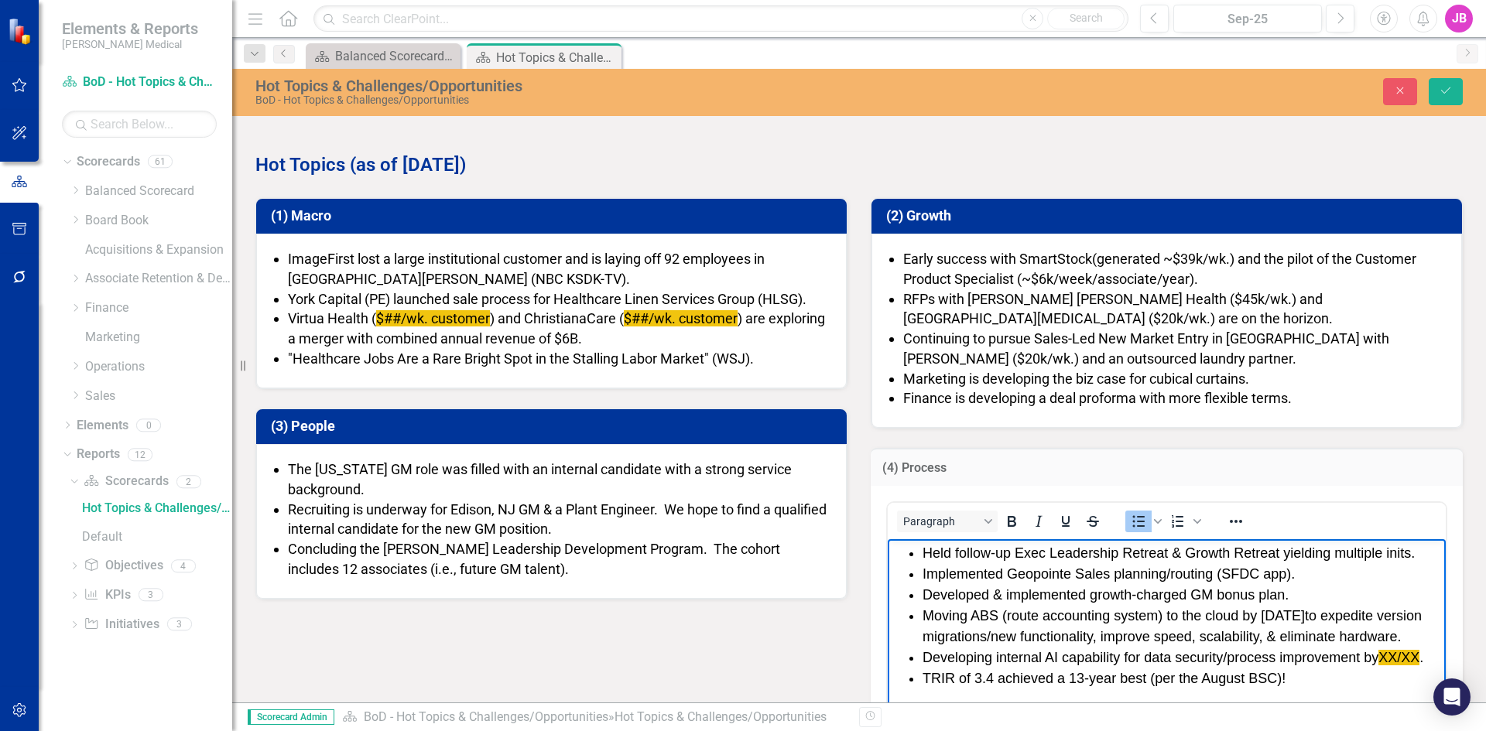
click at [1250, 628] on li "Moving ABS (route accounting system) to the cloud by [DATE] to expedite version…" at bounding box center [1181, 626] width 519 height 42
click at [1226, 654] on li "Developing internal AI capability for data security/process improvement by XX/X…" at bounding box center [1181, 657] width 519 height 21
click at [1375, 654] on li "Developing internal AI capability for data security/process improvement by XX/X…" at bounding box center [1181, 657] width 519 height 21
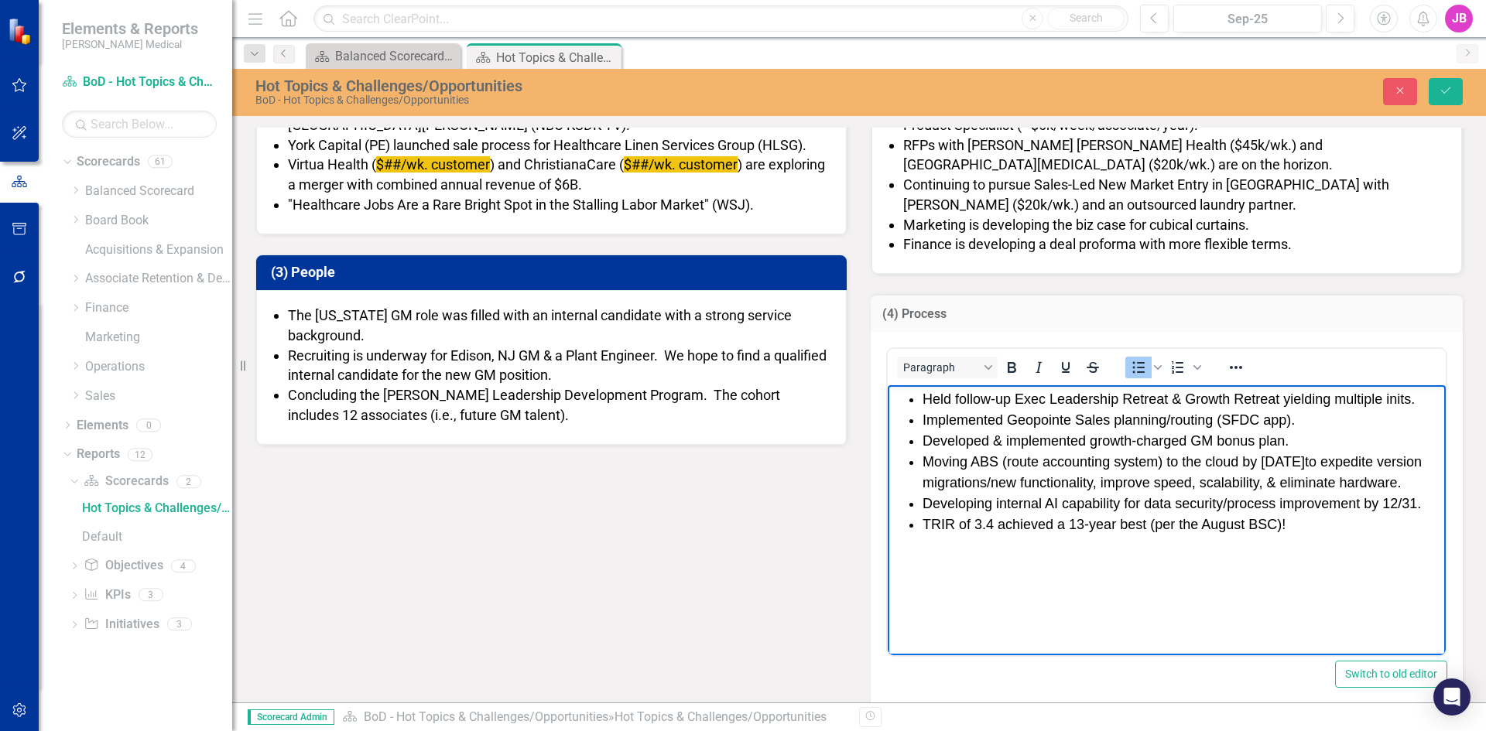
scroll to position [232, 0]
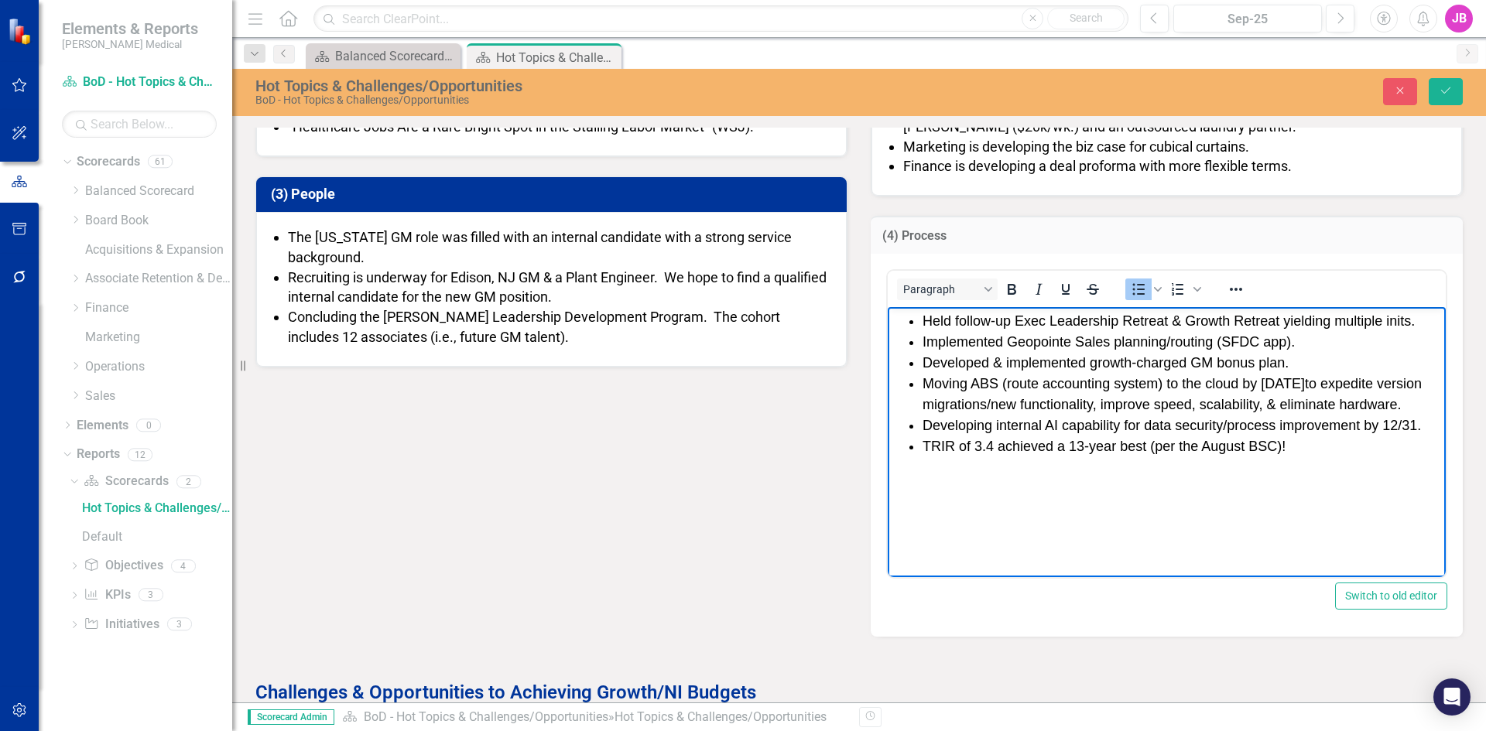
click at [990, 446] on li "TRIR of 3.4 achieved a 13-year best (per the August BSC)!" at bounding box center [1181, 446] width 519 height 21
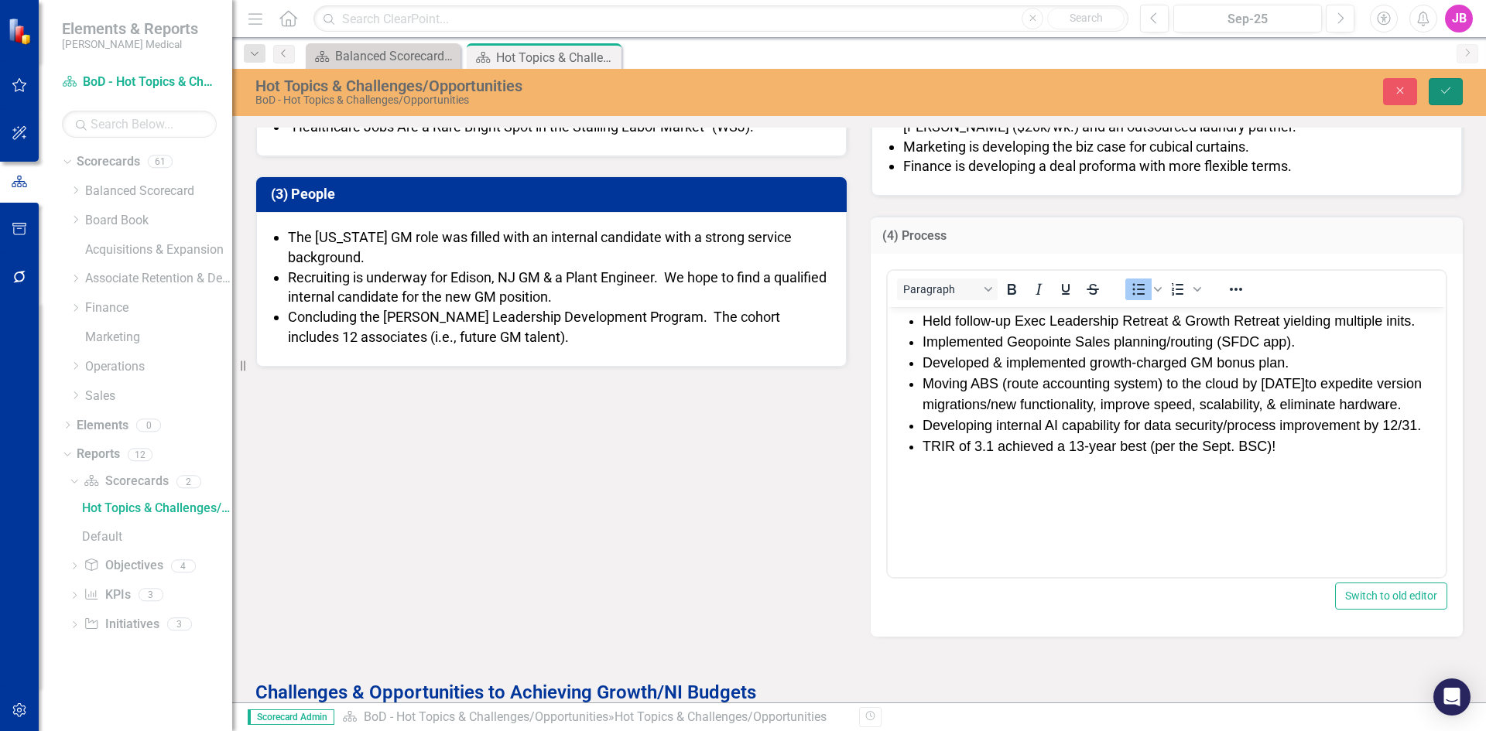
click at [1441, 90] on icon "Save" at bounding box center [1445, 90] width 14 height 11
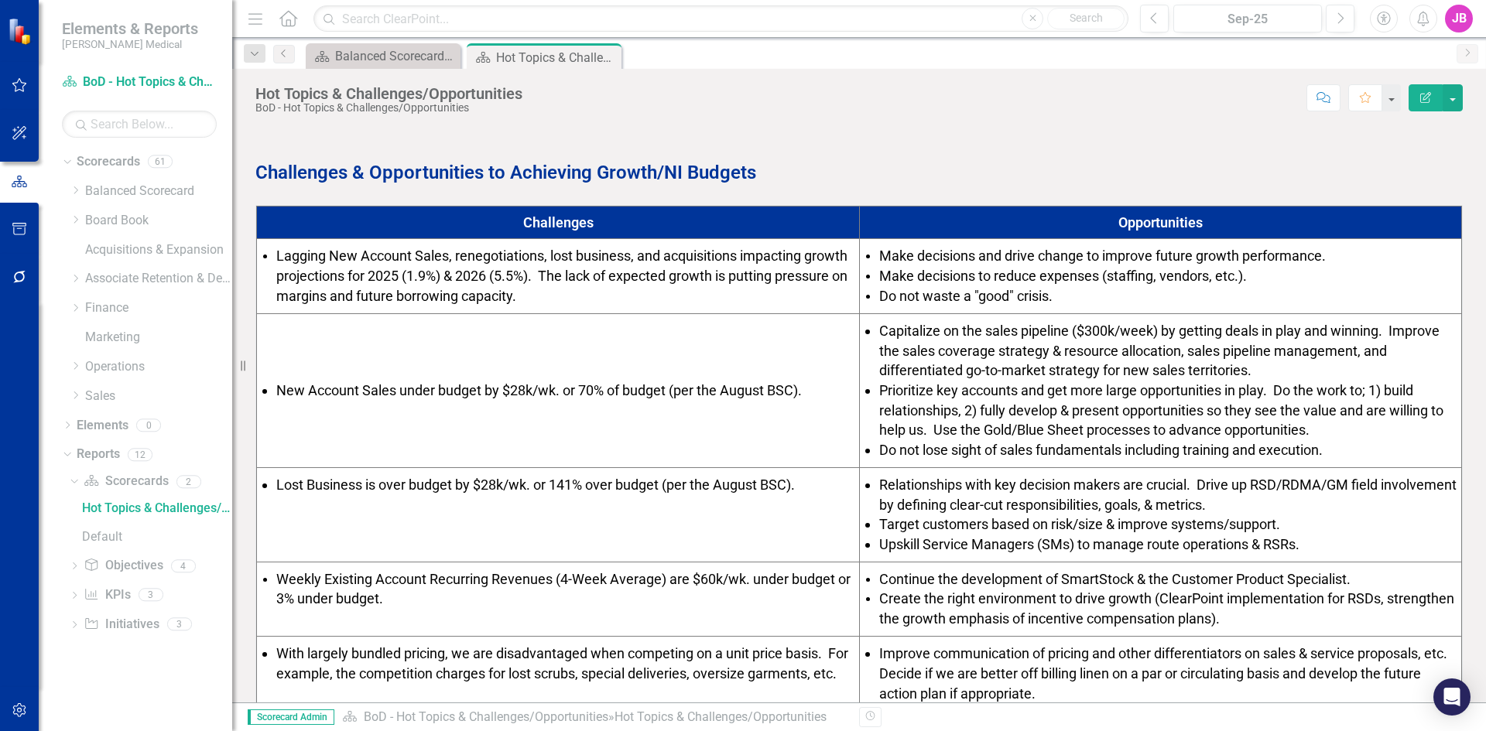
scroll to position [619, 0]
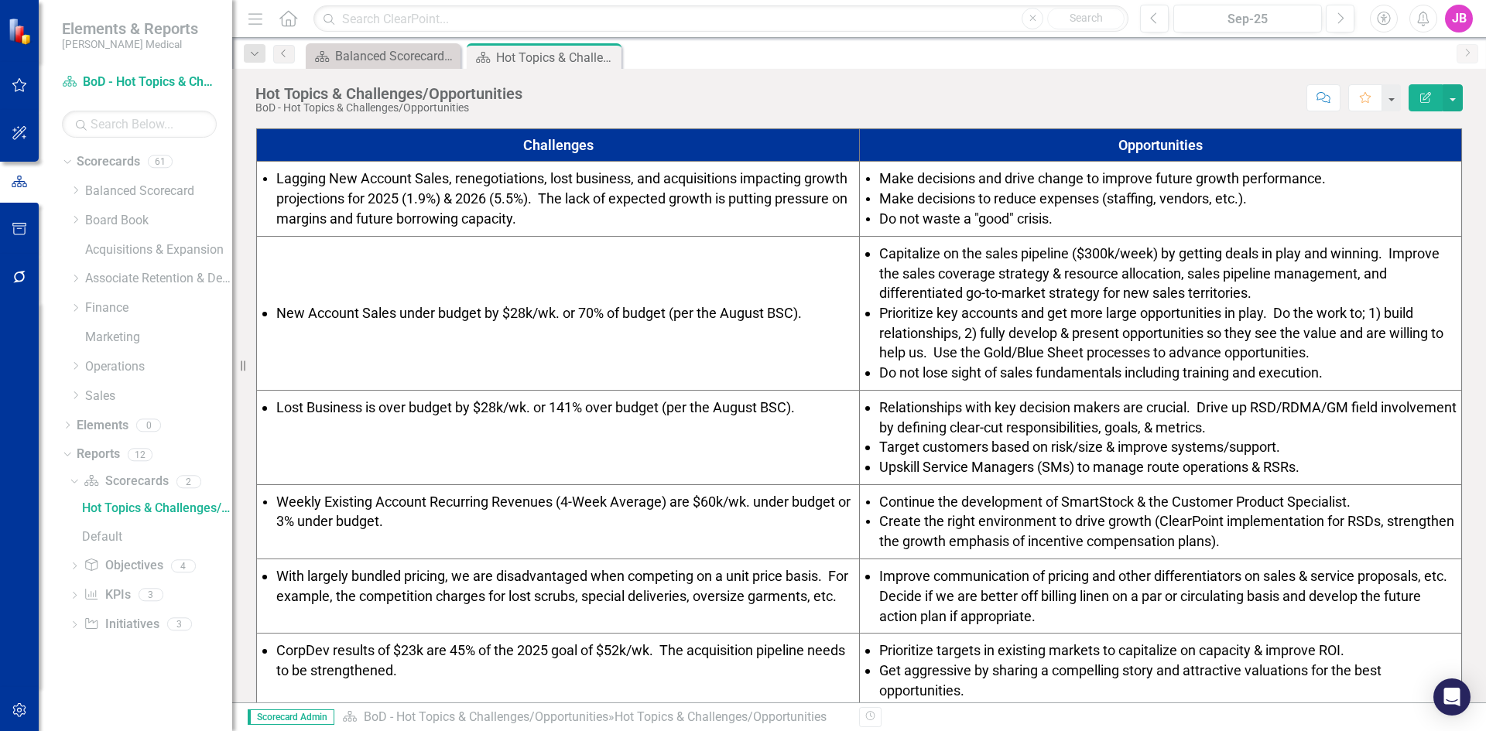
click at [484, 409] on span "Lost Business is over budget by $28k/wk. or 141% over budget (per the August BS…" at bounding box center [535, 407] width 518 height 16
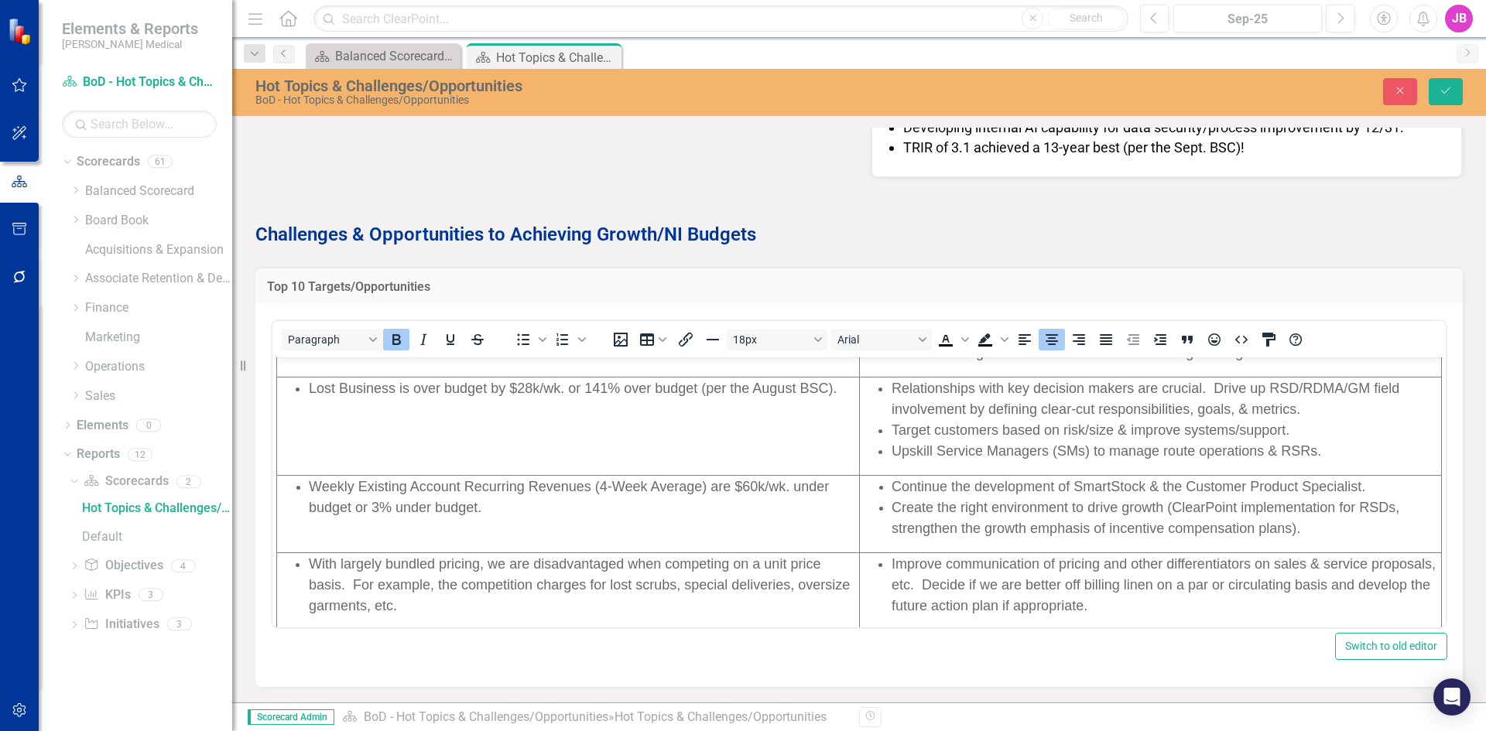
scroll to position [232, 0]
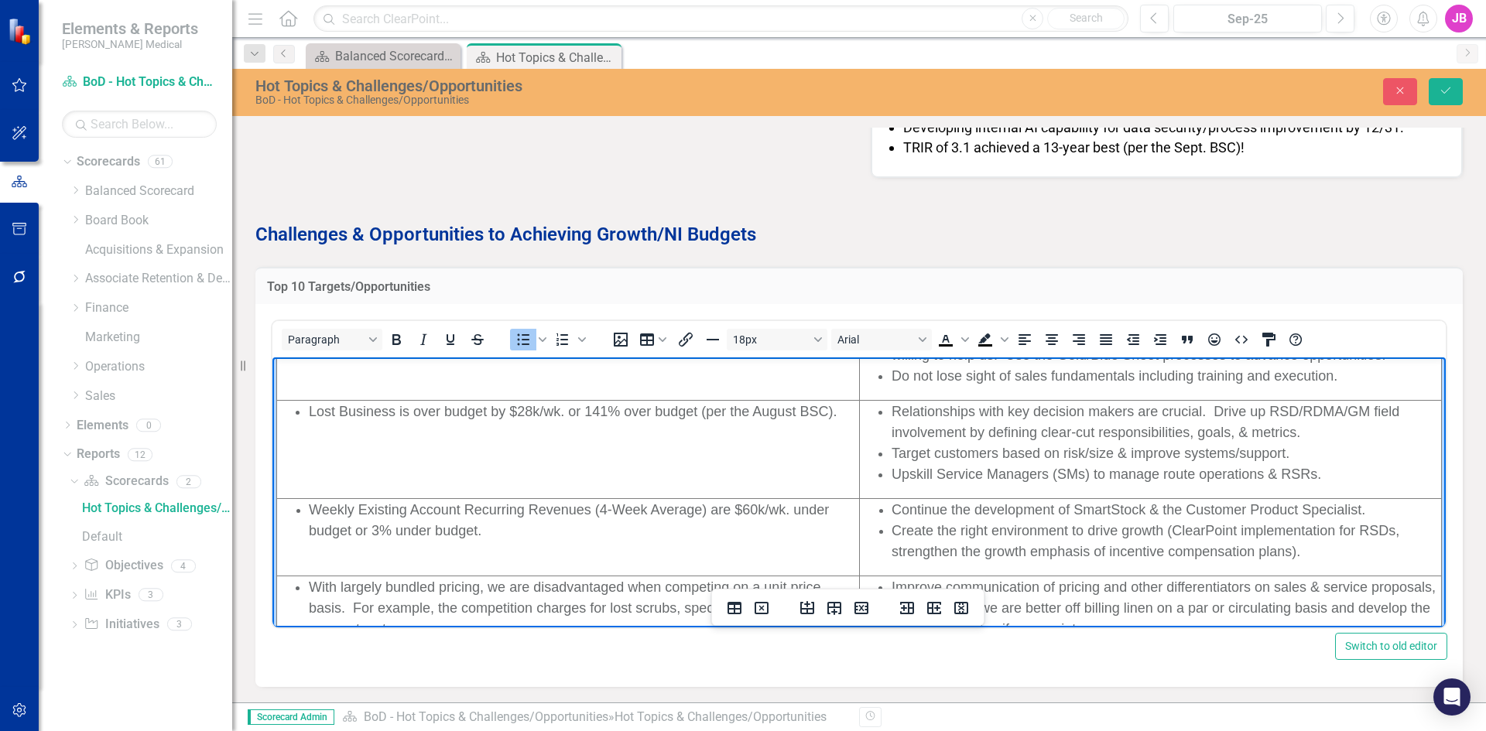
click at [795, 412] on span "Lost Business is over budget by $28k/wk. or 141% over budget (per the August BS…" at bounding box center [573, 411] width 528 height 15
click at [1089, 470] on span "Upskill Service Managers (SMs) to manage route operations & RSRs." at bounding box center [1105, 474] width 429 height 15
click at [1432, 85] on button "Save" at bounding box center [1445, 91] width 34 height 27
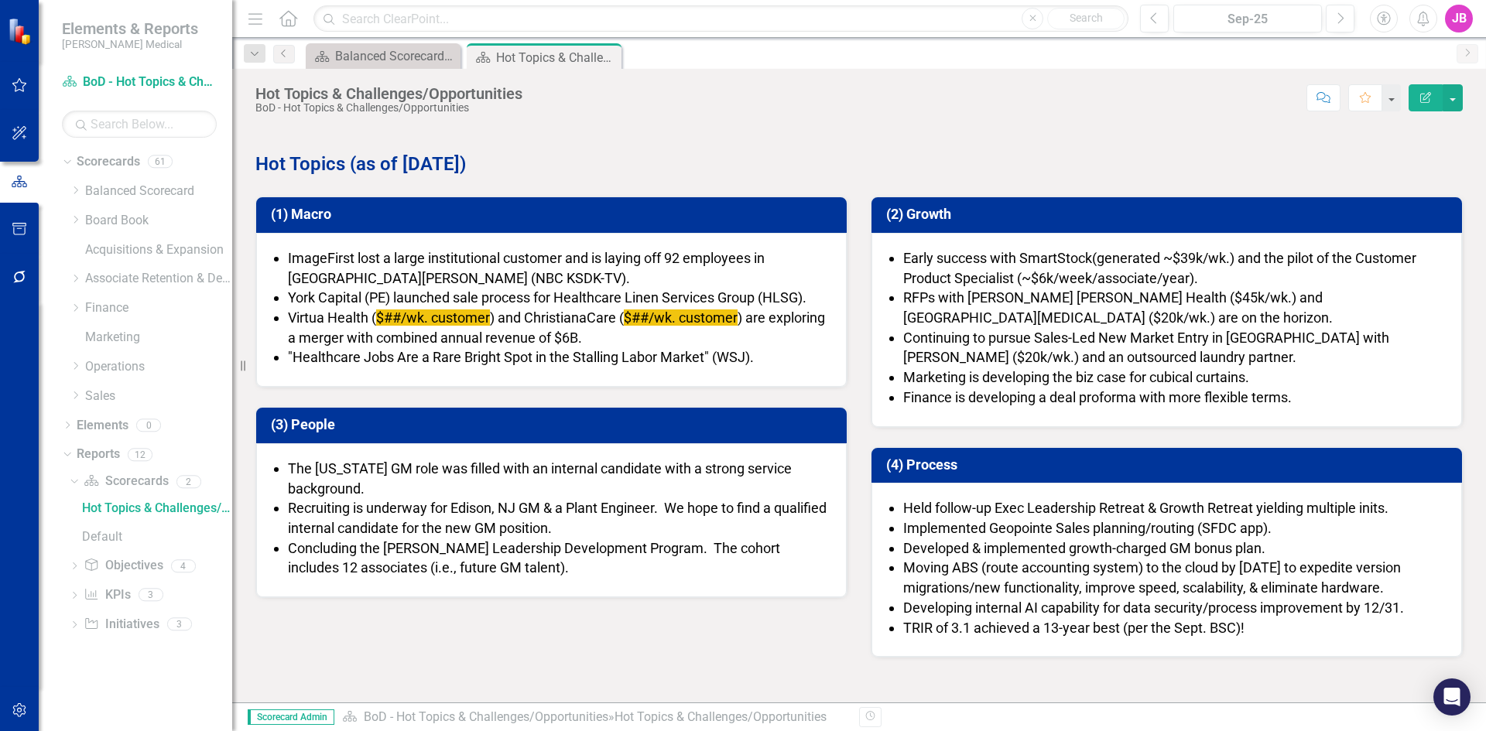
click at [419, 325] on span "$##/wk. customer" at bounding box center [433, 318] width 114 height 16
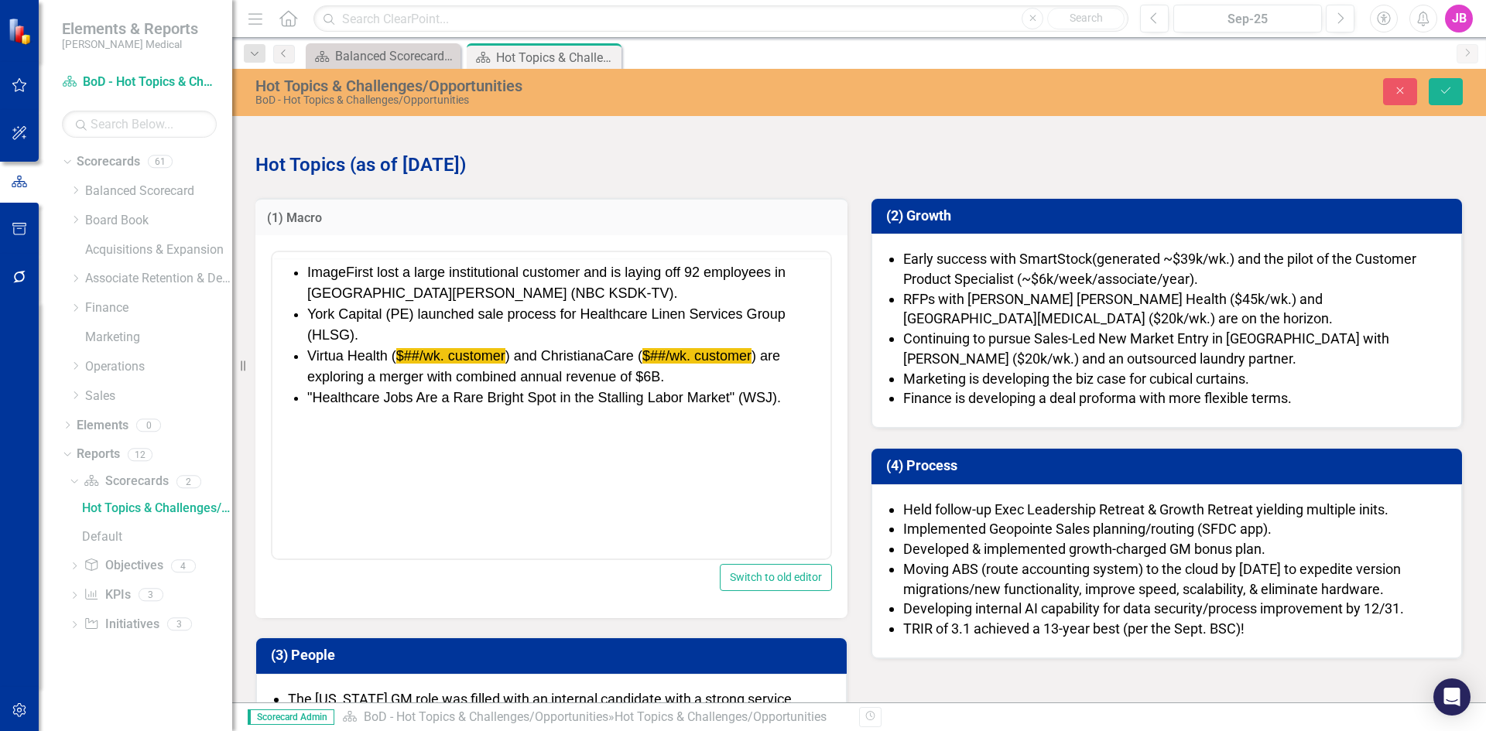
scroll to position [0, 0]
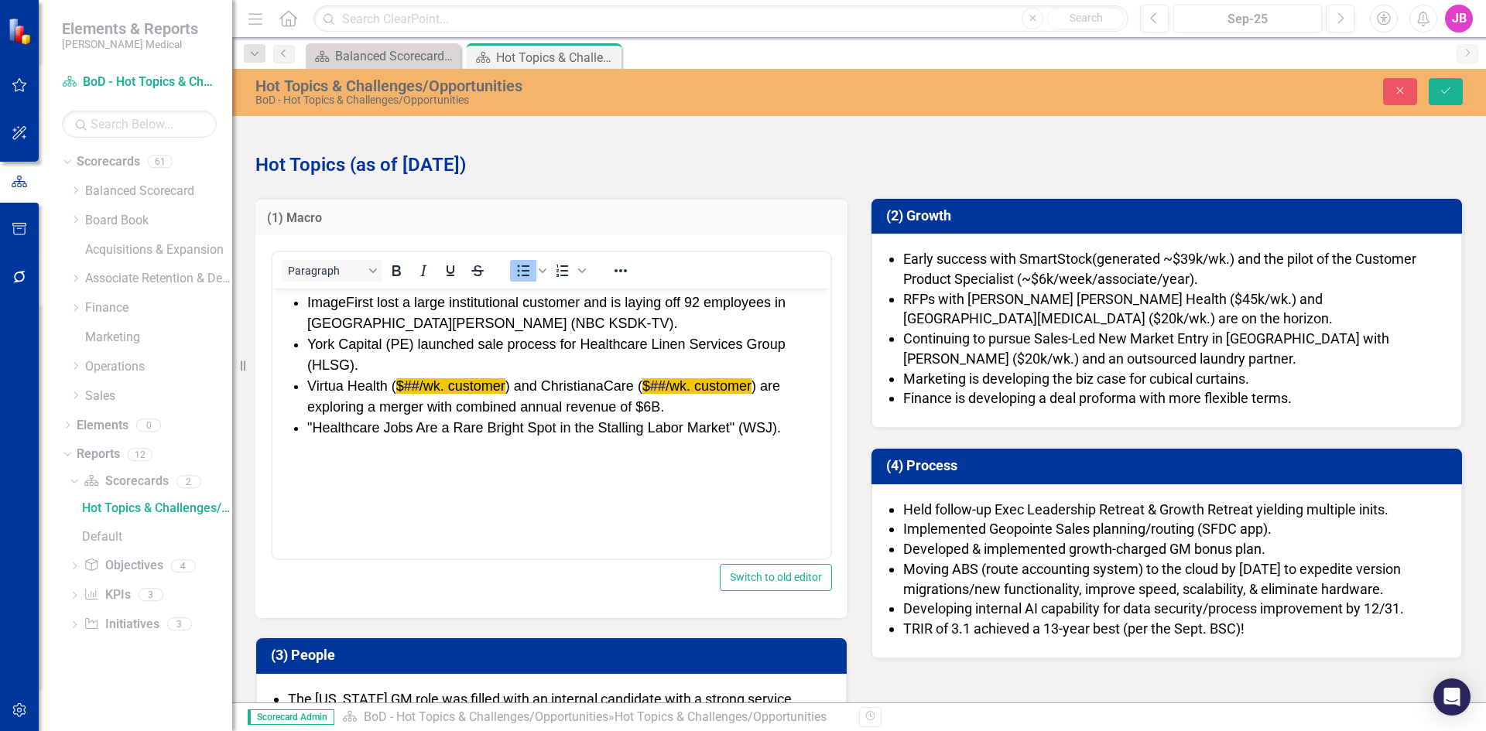
click at [412, 384] on span "$##/wk. customer" at bounding box center [450, 385] width 109 height 15
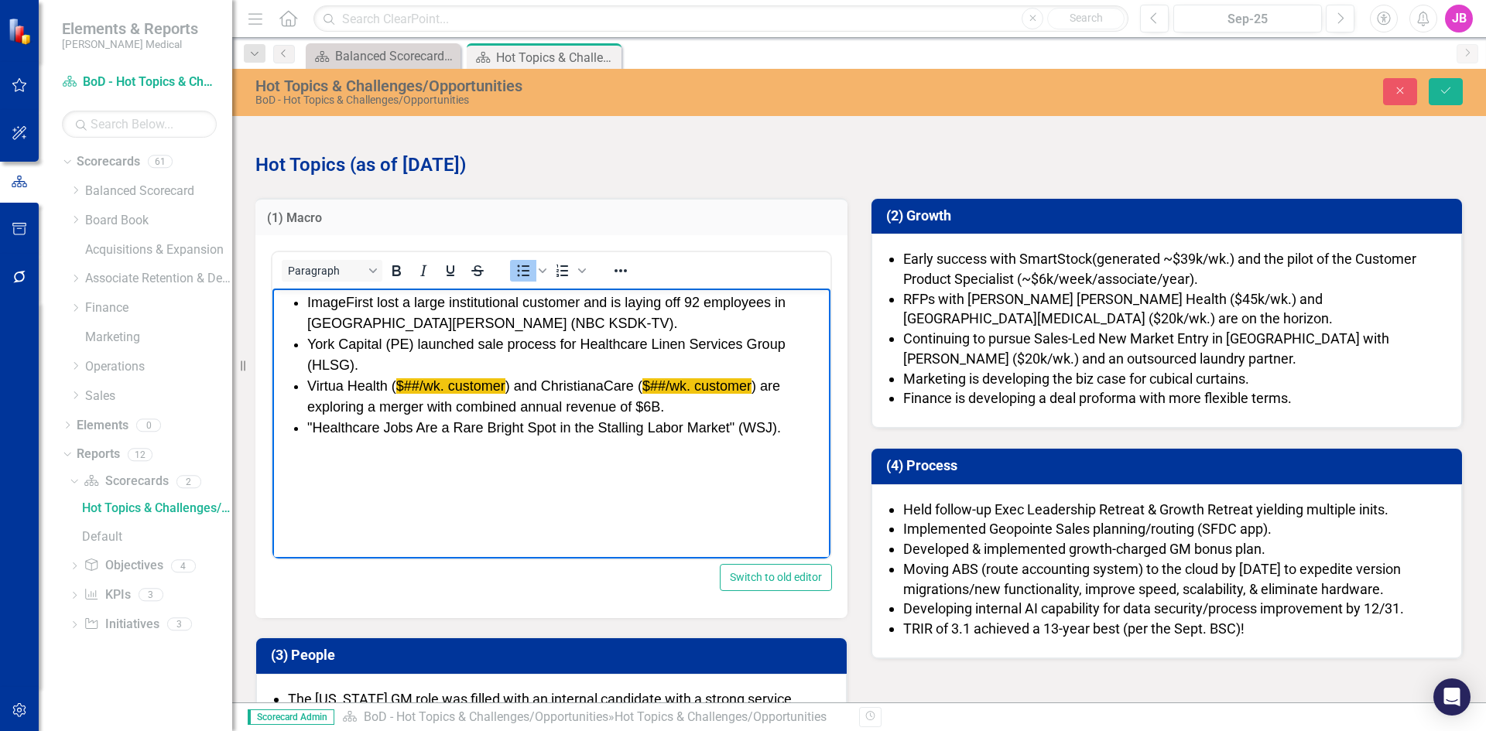
click at [421, 381] on span "$##/wk. customer" at bounding box center [450, 385] width 109 height 15
click at [620, 269] on icon "Reveal or hide additional toolbar items" at bounding box center [620, 271] width 19 height 19
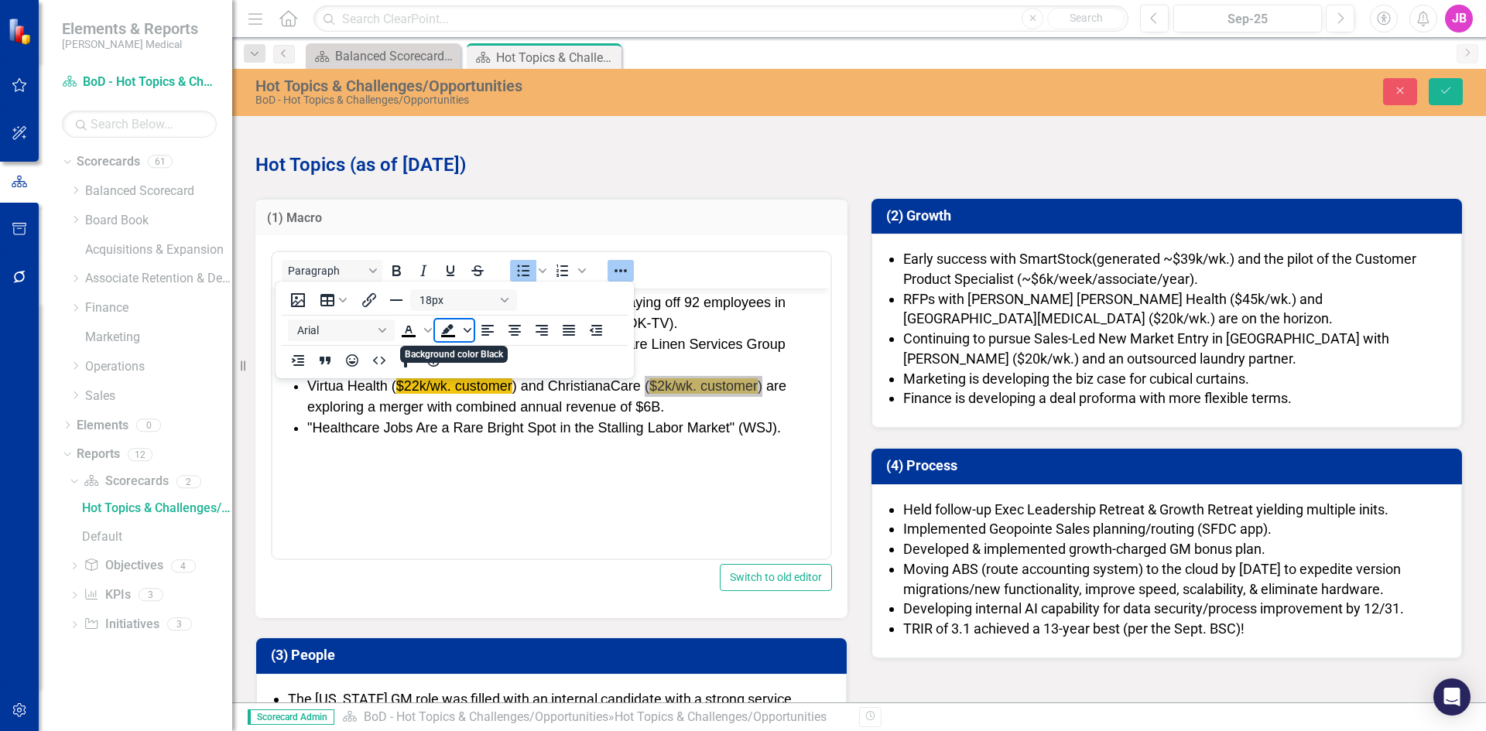
click at [470, 330] on icon "Background color Black" at bounding box center [467, 330] width 8 height 5
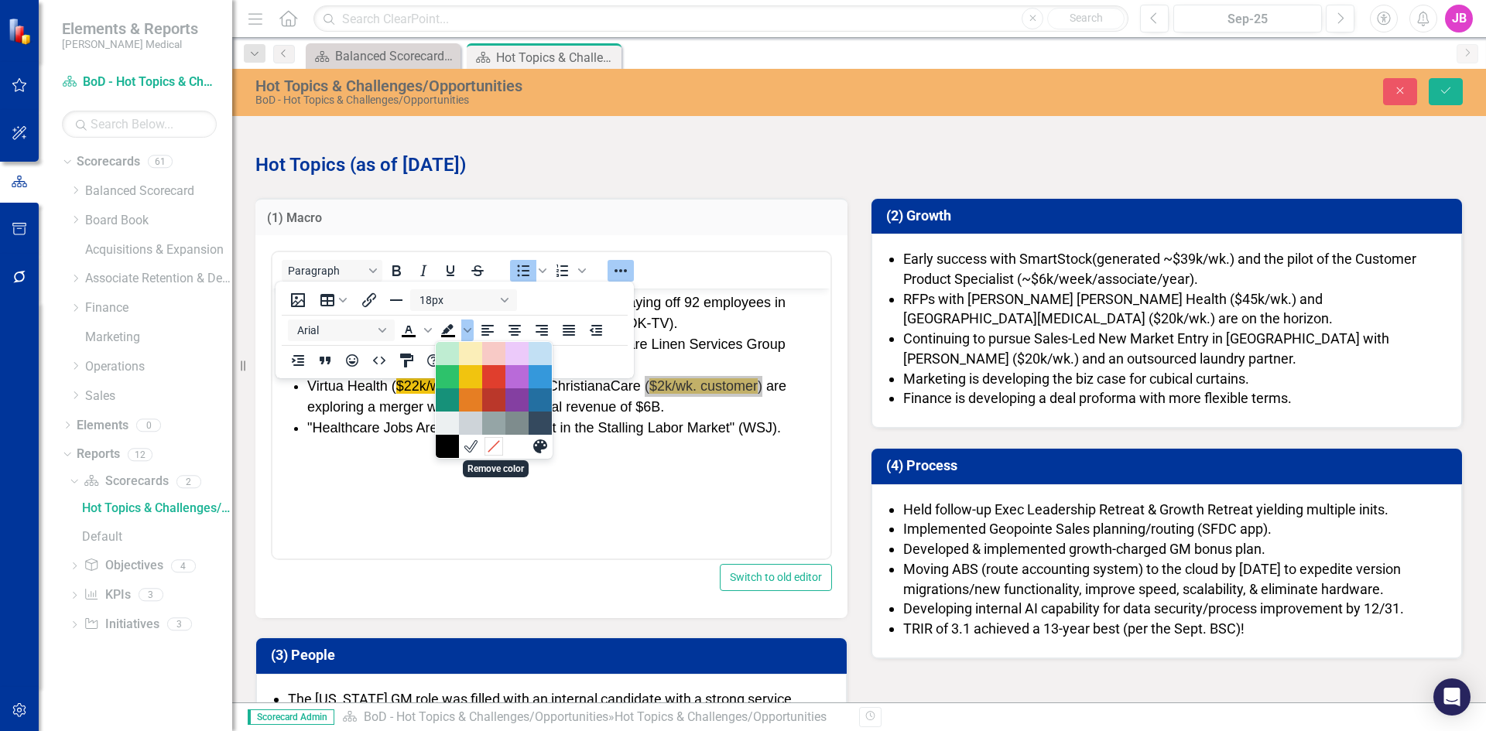
click at [492, 448] on icon "Remove color" at bounding box center [493, 446] width 11 height 11
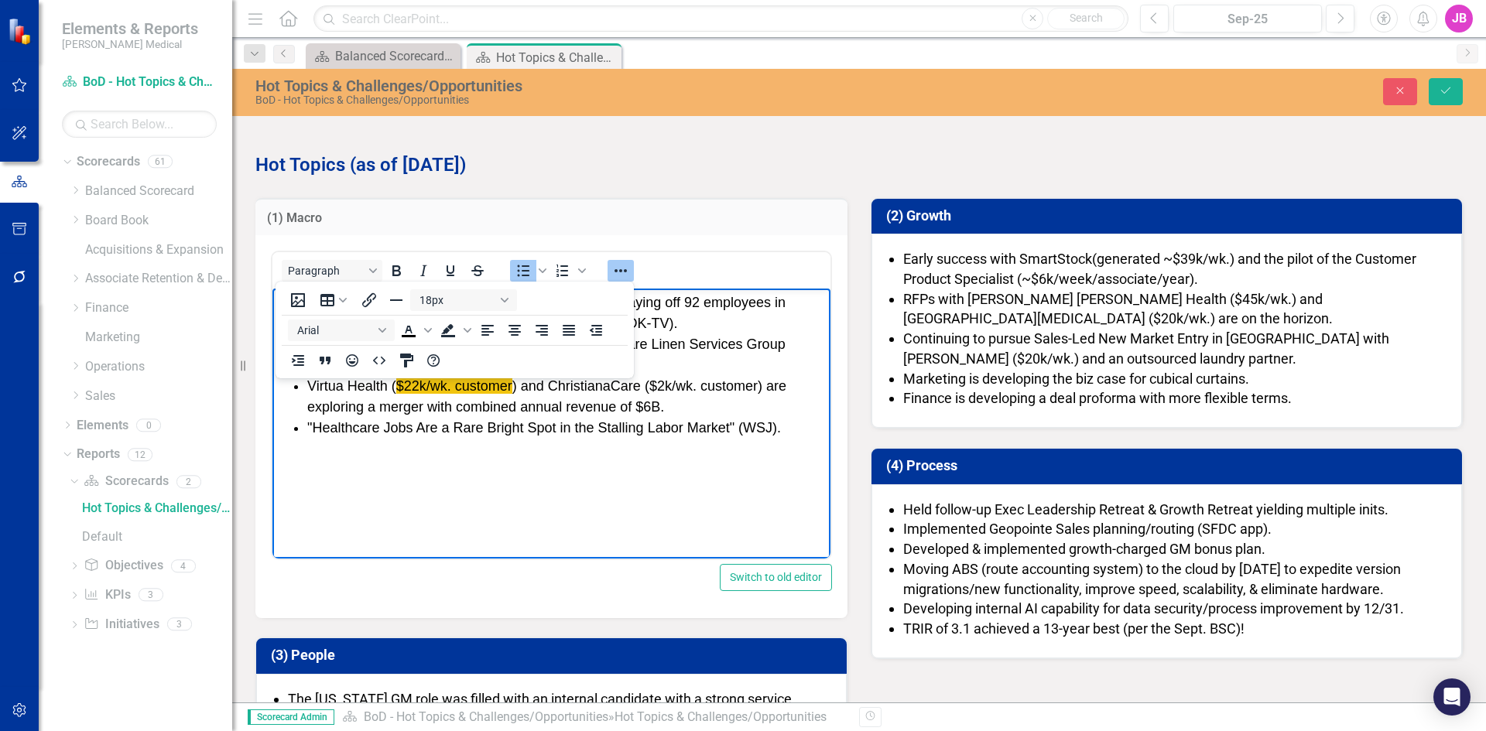
click at [554, 420] on span ""Healthcare Jobs Are a Rare Bright Spot in the Stalling Labor Market" (WSJ)." at bounding box center [544, 427] width 474 height 15
drag, startPoint x: 527, startPoint y: 379, endPoint x: 386, endPoint y: 381, distance: 140.8
click at [386, 381] on span "Virtua Health ( $22k/wk. customer ) and ChristianaCare ( $2k/wk. customer ) are…" at bounding box center [546, 396] width 479 height 36
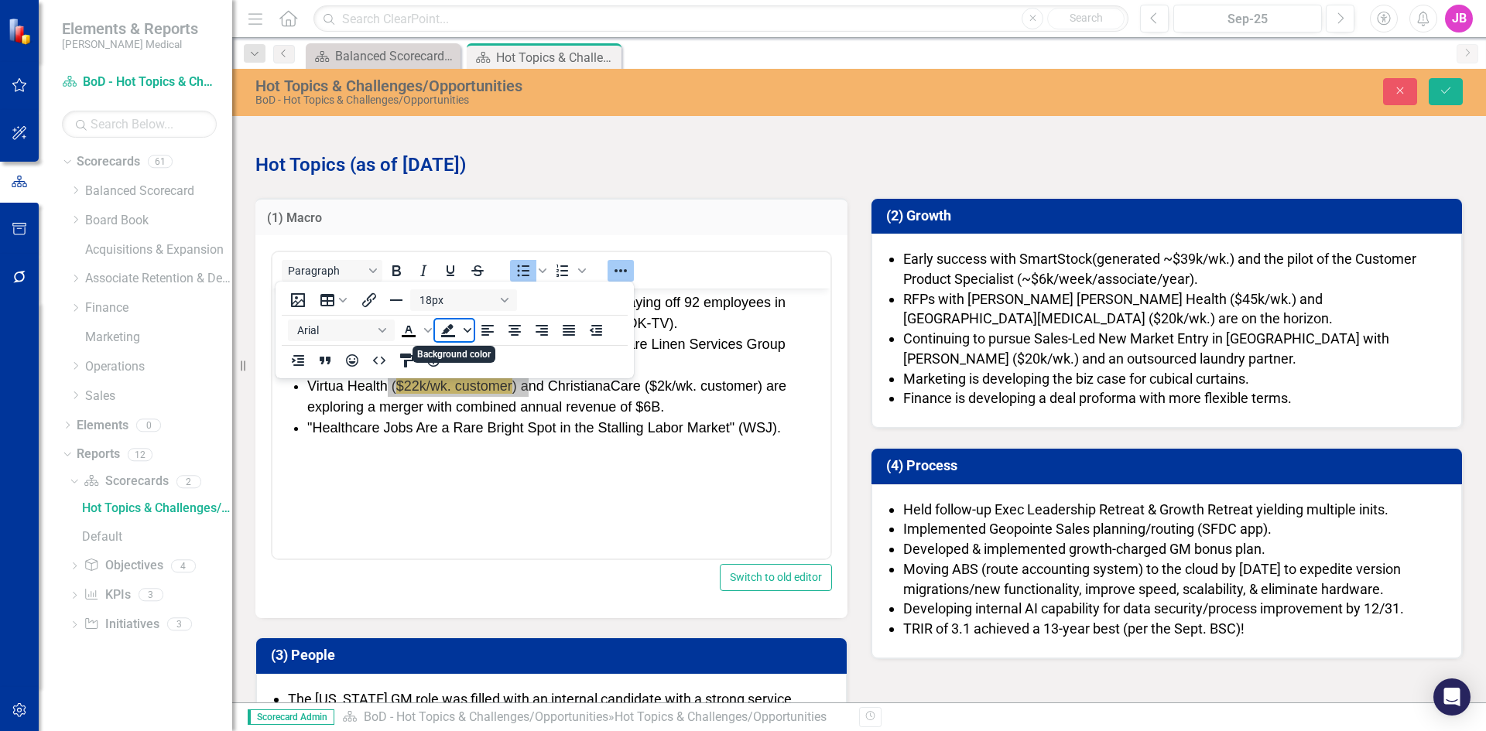
click at [469, 331] on icon "Background color" at bounding box center [467, 330] width 8 height 5
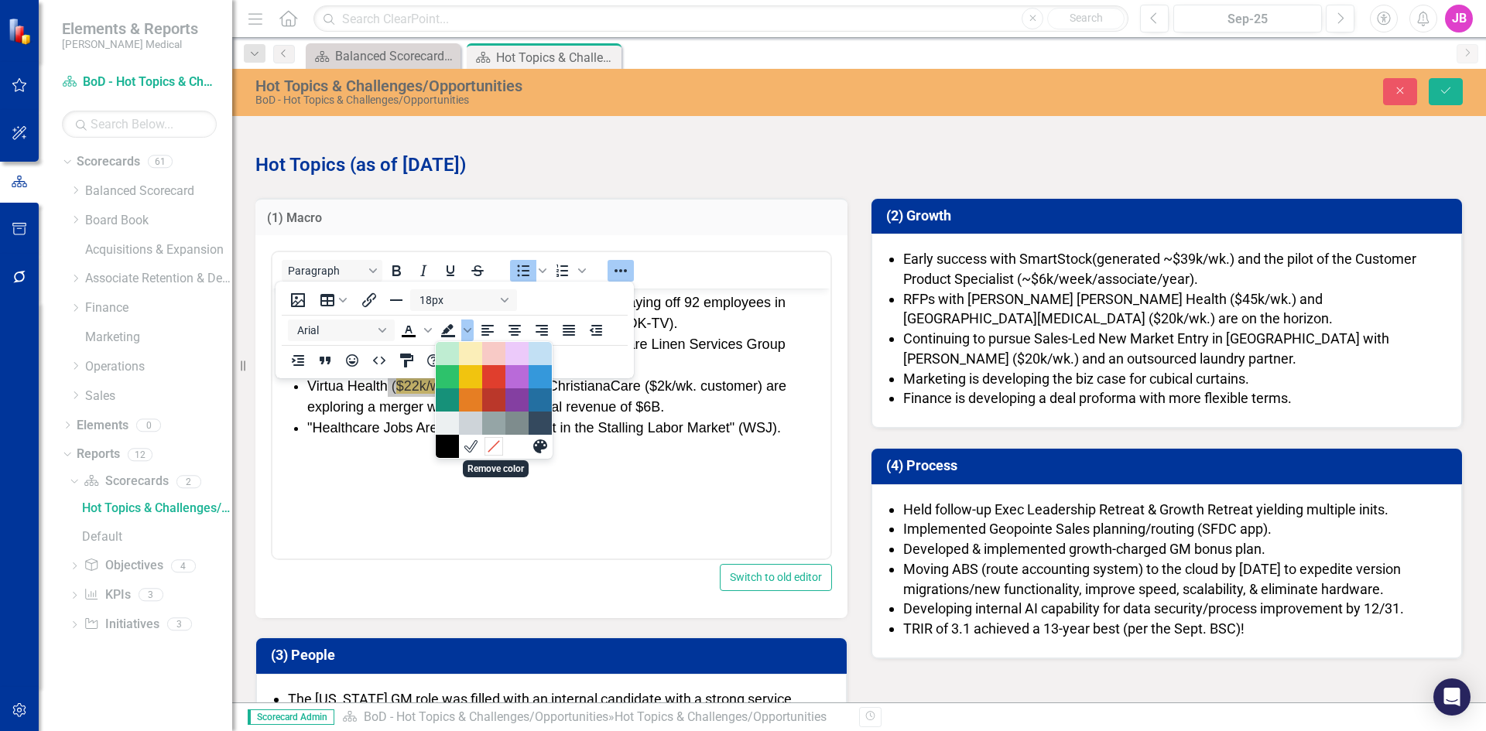
click at [490, 453] on icon "Remove color" at bounding box center [493, 447] width 15 height 15
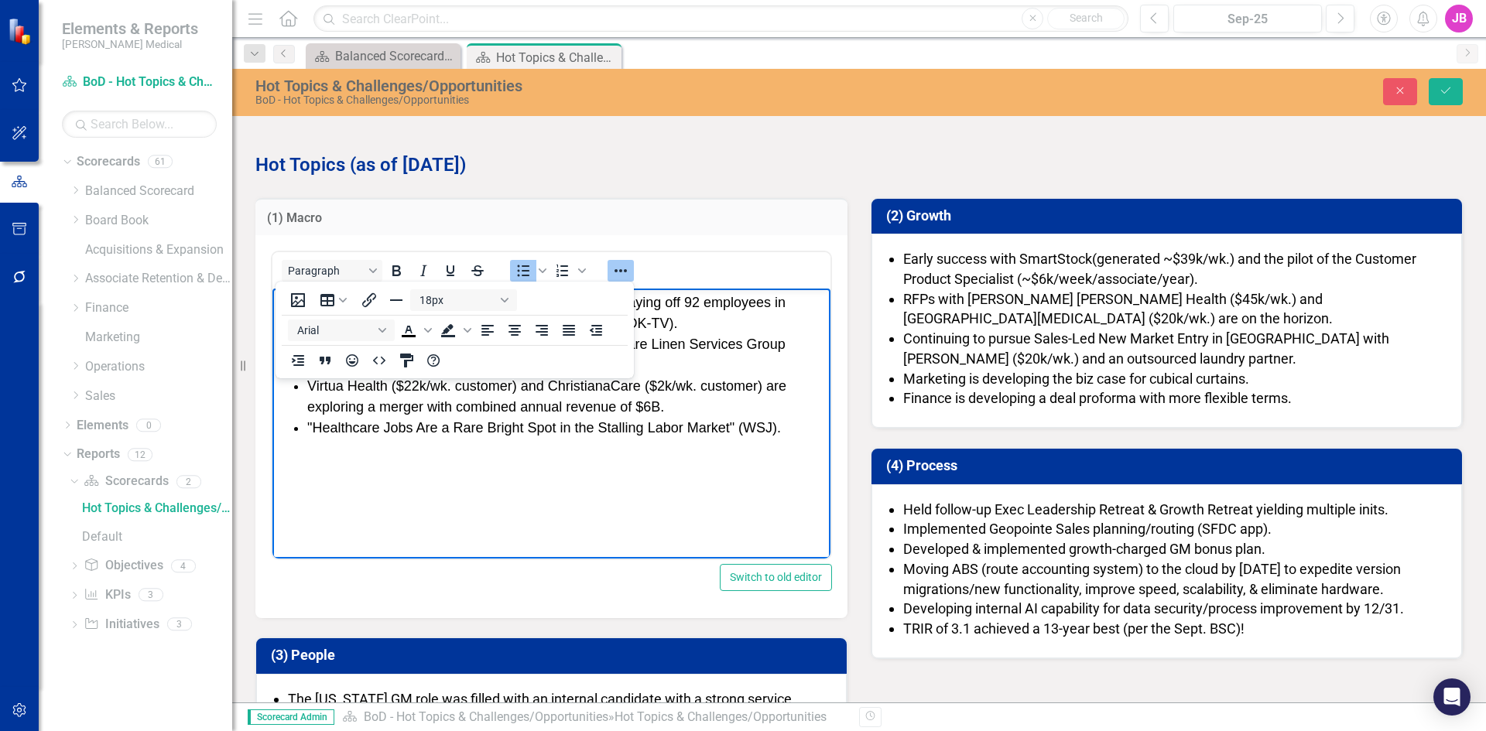
click at [485, 408] on span "Virtua Health ( $22k/wk. customer ) and ChristianaCare ( $2k/wk. customer ) are…" at bounding box center [546, 396] width 479 height 36
click at [626, 275] on icon "Reveal or hide additional toolbar items" at bounding box center [620, 271] width 19 height 19
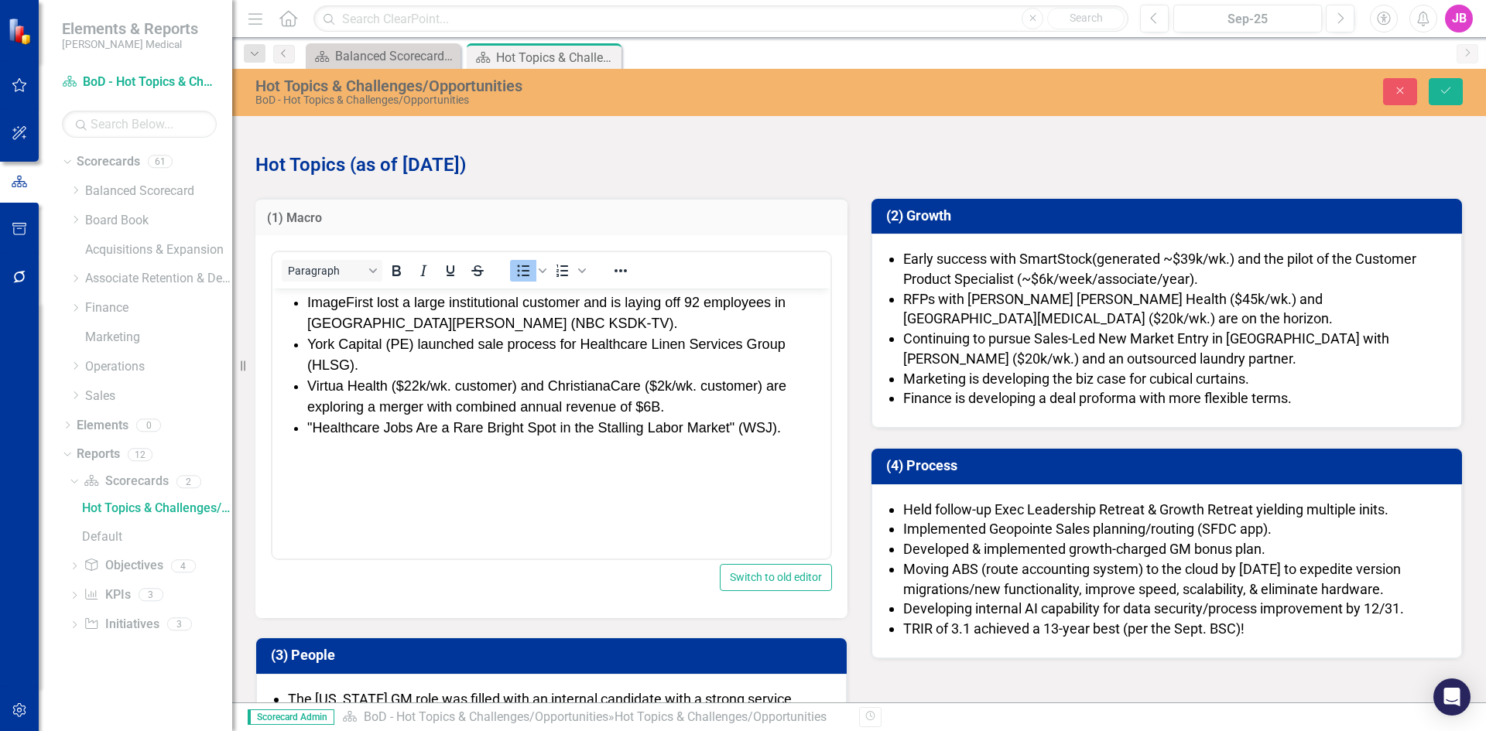
click at [732, 404] on li "Virtua Health ( $22k/wk. customer ) and ChristianaCare ( $2k/wk. customer ) are…" at bounding box center [566, 397] width 519 height 42
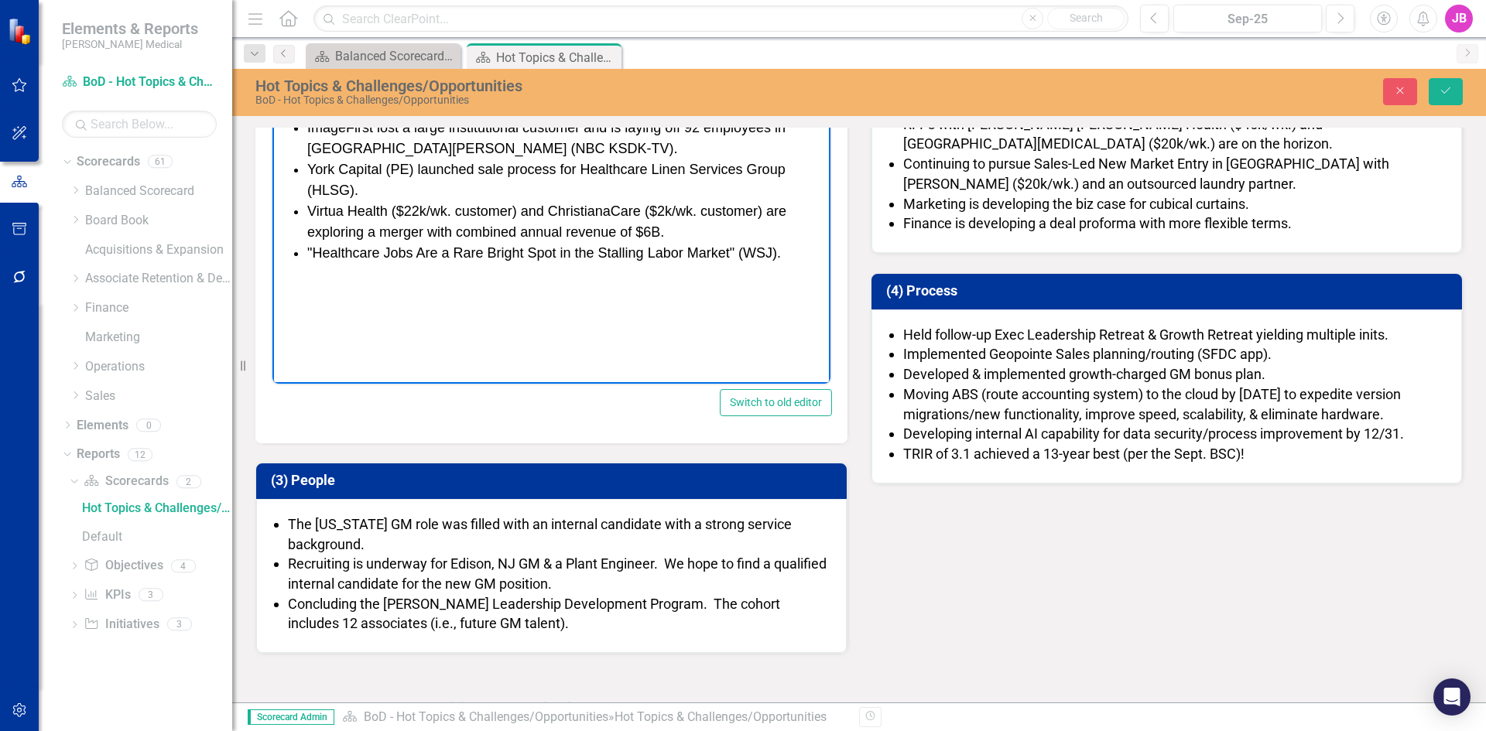
scroll to position [387, 0]
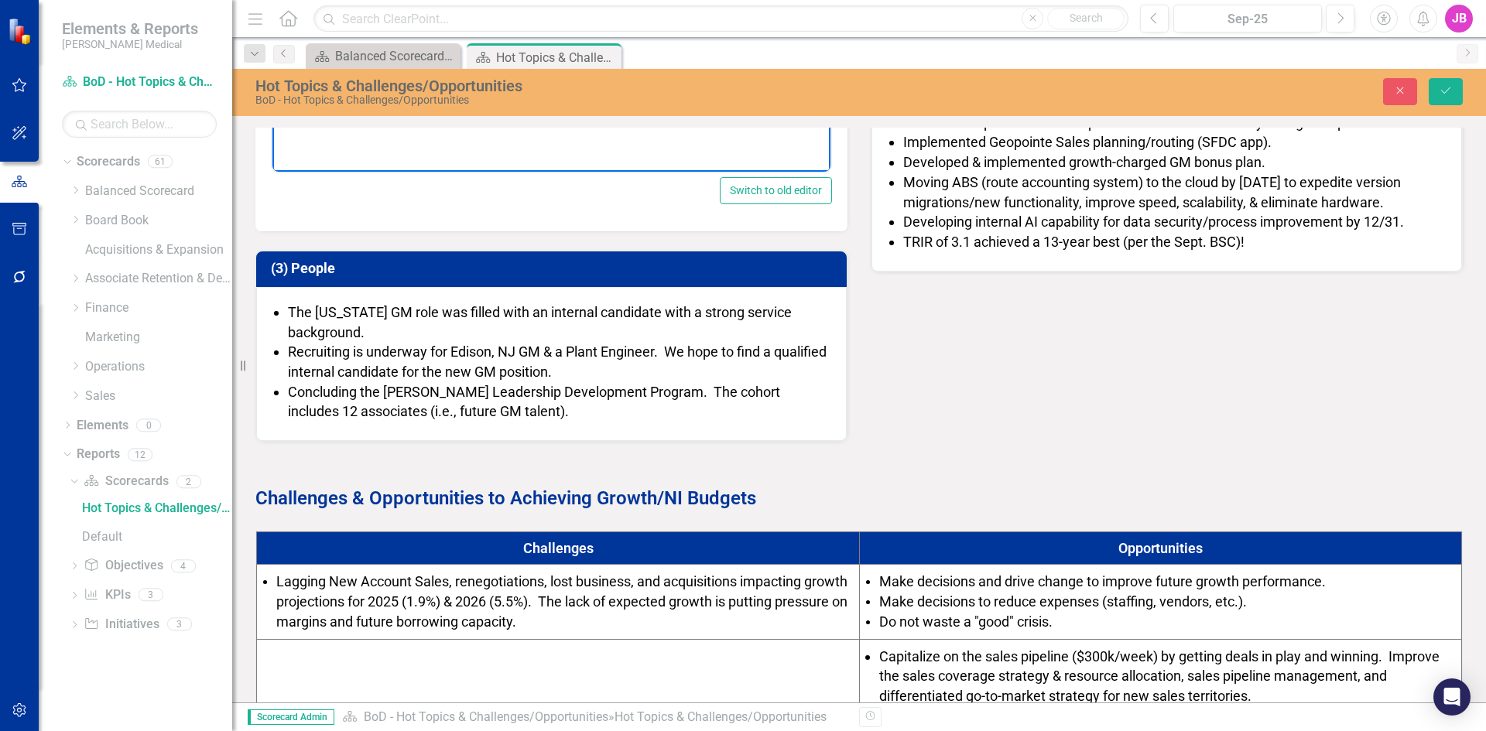
click at [1155, 583] on span "Make decisions and drive change to improve future growth performance." at bounding box center [1102, 581] width 446 height 16
click at [1444, 90] on icon "Save" at bounding box center [1445, 90] width 14 height 11
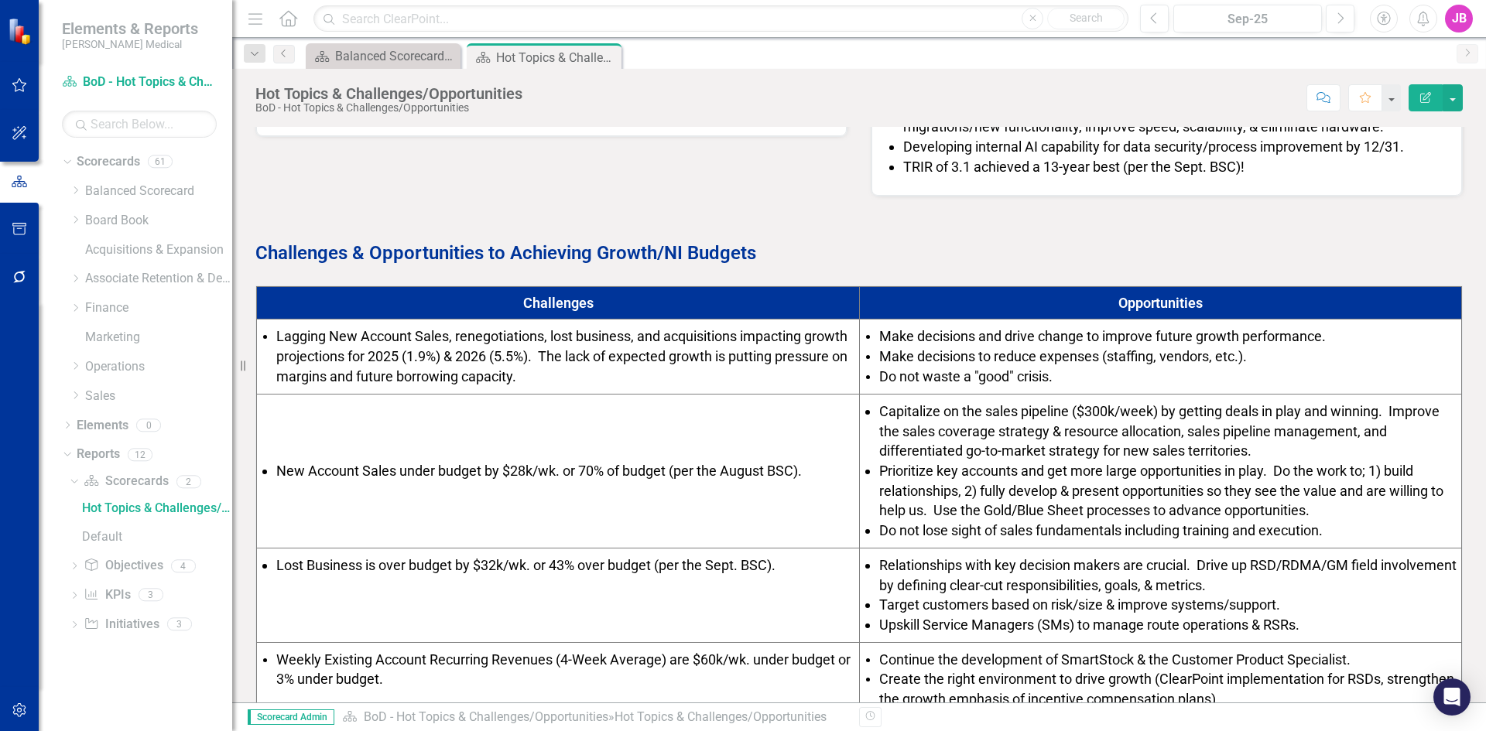
scroll to position [464, 0]
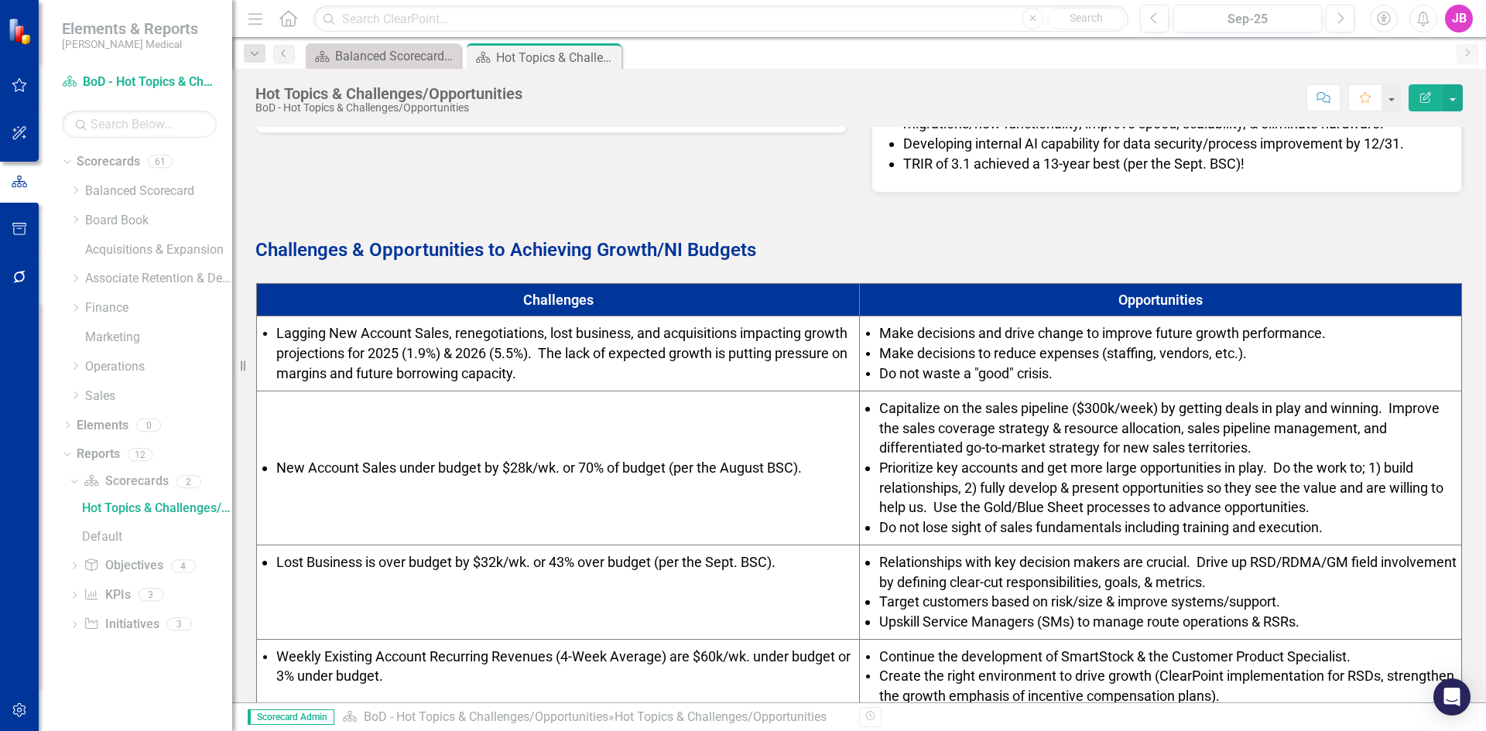
click at [1061, 474] on span "Prioritize key accounts and get more large opportunities in play. Do the work t…" at bounding box center [1161, 488] width 564 height 56
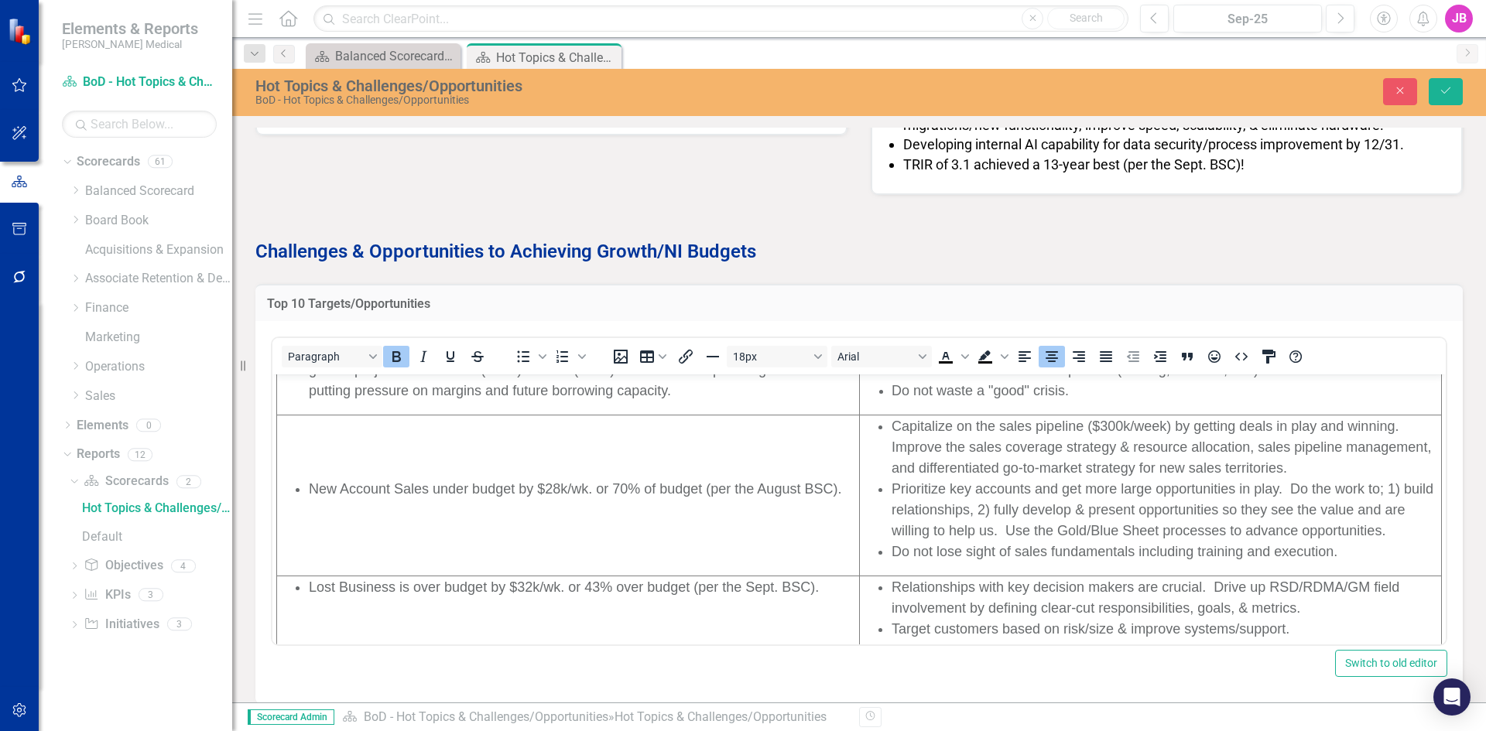
scroll to position [0, 0]
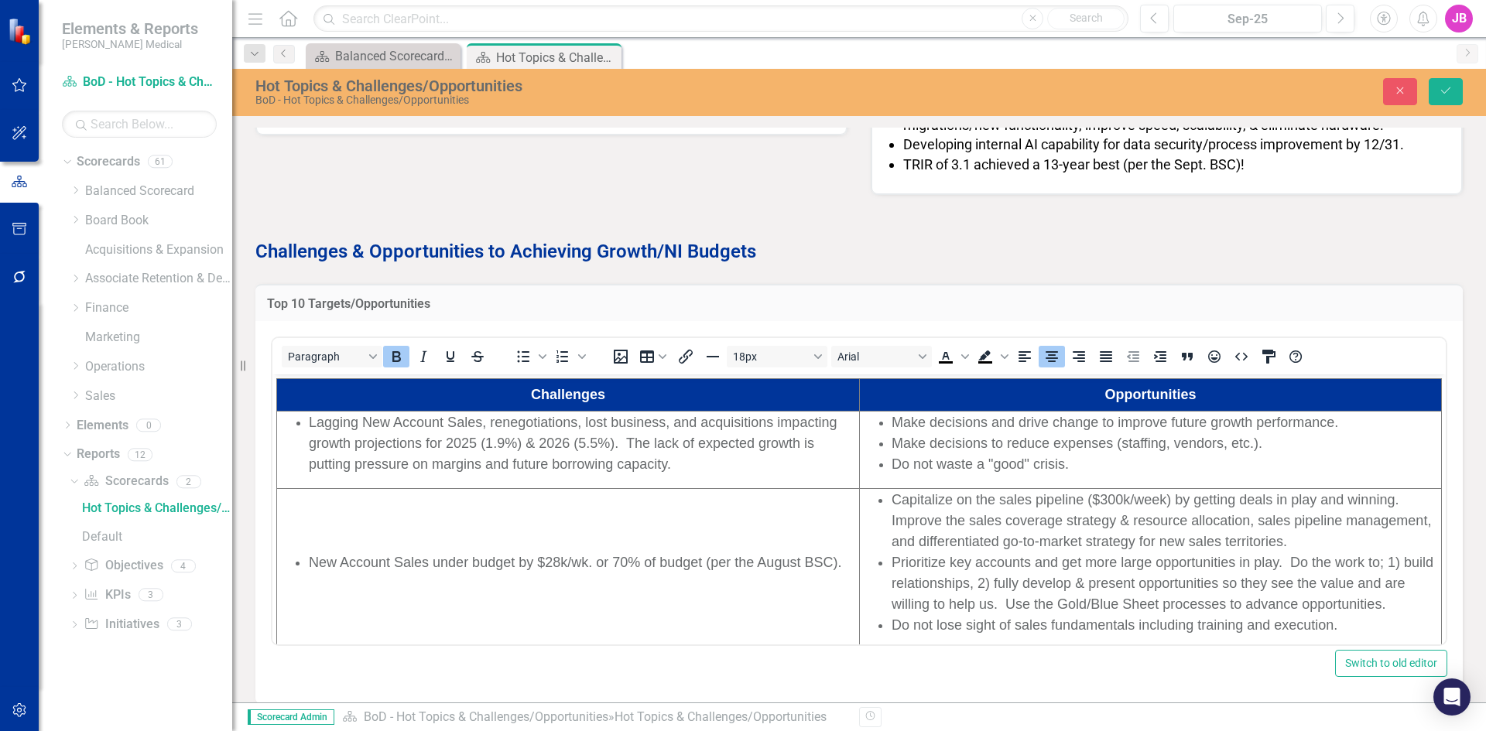
click at [494, 446] on span "Lagging New Account Sales, renegotiations, lost business, and acquisitions impa…" at bounding box center [573, 443] width 528 height 57
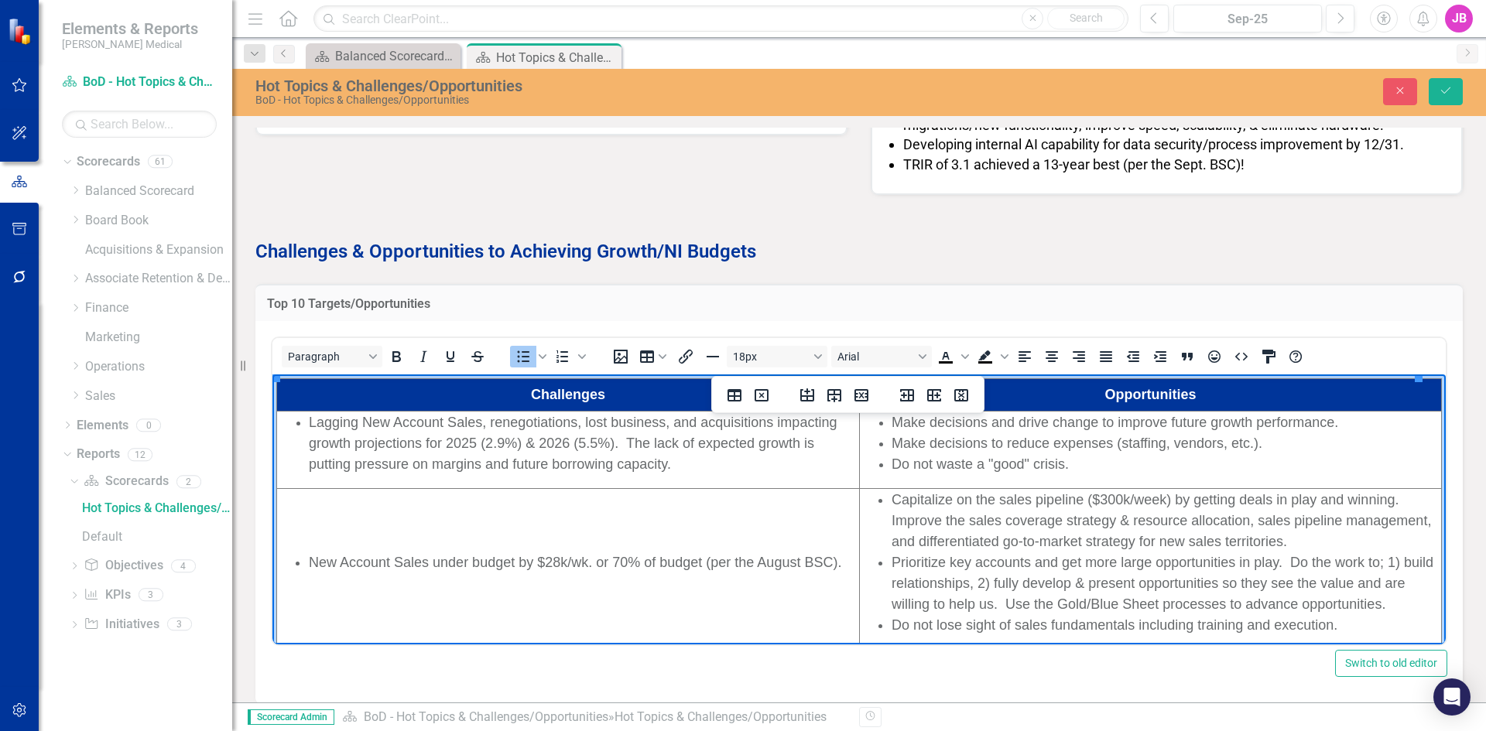
click at [505, 444] on span "Lagging New Account Sales, renegotiations, lost business, and acquisitions impa…" at bounding box center [573, 443] width 528 height 57
click at [509, 424] on span "Lagging New Account Sales, renegotiations, lost business, and acquisitions impa…" at bounding box center [573, 443] width 528 height 57
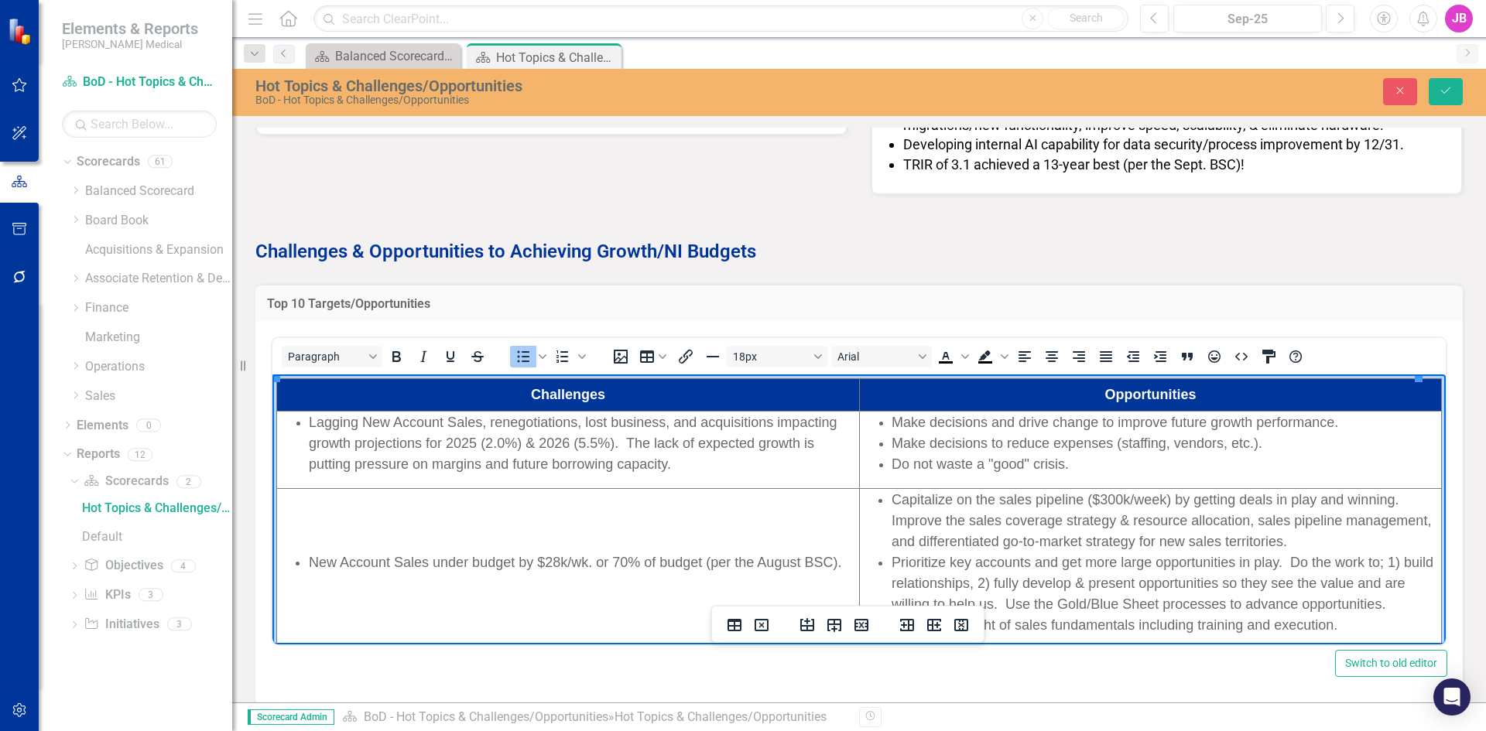
click at [585, 440] on span "Lagging New Account Sales, renegotiations, lost business, and acquisitions impa…" at bounding box center [573, 443] width 528 height 57
click at [598, 441] on span "Lagging New Account Sales, renegotiations, lost business, and acquisitions impa…" at bounding box center [573, 443] width 528 height 57
click at [641, 442] on span "Lagging New Account Sales, renegotiations, lost business, and acquisitions impa…" at bounding box center [573, 443] width 528 height 57
click at [681, 443] on span "Lagging New Account Sales, renegotiations, lost business, and acquisitions impa…" at bounding box center [573, 443] width 528 height 57
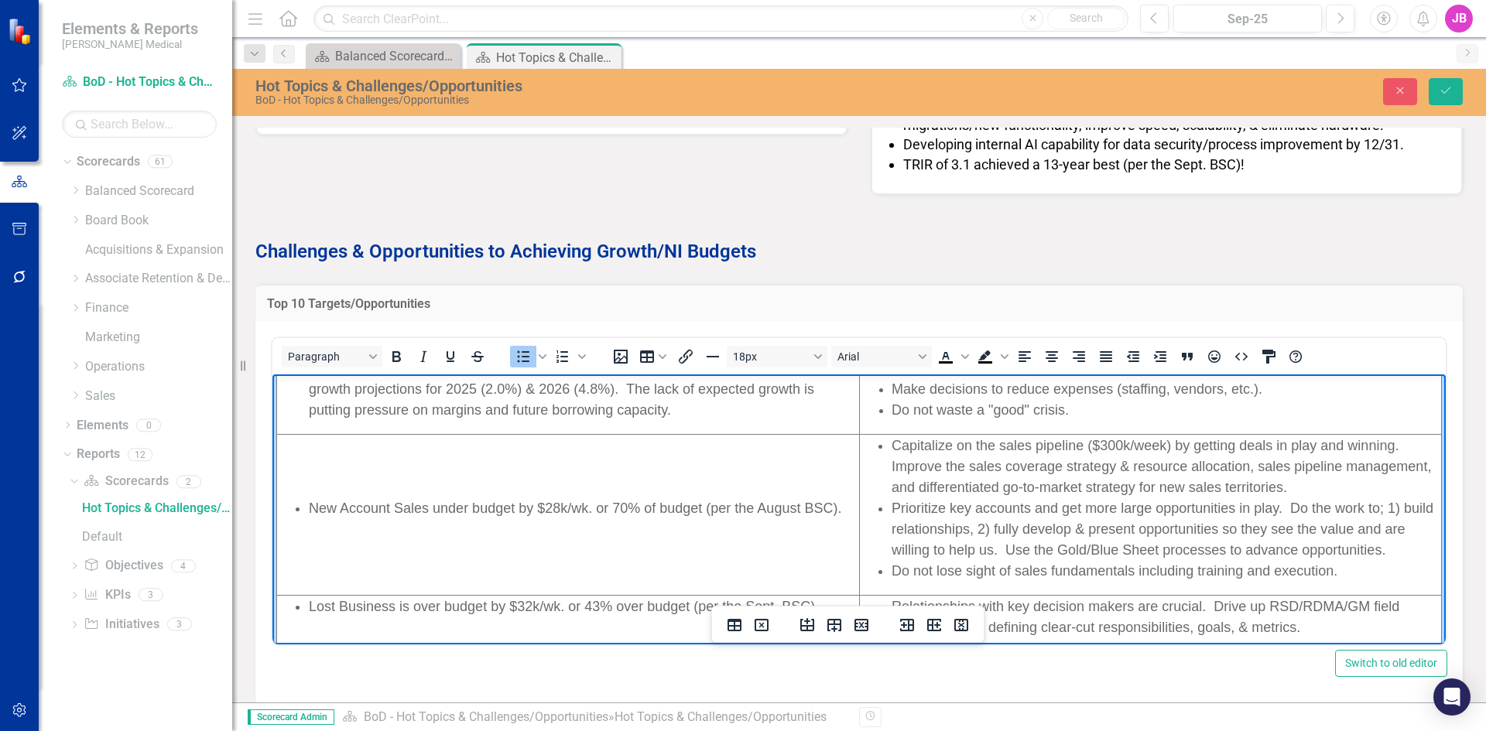
scroll to position [77, 0]
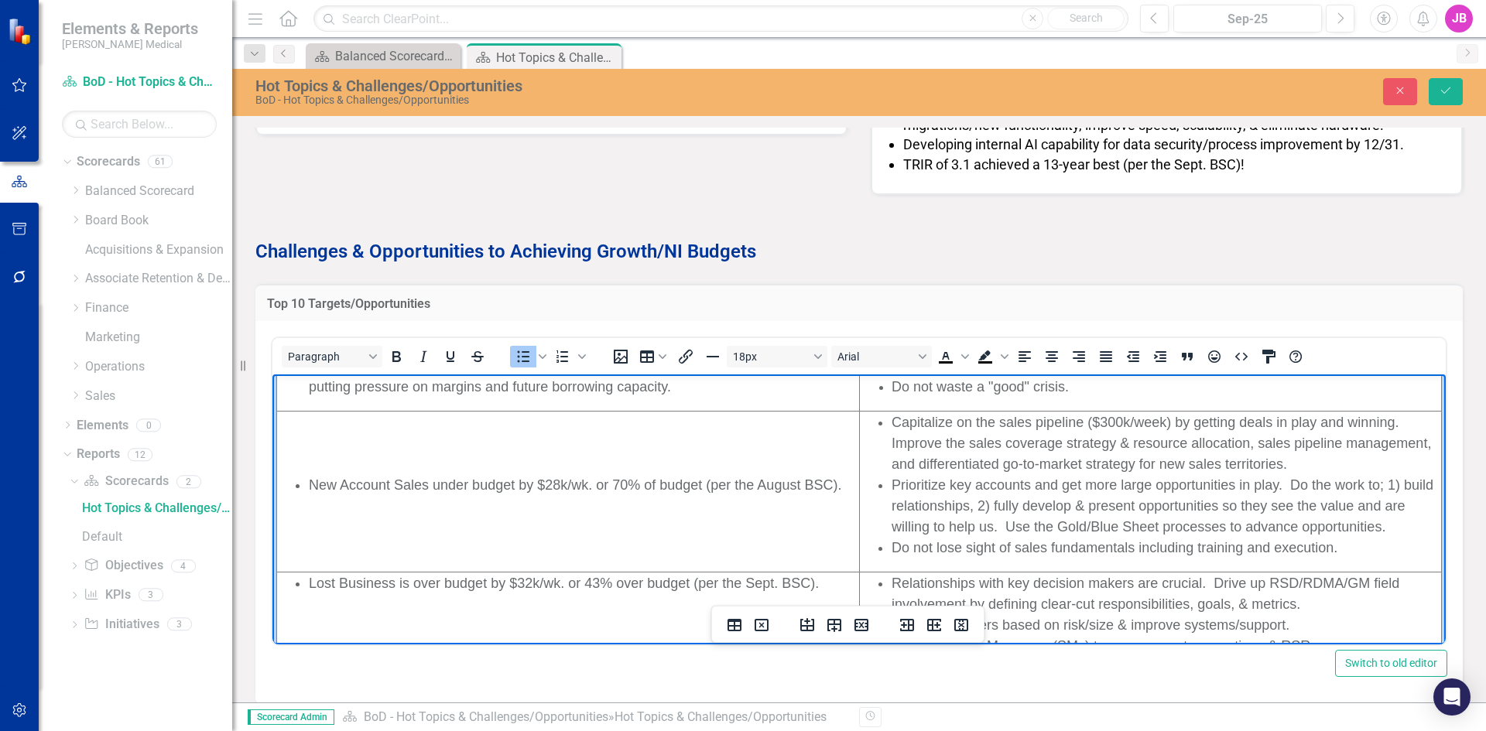
click at [576, 487] on span "New Account Sales under budget by $28k/wk. or 70% of budget (per the August BSC…" at bounding box center [575, 484] width 532 height 15
click at [558, 482] on span "New Account Sales under budget by $28k/wk. or 70% of budget (per the August BSC…" at bounding box center [575, 484] width 532 height 15
click at [512, 486] on span "New Account Sales under budget by $32k/wk. or 70% of budget (per the August BSC…" at bounding box center [575, 484] width 532 height 15
click at [658, 485] on span "New Account Sales under budget by $32k/wk. or 70% of budget (per the August BSC…" at bounding box center [575, 484] width 532 height 15
click at [799, 483] on span "New Account Sales under budget by $32k/wk. or 70% of budget (per the August BSC…" at bounding box center [575, 484] width 532 height 15
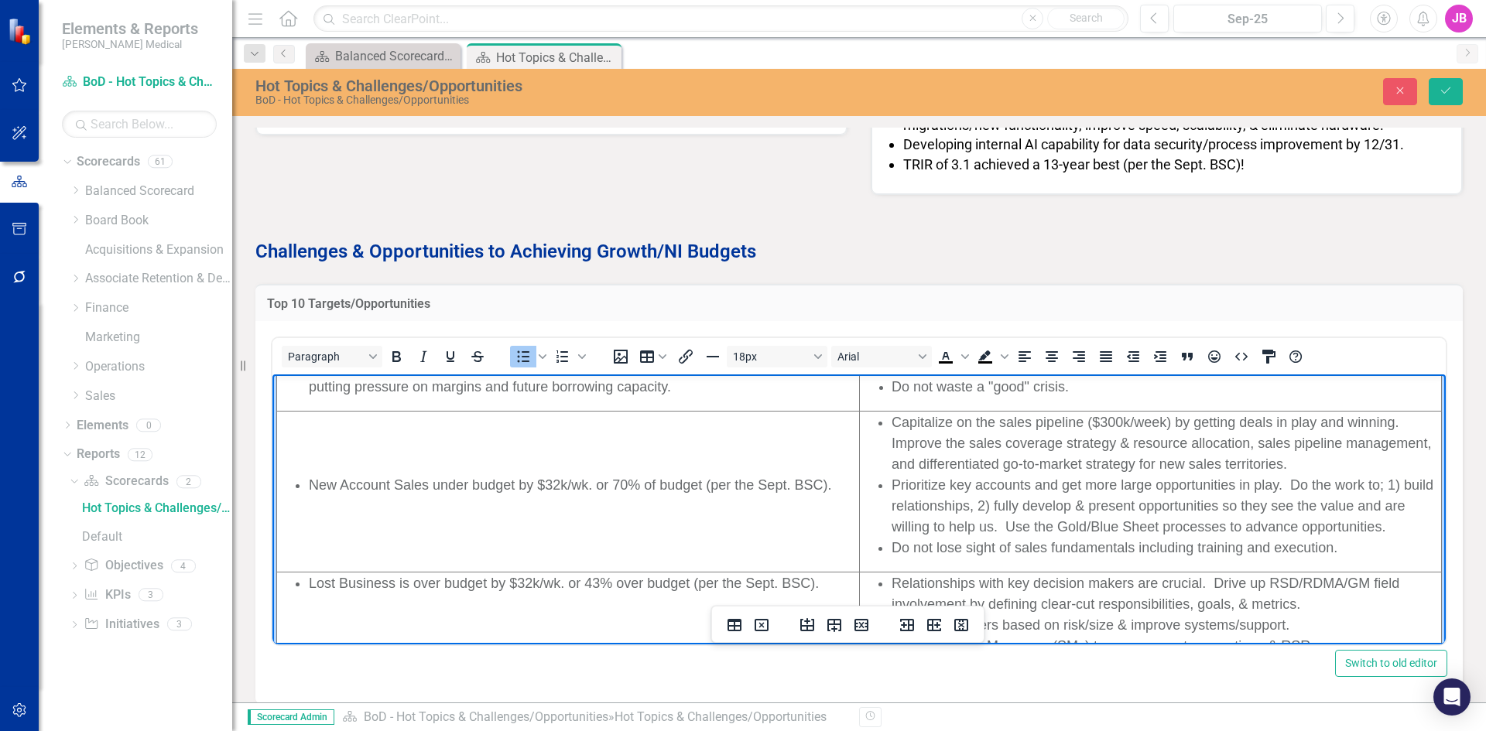
click at [535, 583] on span "Lost Business is over budget by $32k/wk. or 43% over budget (per the Sept. BSC)." at bounding box center [564, 583] width 510 height 15
click at [530, 581] on span "Lost Business is over budget by $32k/wk. or 43% over budget (per the Sept. BSC)." at bounding box center [564, 583] width 510 height 15
click at [576, 582] on span "Lost Business is over budget by $35k/wk. or 43% over budget (per the Sept. BSC)." at bounding box center [564, 583] width 510 height 15
click at [600, 582] on span "Lost Business is over budget by $35k/wk. or 43% over budget (per the Sept. BSC)." at bounding box center [564, 583] width 510 height 15
click at [650, 579] on span "Lost Business is over budget by $35k/wk. or 47% over budget (per the Sept. BSC)." at bounding box center [564, 583] width 510 height 15
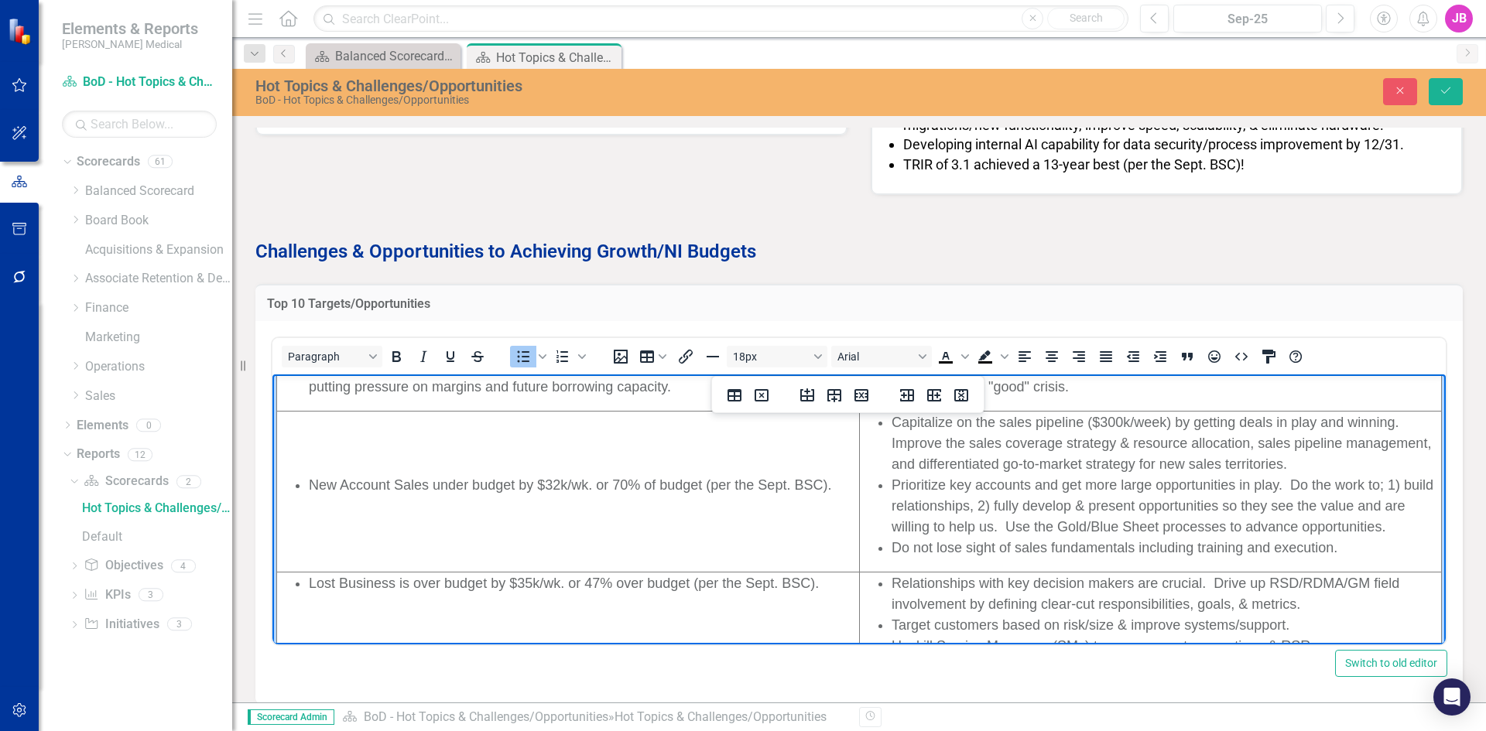
click at [729, 581] on span "Lost Business is over budget by $35k/wk. or 47% over budget (per the Sept. BSC)." at bounding box center [564, 583] width 510 height 15
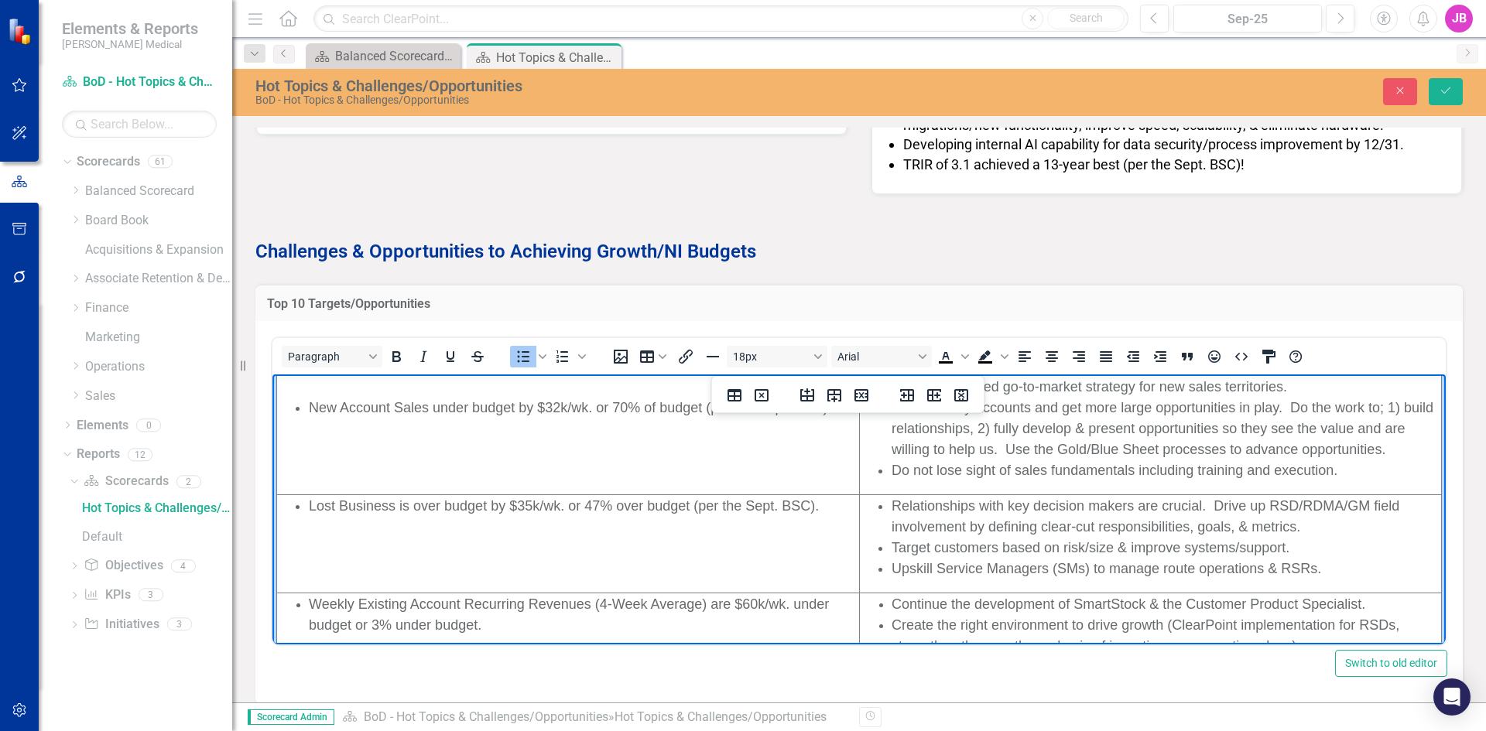
scroll to position [232, 0]
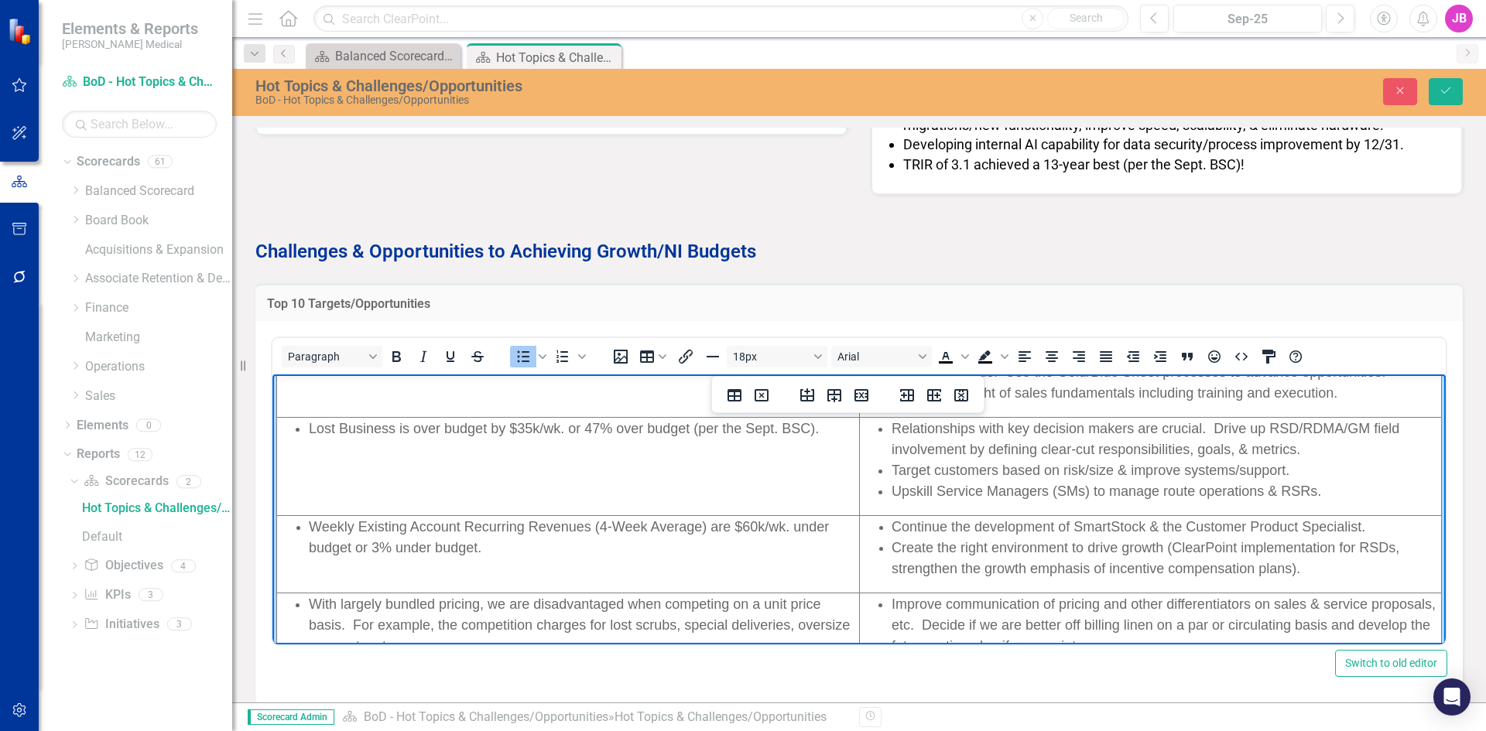
click at [478, 546] on span "Weekly Existing Account Recurring Revenues (4-Week Average) are $60k/wk. under …" at bounding box center [569, 537] width 520 height 36
click at [729, 528] on span "Weekly Existing Account Recurring Revenues (4-Week Average) are $60k/wk. under …" at bounding box center [569, 537] width 520 height 36
click at [755, 529] on span "Weekly Existing Account Recurring Revenues (4-Week Average) are $60k/wk. under …" at bounding box center [569, 537] width 520 height 36
click at [784, 528] on span "Weekly Existing Account Recurring Revenues (4-Week Average) are $55k/wk. under …" at bounding box center [569, 537] width 520 height 36
click at [792, 527] on span "Weekly Existing Account Recurring Revenues (4-Week Average) are $55k/wk. under …" at bounding box center [569, 537] width 520 height 36
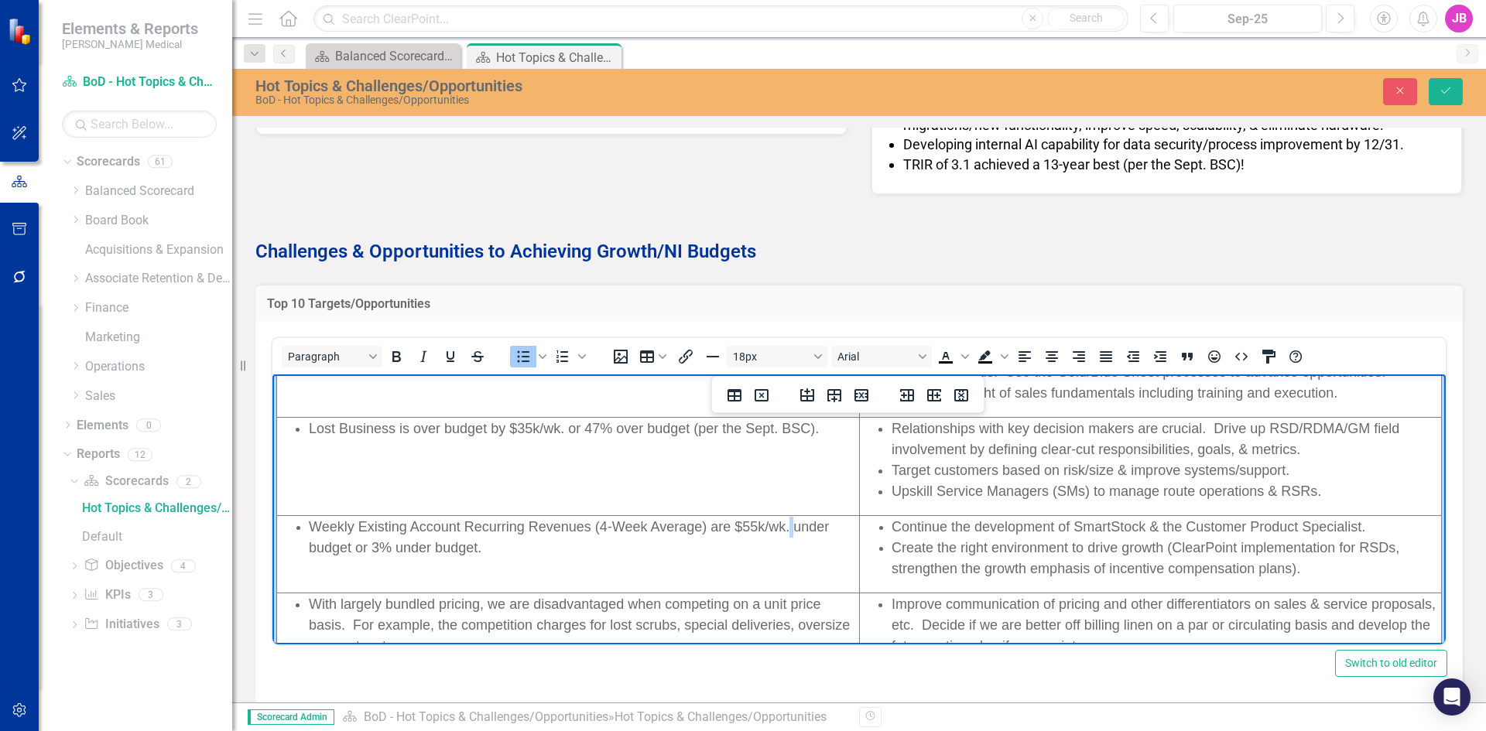
click at [790, 527] on span "Weekly Existing Account Recurring Revenues (4-Week Average) are $55k/wk. under …" at bounding box center [569, 537] width 520 height 36
click at [788, 528] on span "Weekly Existing Account Recurring Revenues (4-Week Average) are $55k/wk. under …" at bounding box center [569, 537] width 520 height 36
click at [1031, 538] on li "Create the right environment to drive growth (ClearPoint implementation for RSD…" at bounding box center [1165, 559] width 549 height 42
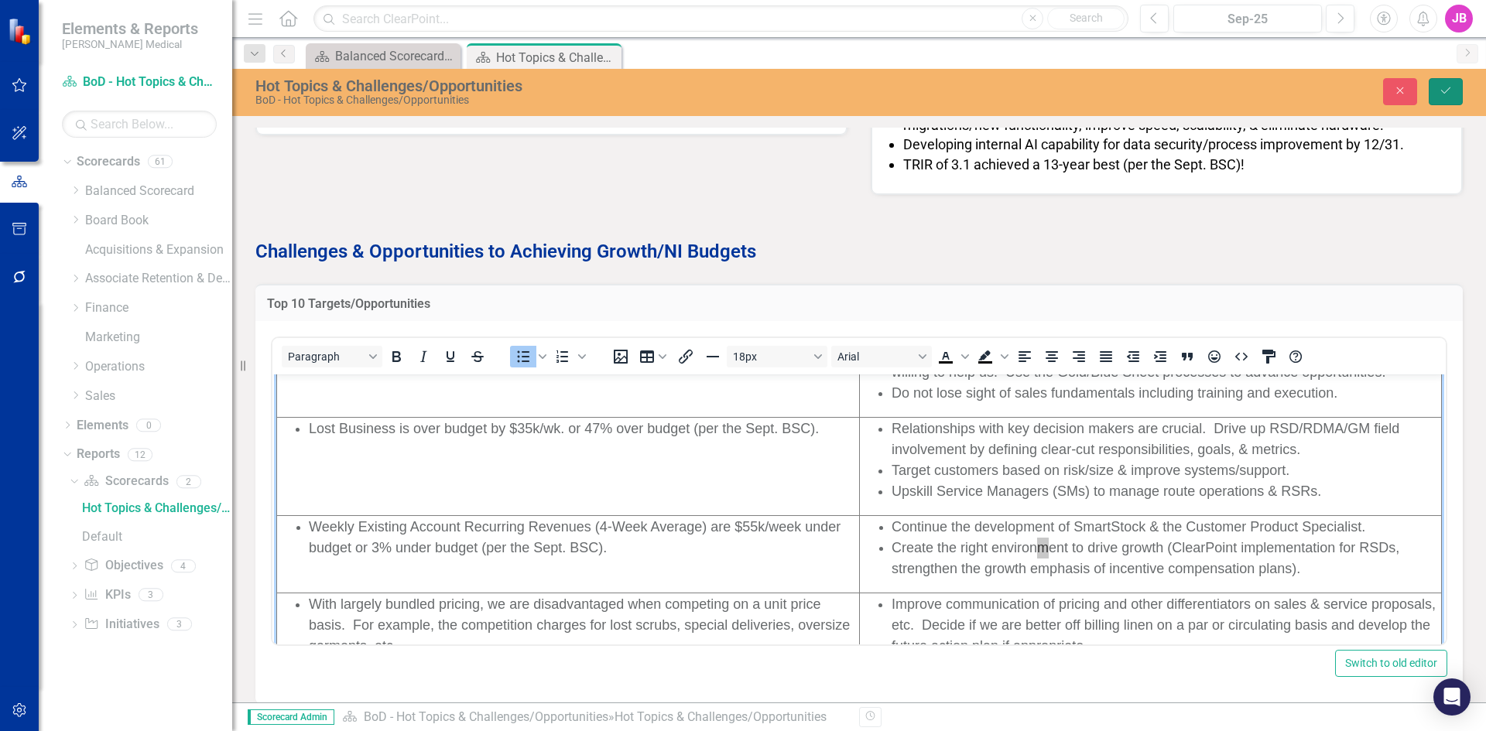
click at [1441, 91] on icon "submit" at bounding box center [1445, 90] width 9 height 6
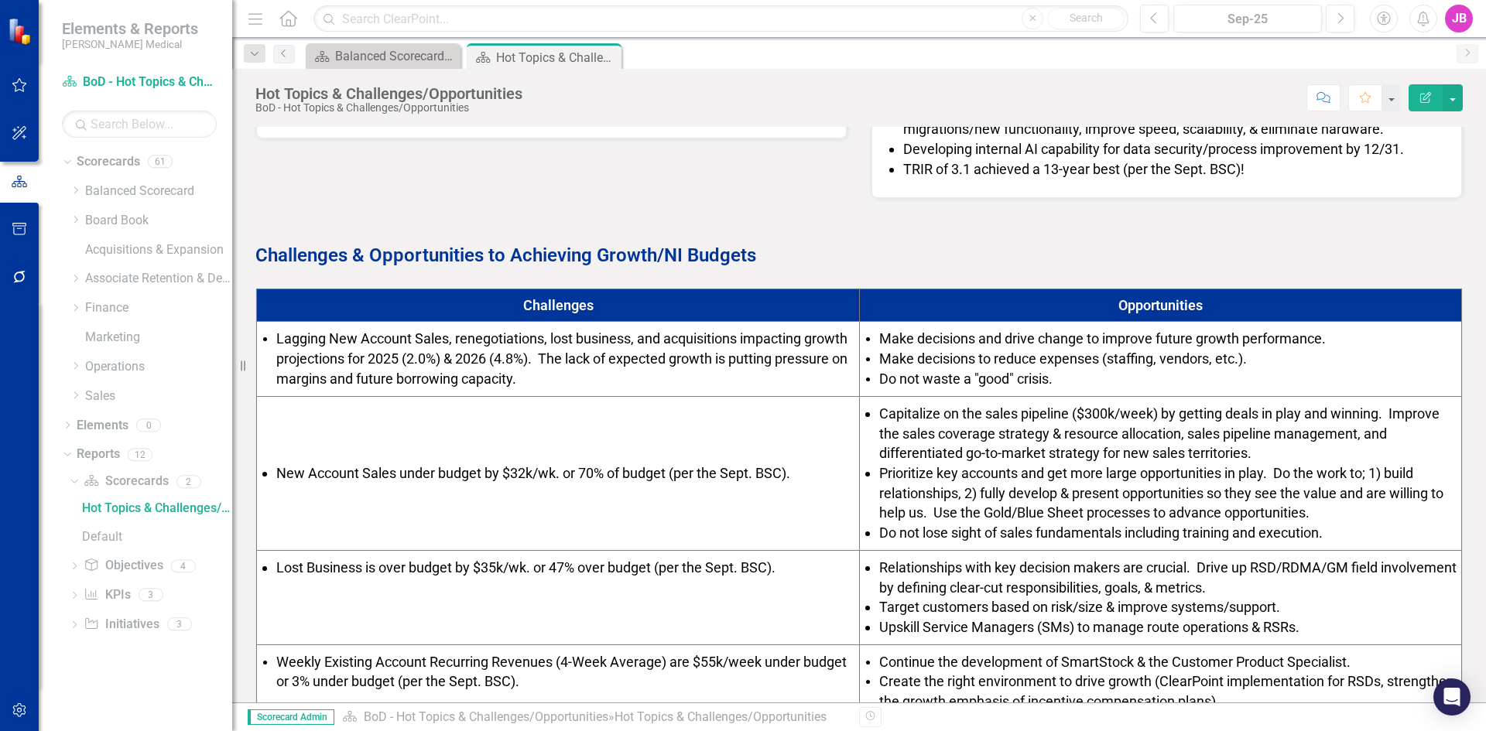
scroll to position [641, 0]
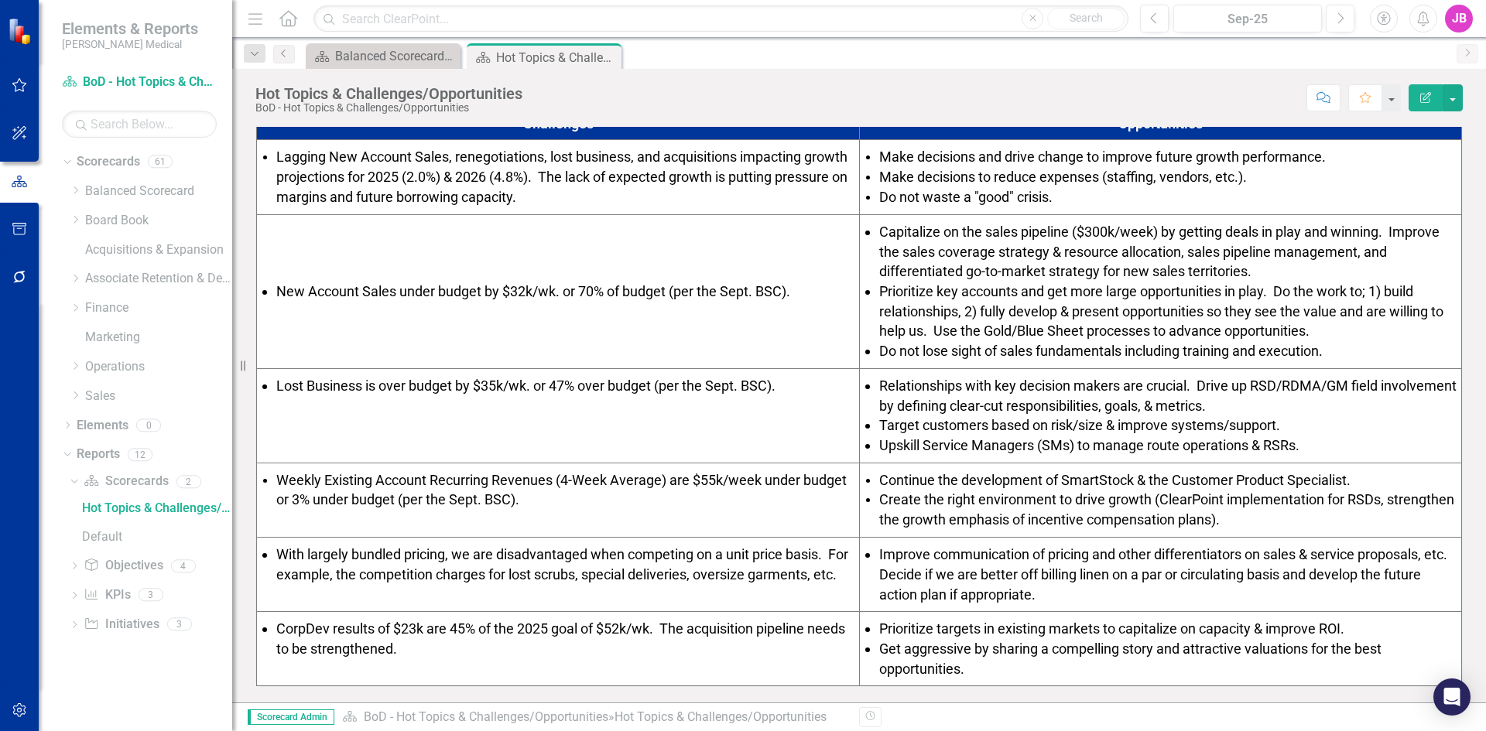
click at [382, 490] on span "Weekly Existing Account Recurring Revenues (4-Week Average) are $55k/week under…" at bounding box center [561, 490] width 570 height 36
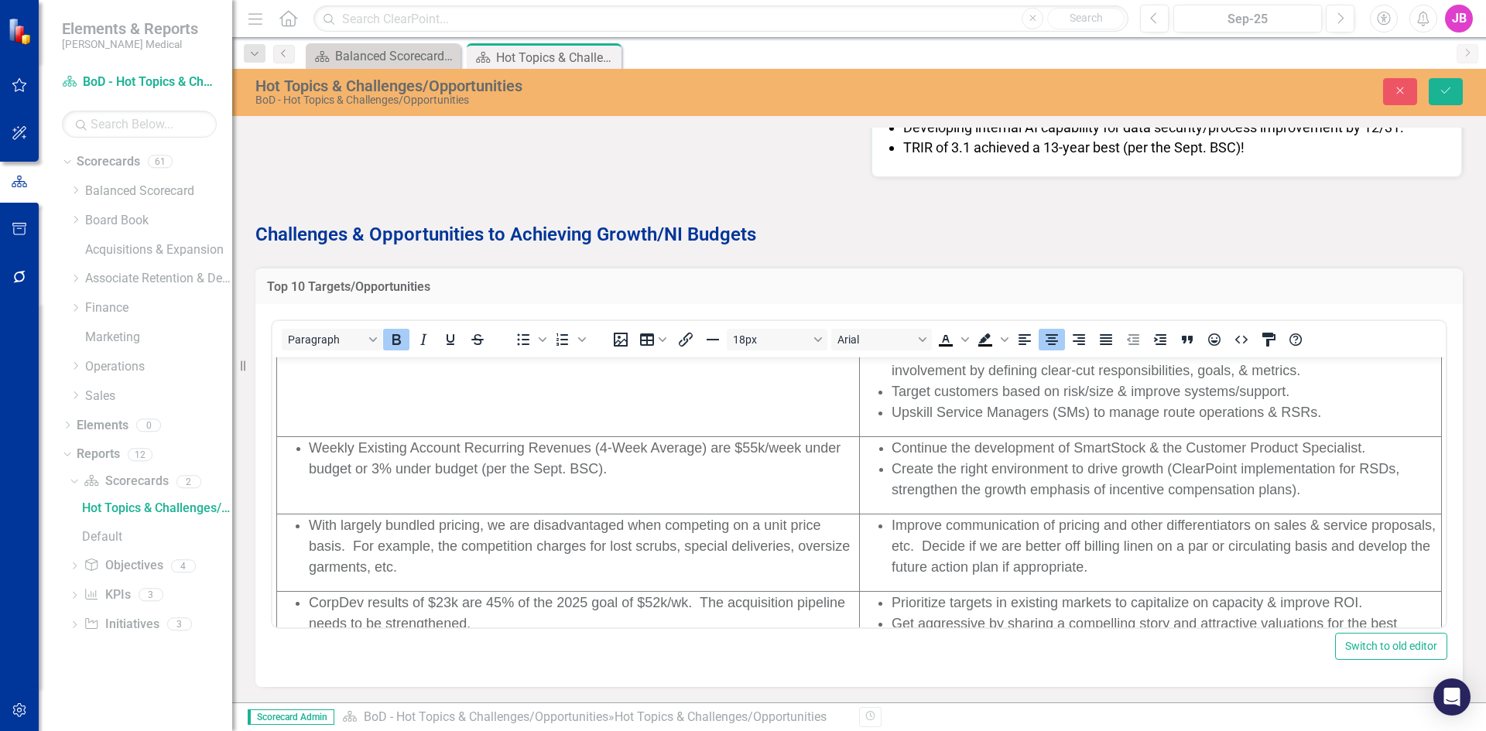
scroll to position [310, 0]
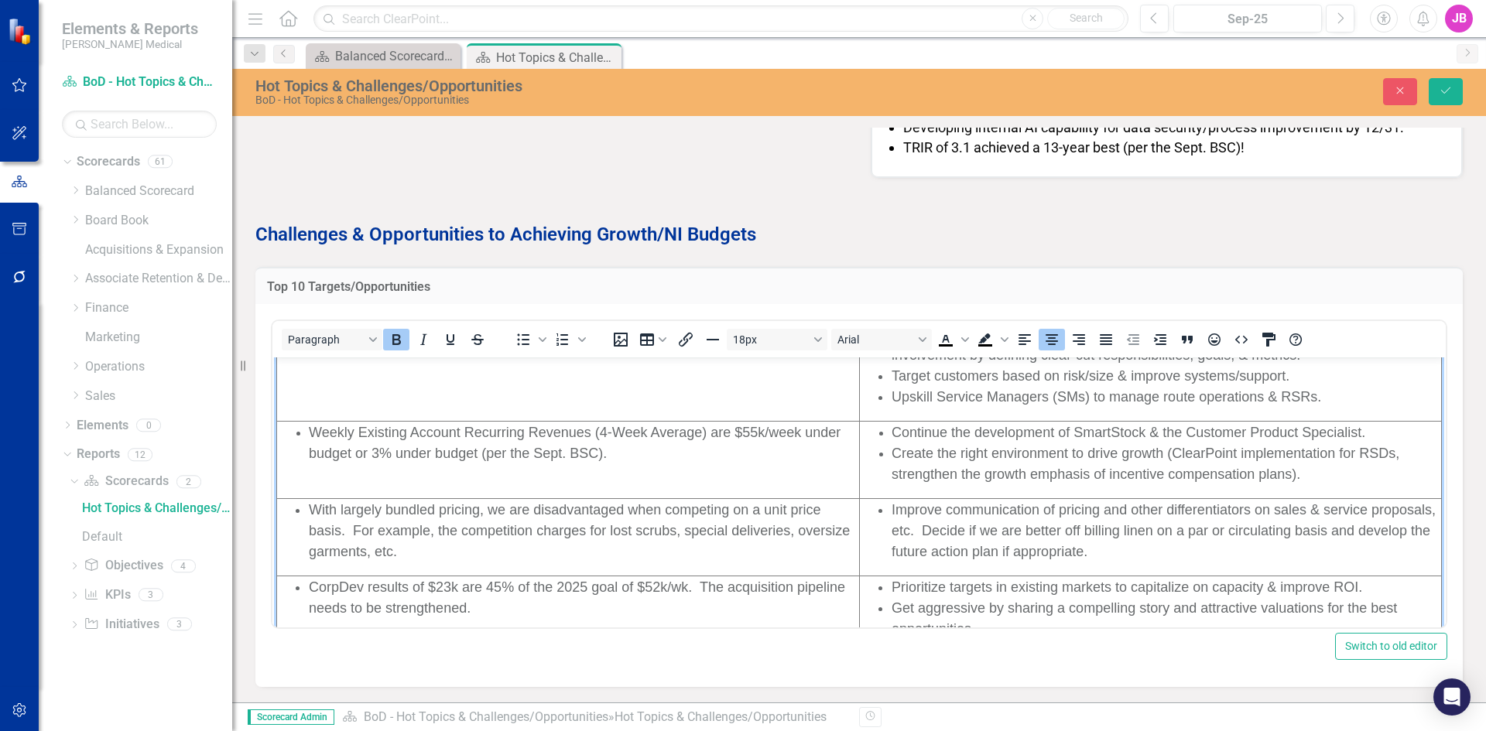
click at [755, 435] on span "Weekly Existing Account Recurring Revenues (4-Week Average) are $55k/week under…" at bounding box center [575, 443] width 532 height 36
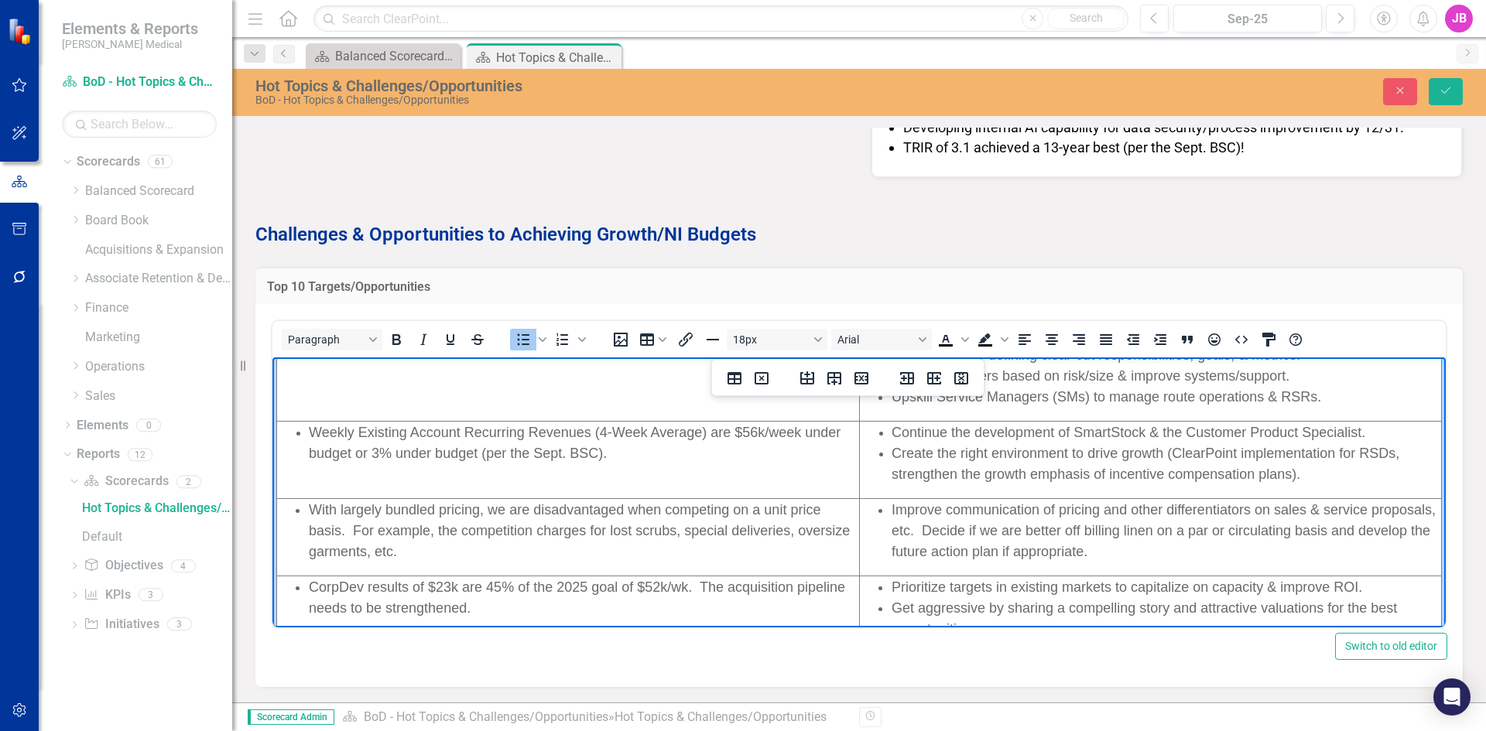
click at [440, 458] on span "Weekly Existing Account Recurring Revenues (4-Week Average) are $56k/week under…" at bounding box center [575, 443] width 532 height 36
click at [378, 451] on span "Weekly Existing Account Recurring Revenues (4-Week Average) are $56k/week under…" at bounding box center [575, 443] width 532 height 36
click at [956, 458] on span "Create the right environment to drive growth (ClearPoint implementation for RSD…" at bounding box center [1145, 464] width 508 height 36
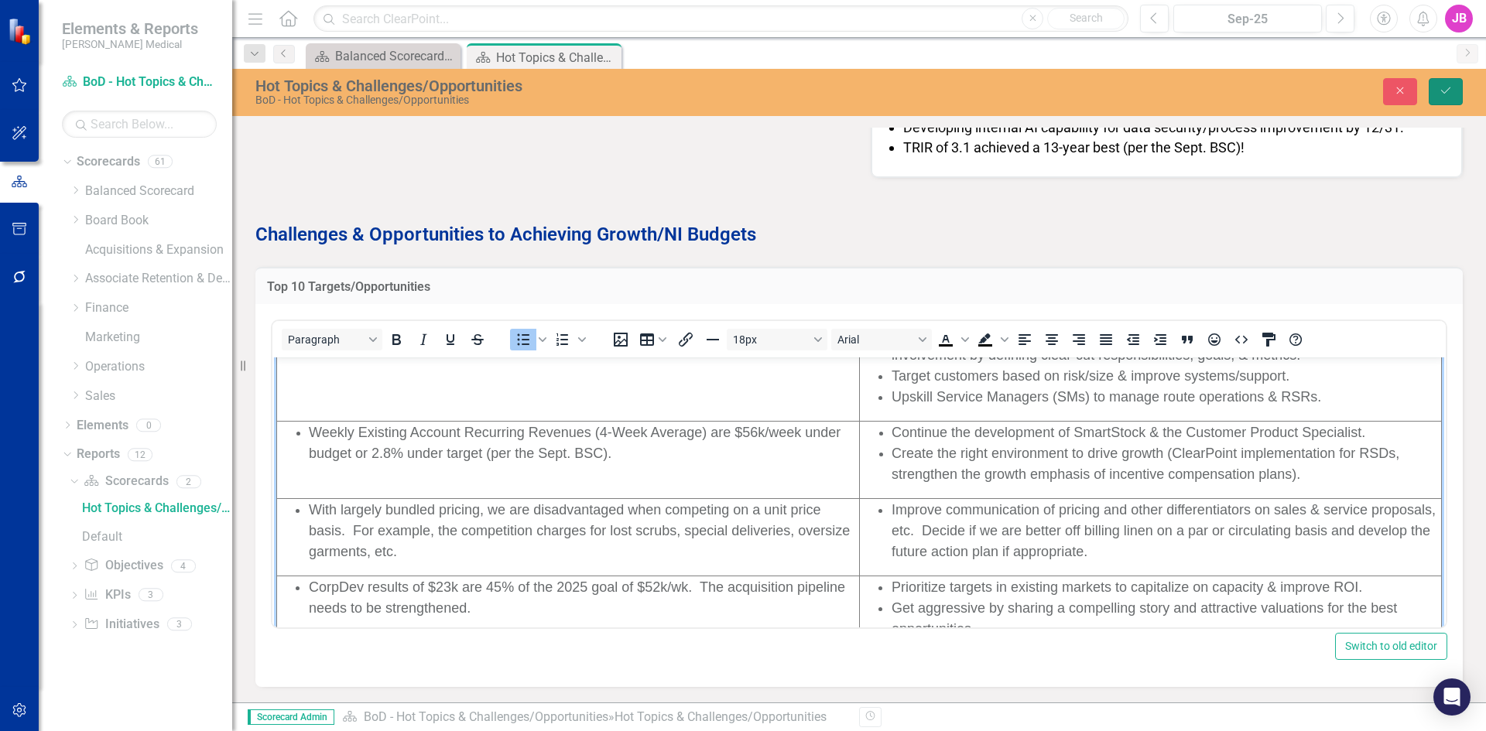
click at [1441, 89] on icon "Save" at bounding box center [1445, 90] width 14 height 11
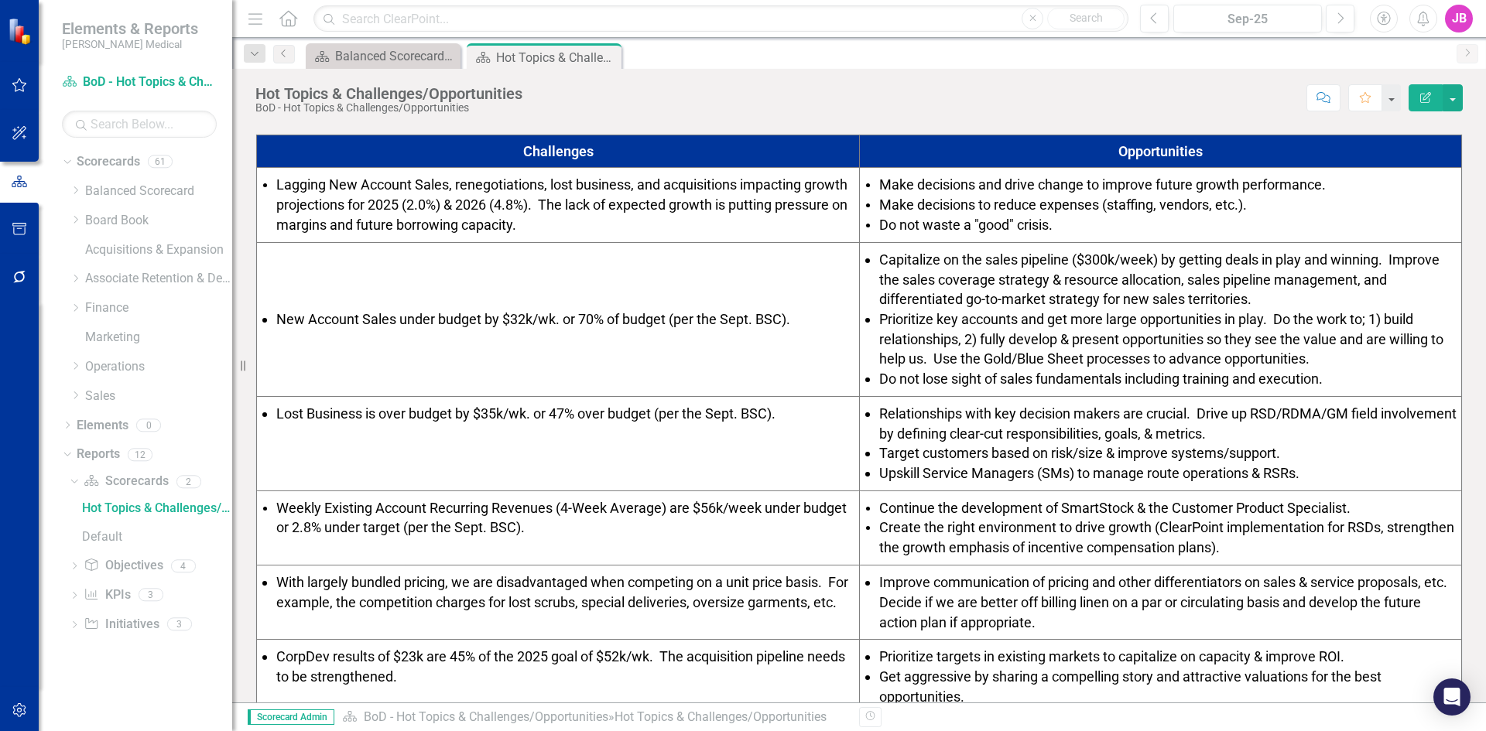
scroll to position [619, 0]
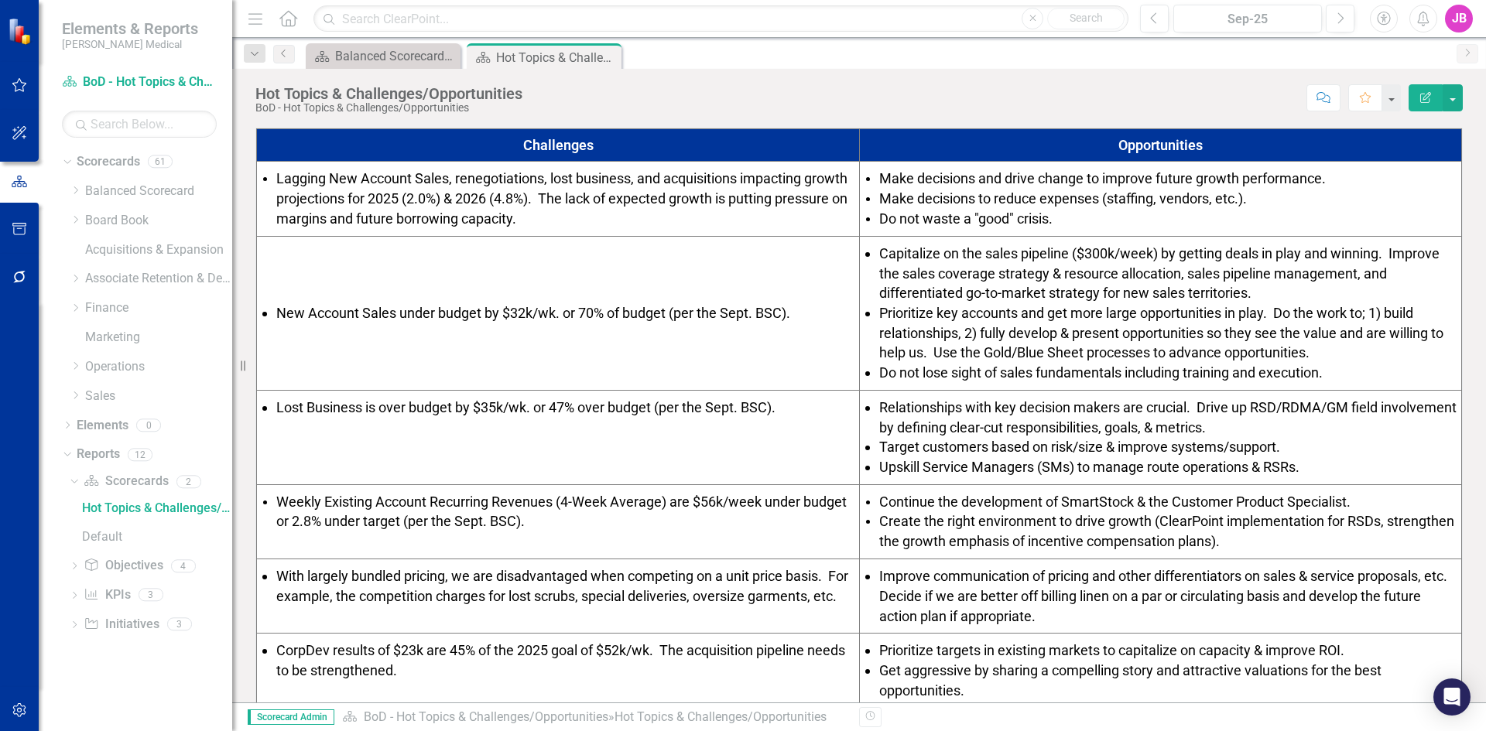
click at [492, 222] on span "Lagging New Account Sales, renegotiations, lost business, and acquisitions impa…" at bounding box center [561, 198] width 571 height 56
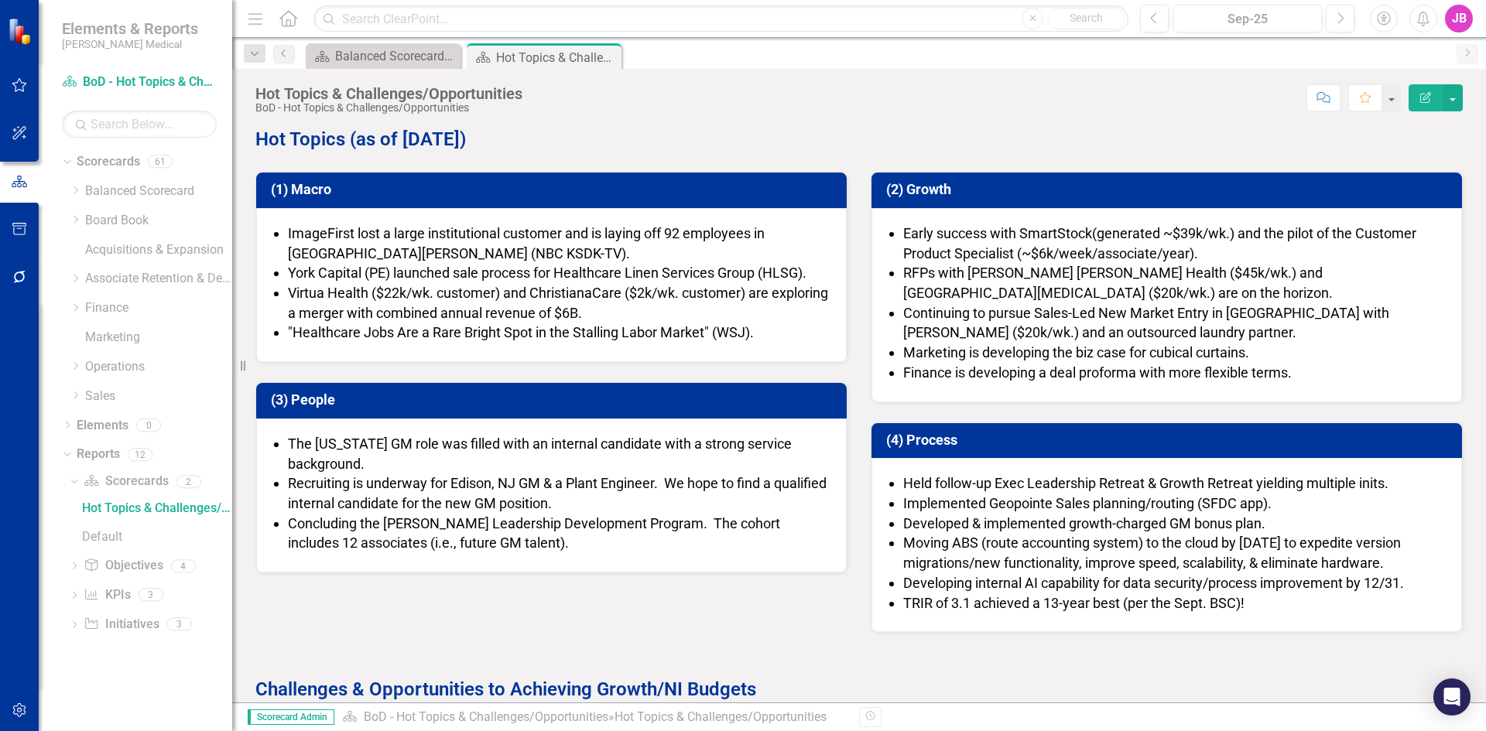
scroll to position [0, 0]
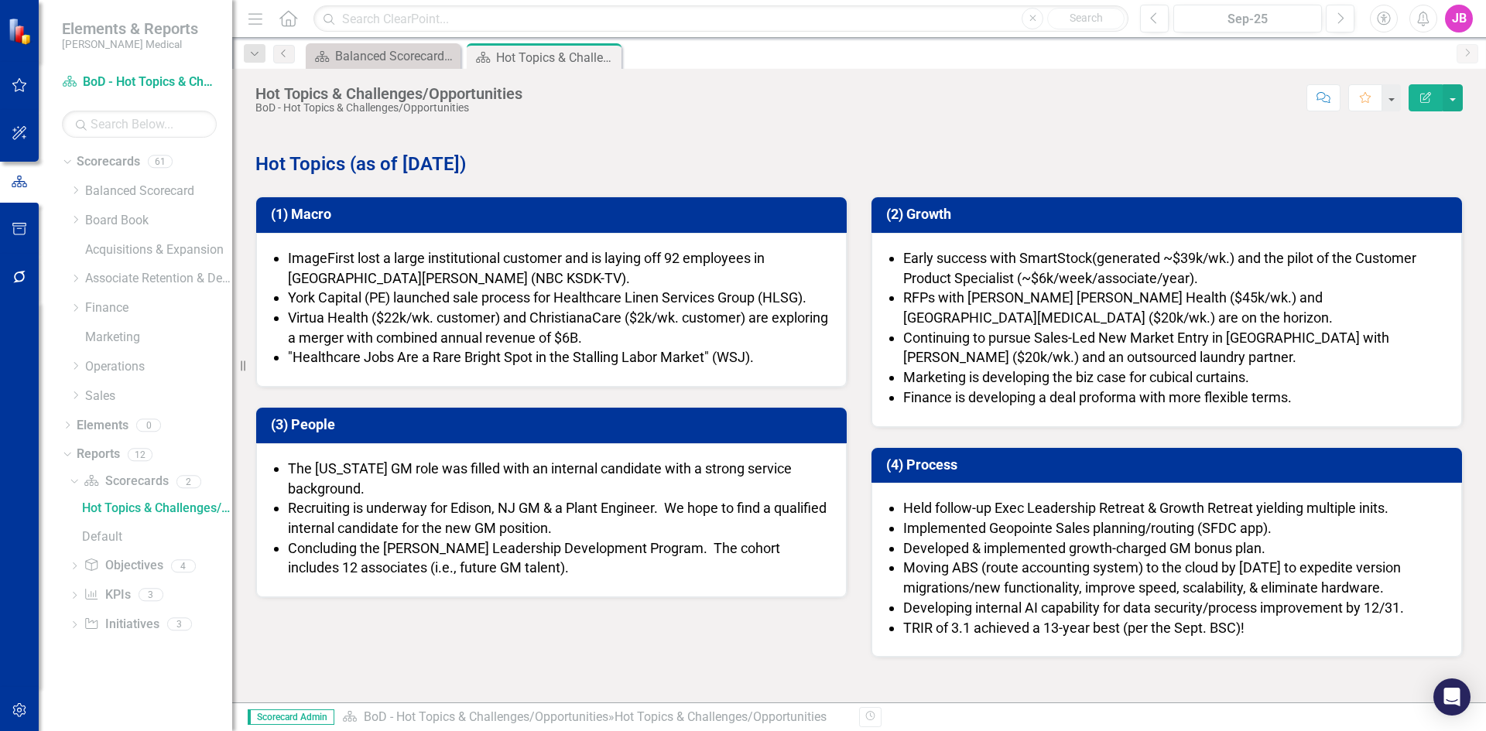
click at [554, 297] on span "York Capital (PE) launched sale process for Healthcare Linen Services Group (HL…" at bounding box center [547, 297] width 518 height 16
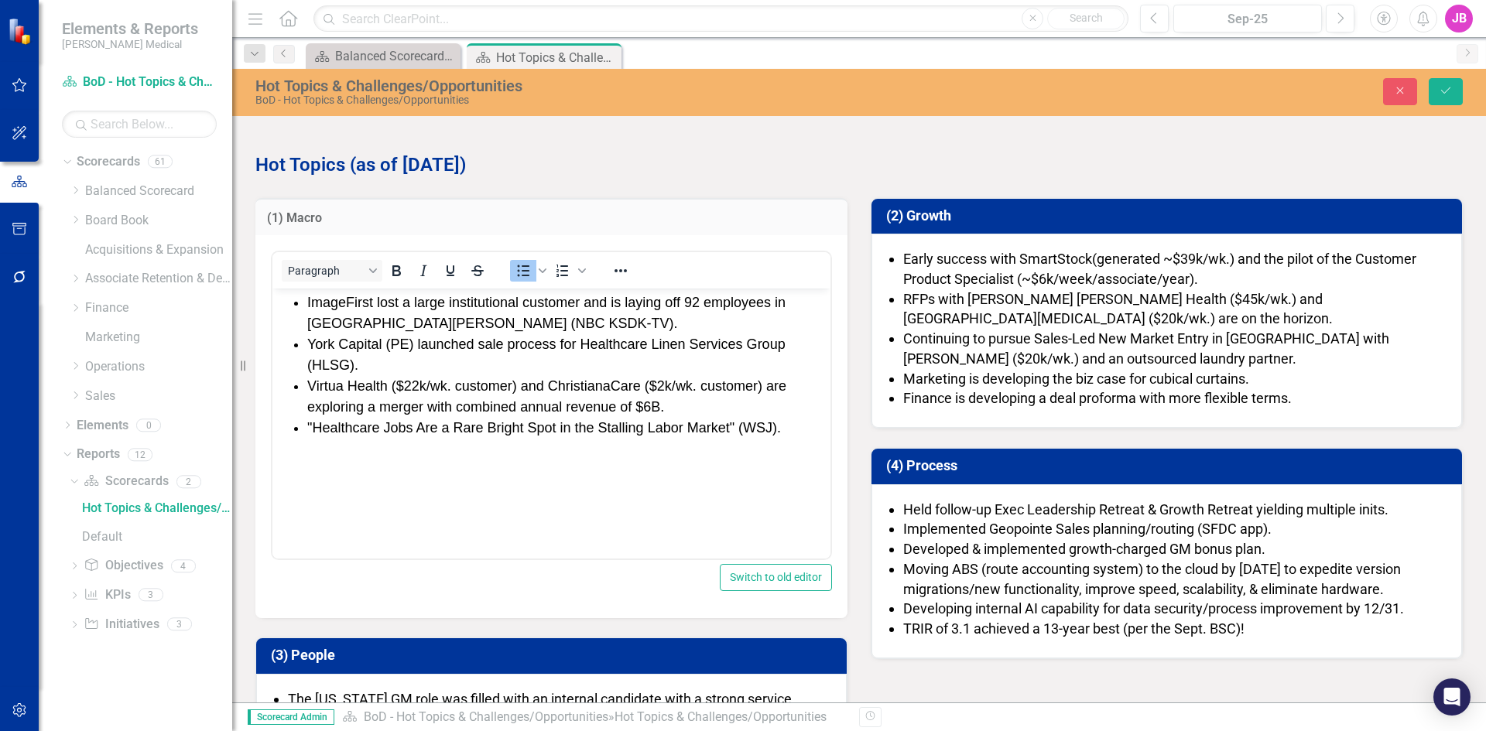
click at [541, 332] on li "ImageFirst lost a large institutional customer and is laying off 92 employees i…" at bounding box center [566, 313] width 519 height 42
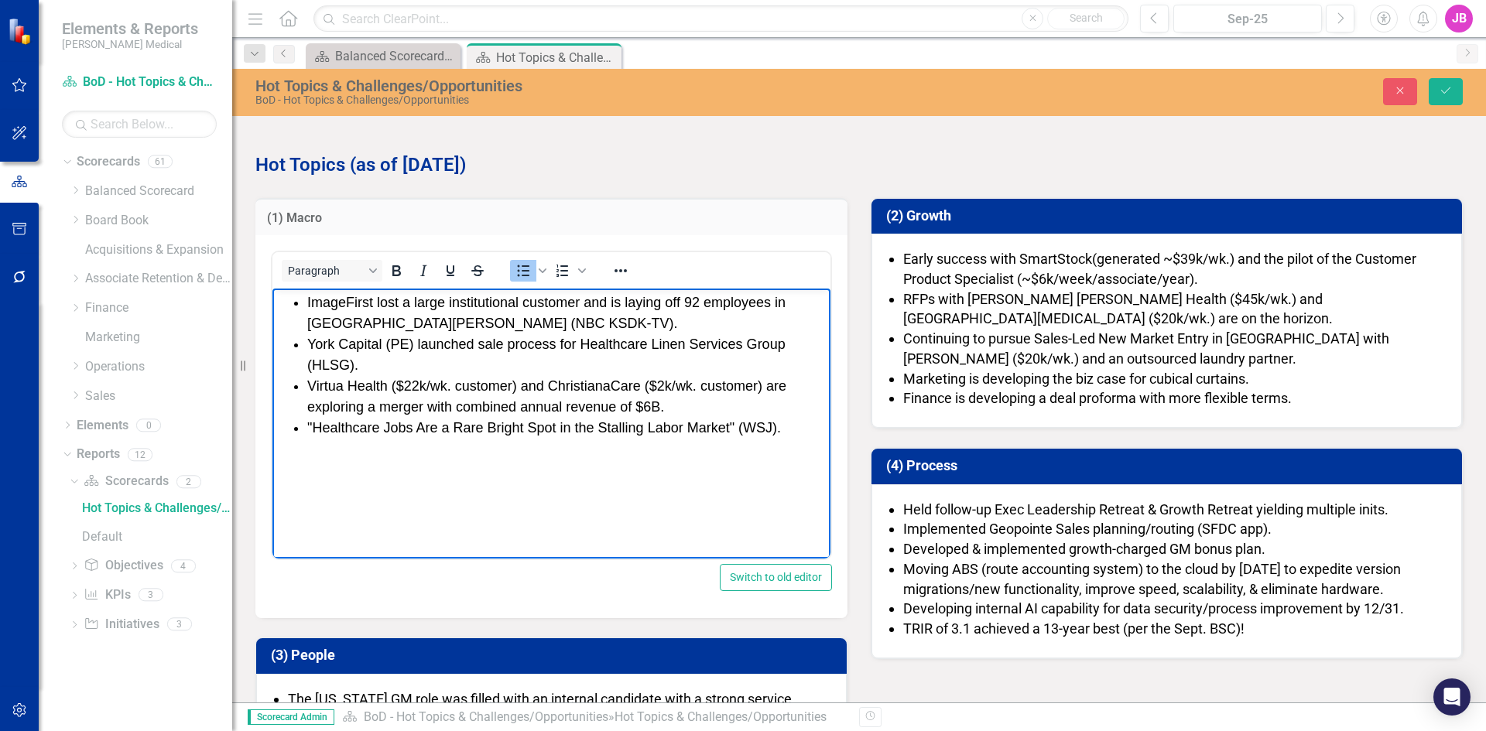
click at [972, 298] on li "RFPs with [PERSON_NAME] [PERSON_NAME] Health ($45k/wk.) and [GEOGRAPHIC_DATA][M…" at bounding box center [1174, 308] width 542 height 39
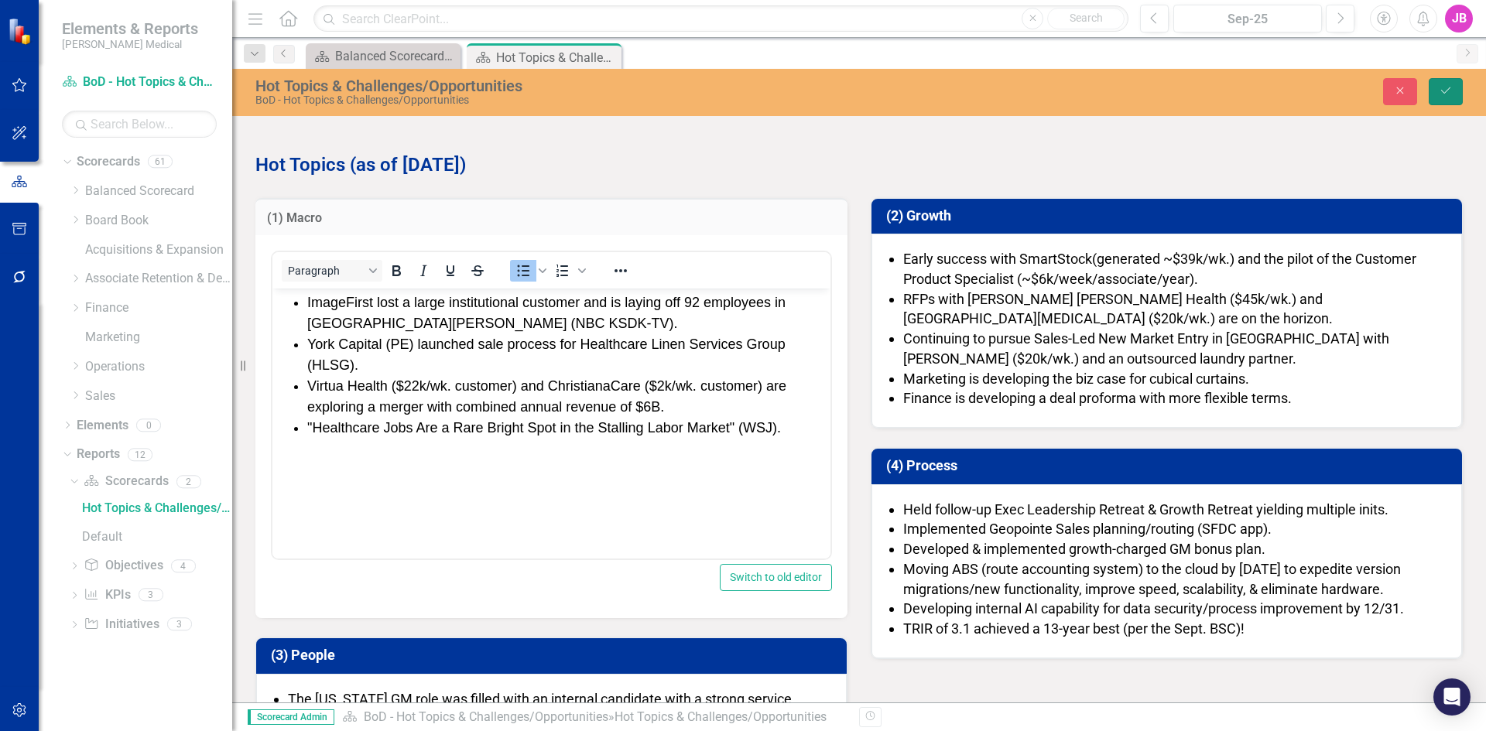
click at [1442, 85] on icon "Save" at bounding box center [1445, 90] width 14 height 11
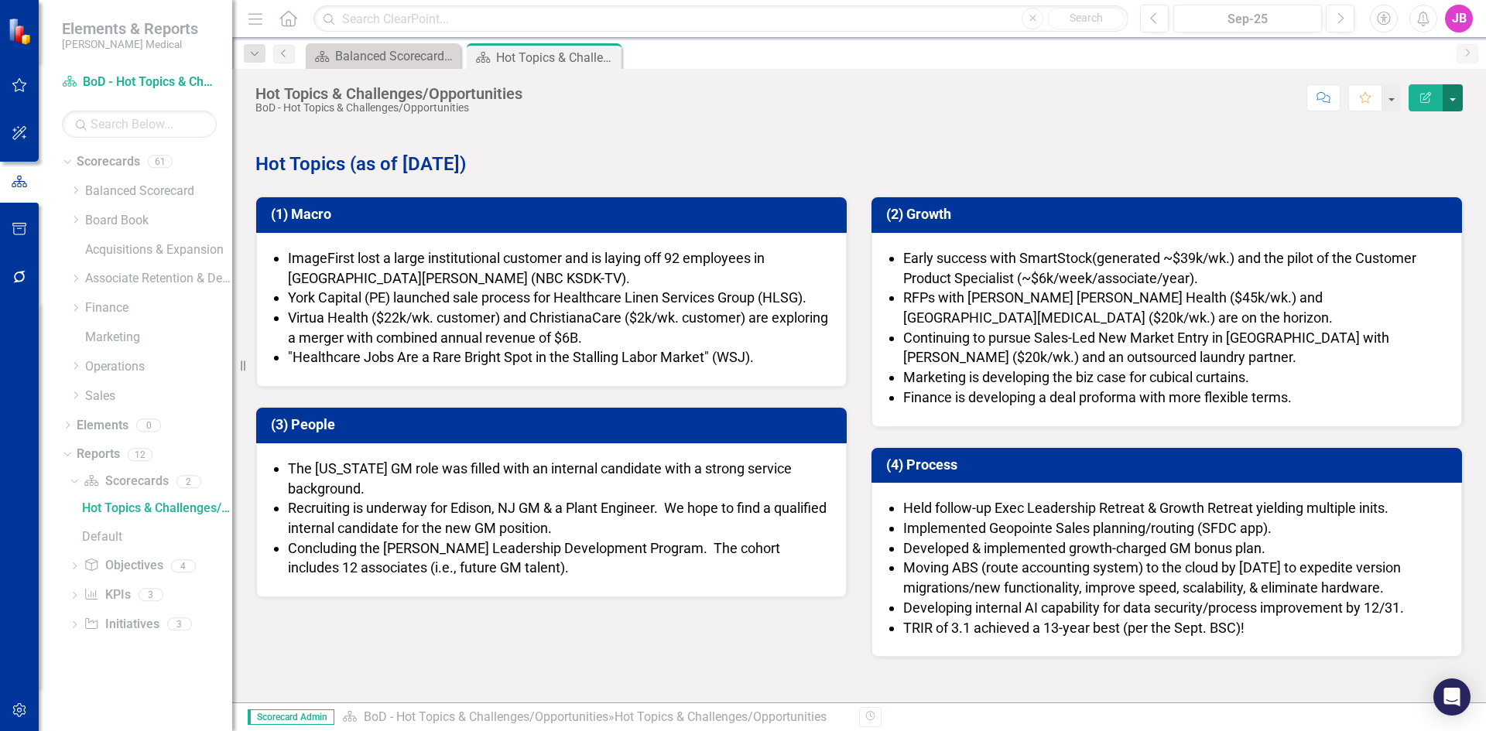
click at [1449, 99] on button "button" at bounding box center [1452, 97] width 20 height 27
click at [1401, 214] on link "PDF Export to PDF" at bounding box center [1398, 217] width 125 height 29
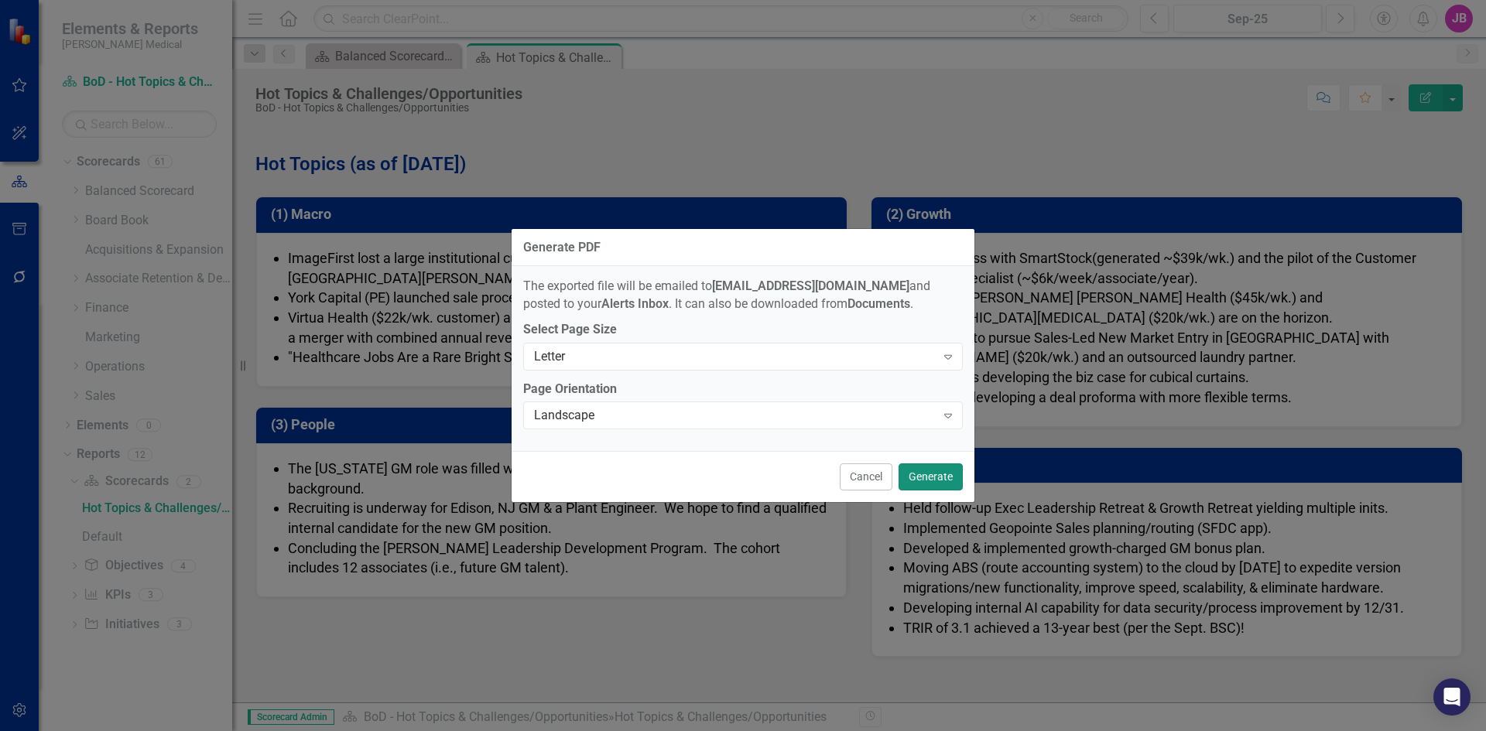
click at [912, 474] on button "Generate" at bounding box center [930, 476] width 64 height 27
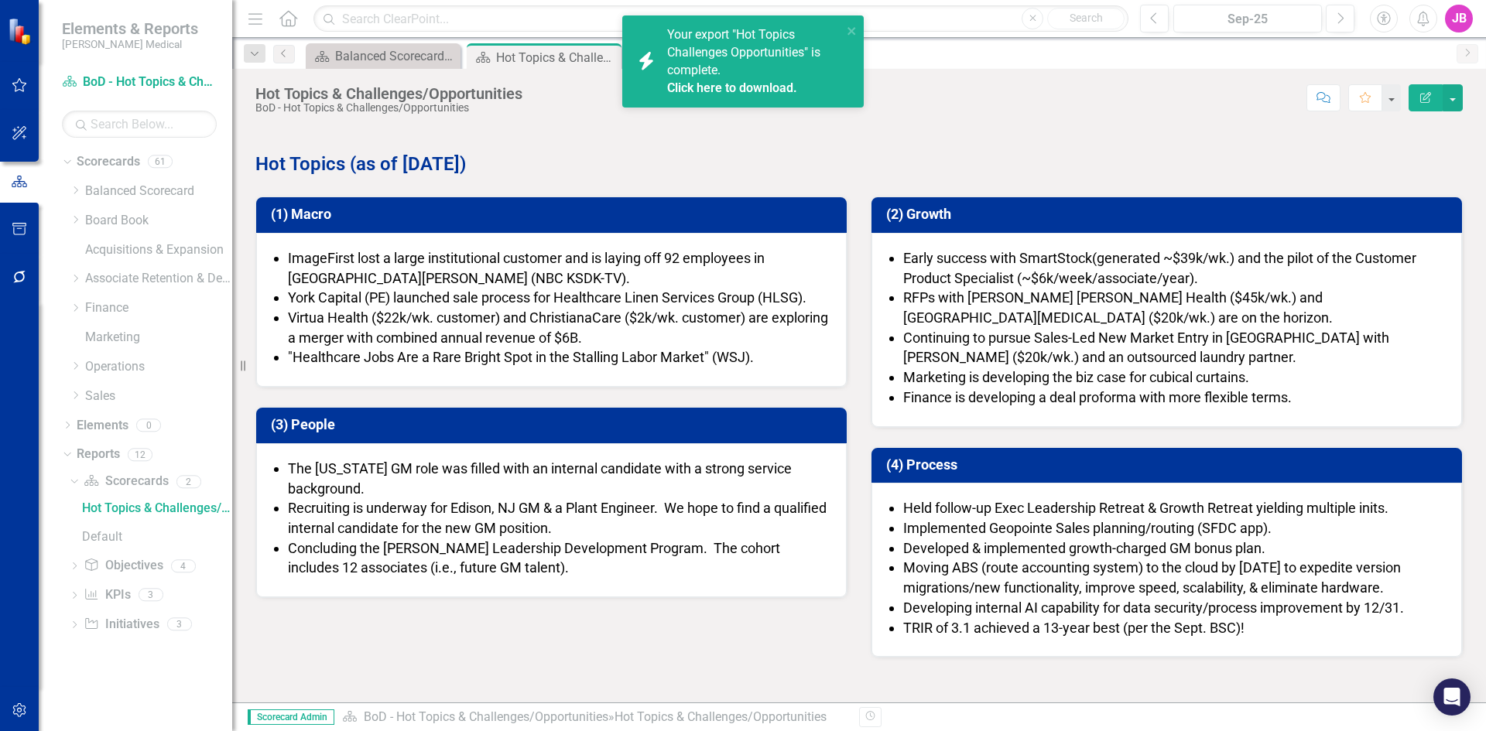
click at [695, 87] on link "Click here to download." at bounding box center [732, 87] width 130 height 15
